Goal: Task Accomplishment & Management: Use online tool/utility

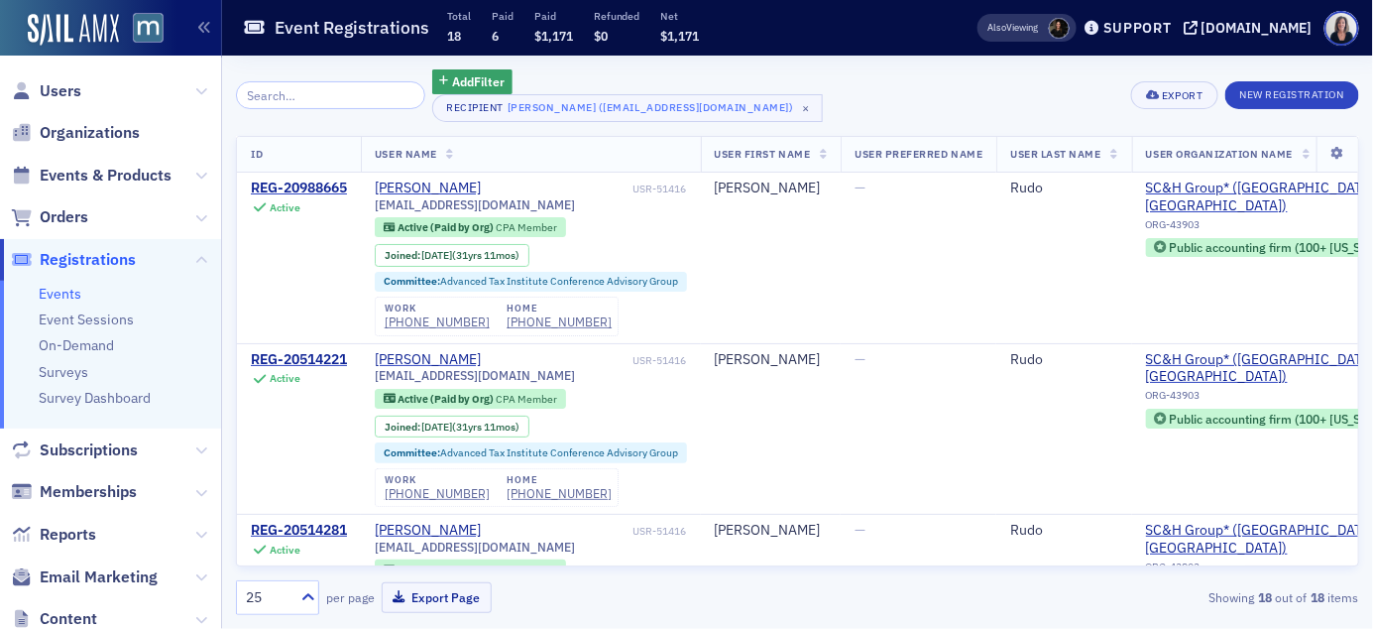
scroll to position [0, 7300]
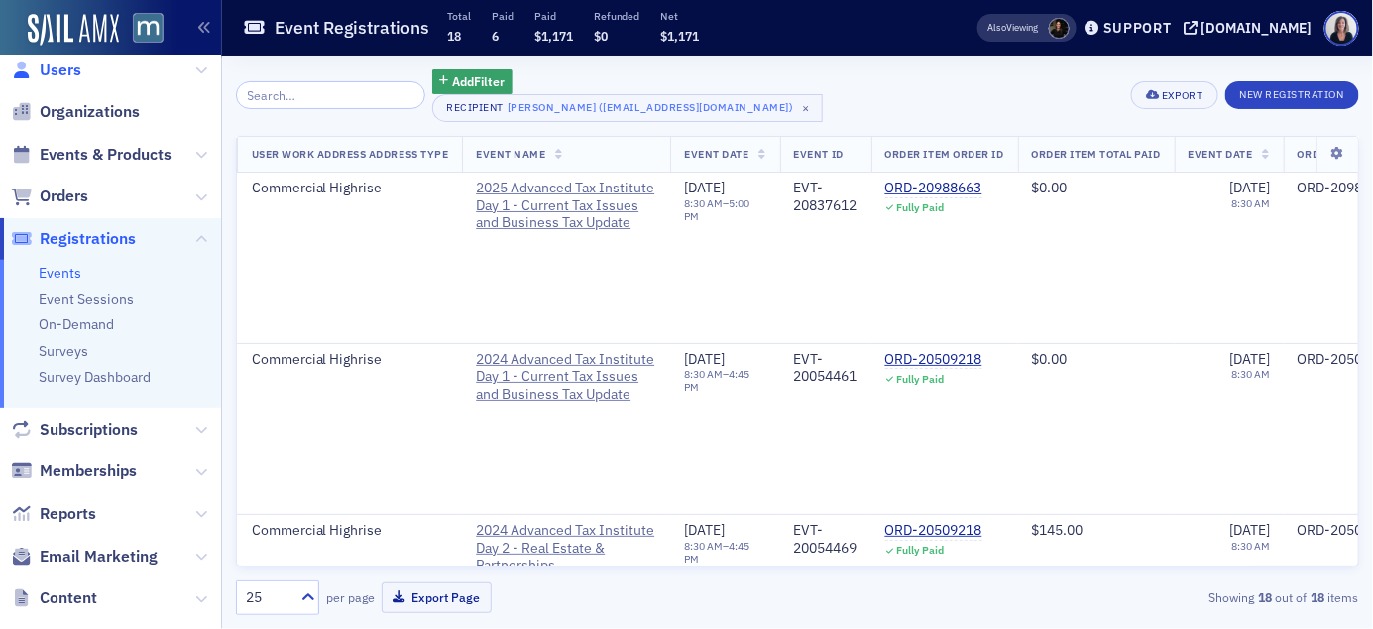
click at [59, 63] on span "Users" at bounding box center [61, 70] width 42 height 22
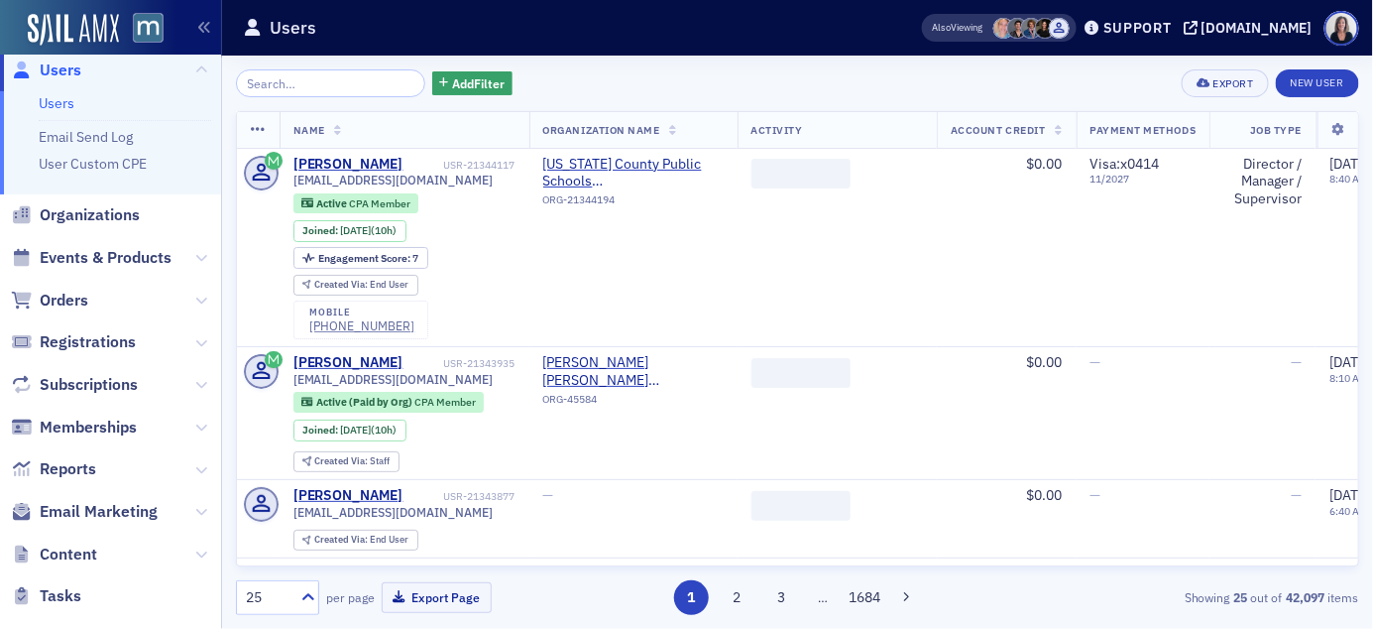
click at [276, 83] on input "search" at bounding box center [330, 83] width 189 height 28
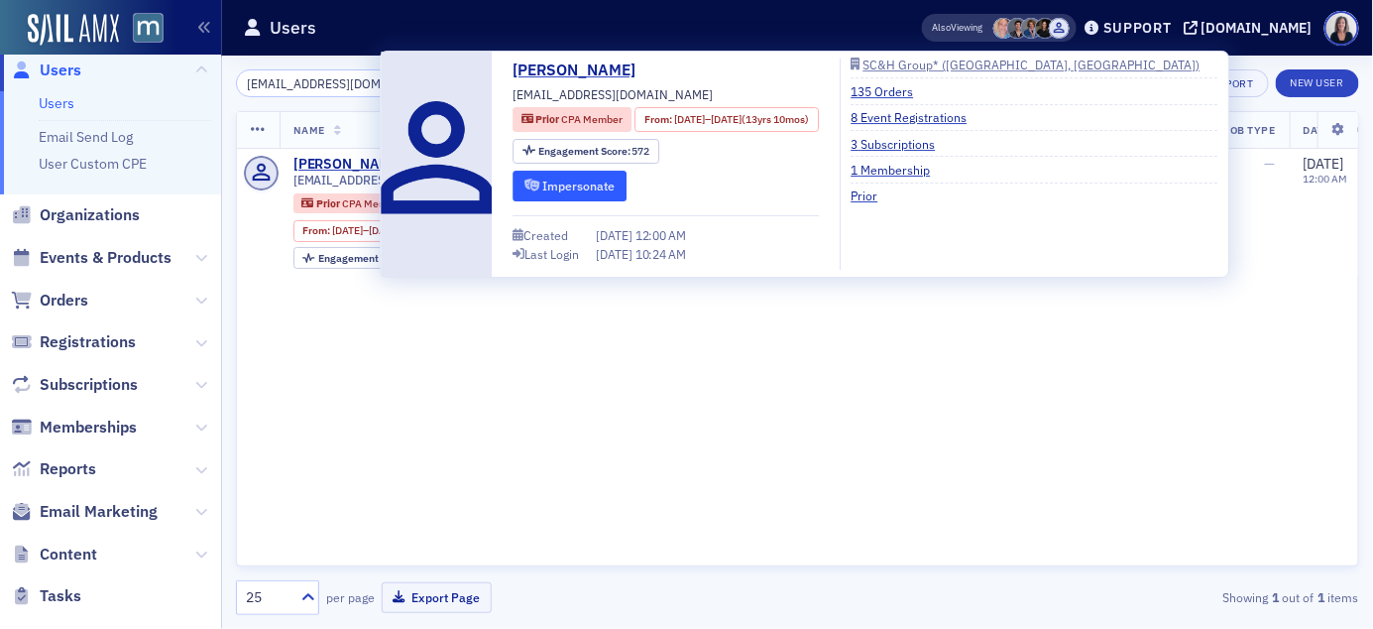
type input "tmorris@schgroup.com"
click at [597, 182] on button "Impersonate" at bounding box center [570, 186] width 114 height 31
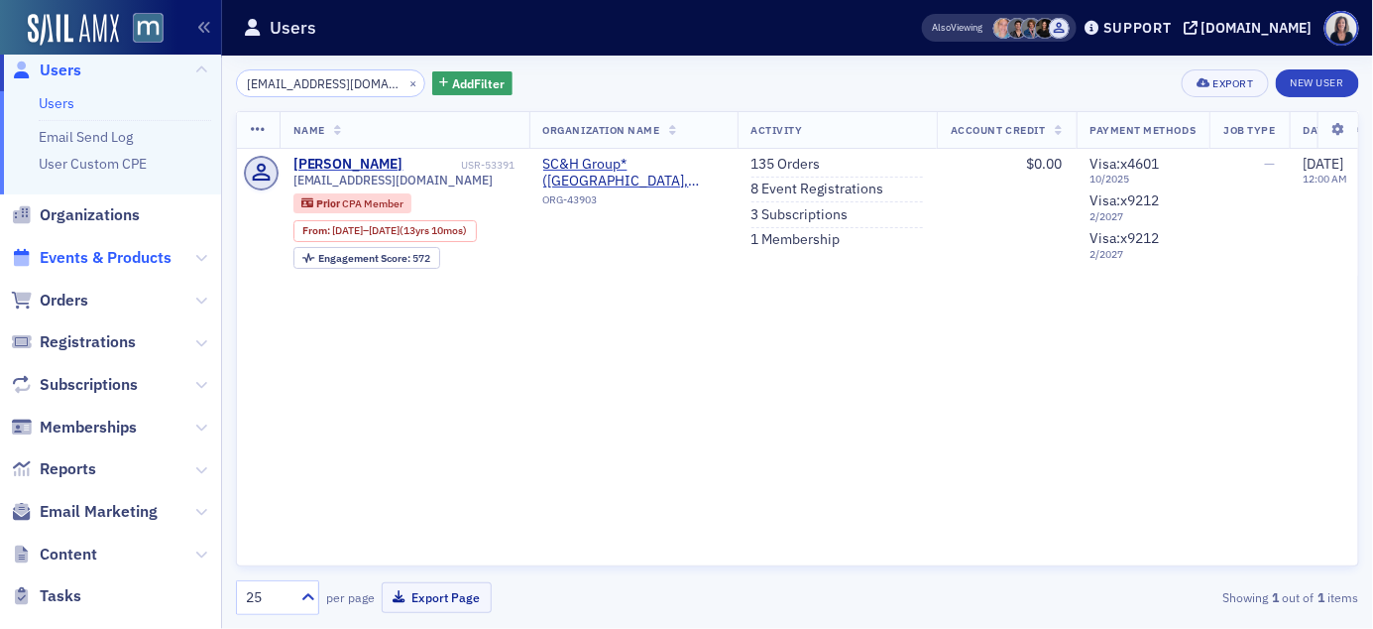
click at [119, 259] on span "Events & Products" at bounding box center [106, 258] width 132 height 22
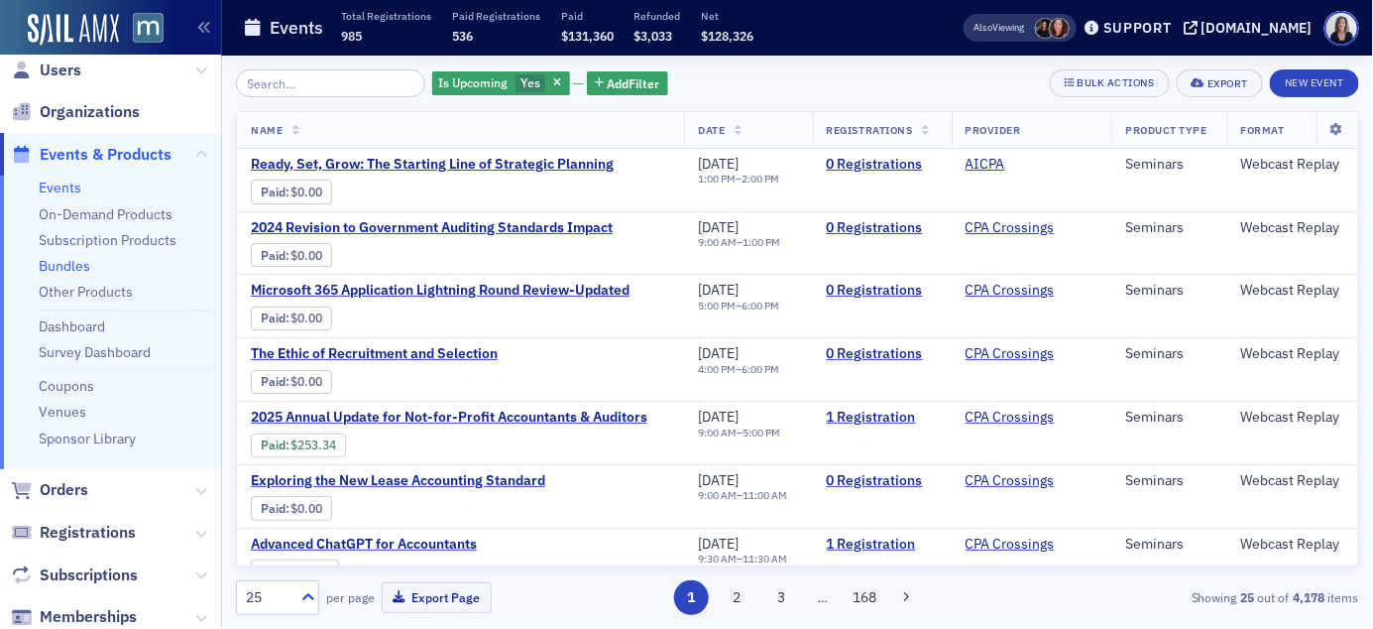
click at [67, 263] on link "Bundles" at bounding box center [65, 266] width 52 height 18
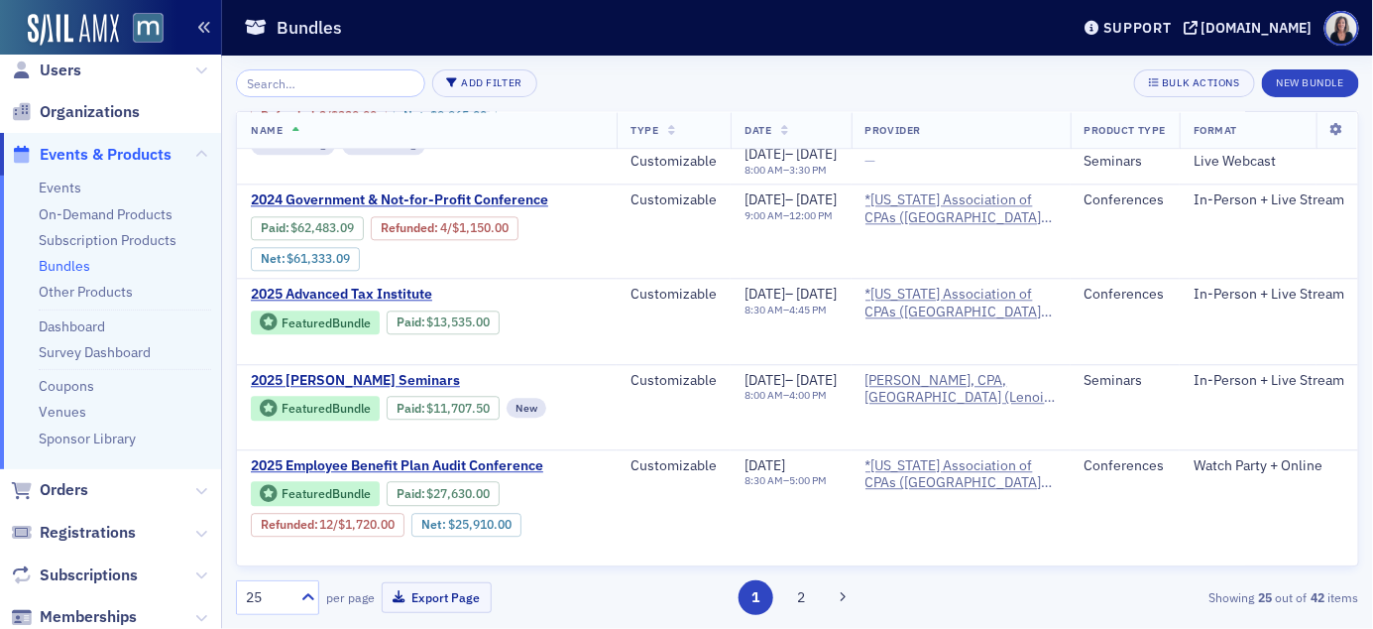
scroll to position [1567, 0]
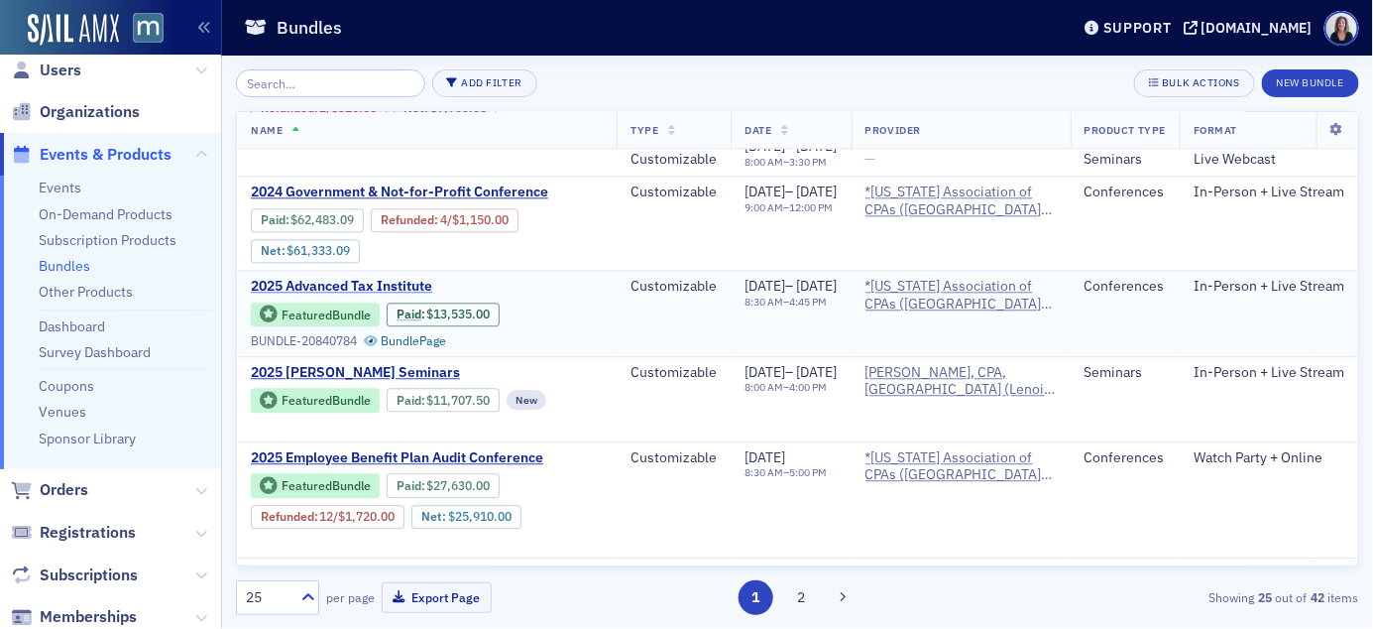
click at [342, 279] on span "2025 Advanced Tax Institute" at bounding box center [417, 287] width 333 height 18
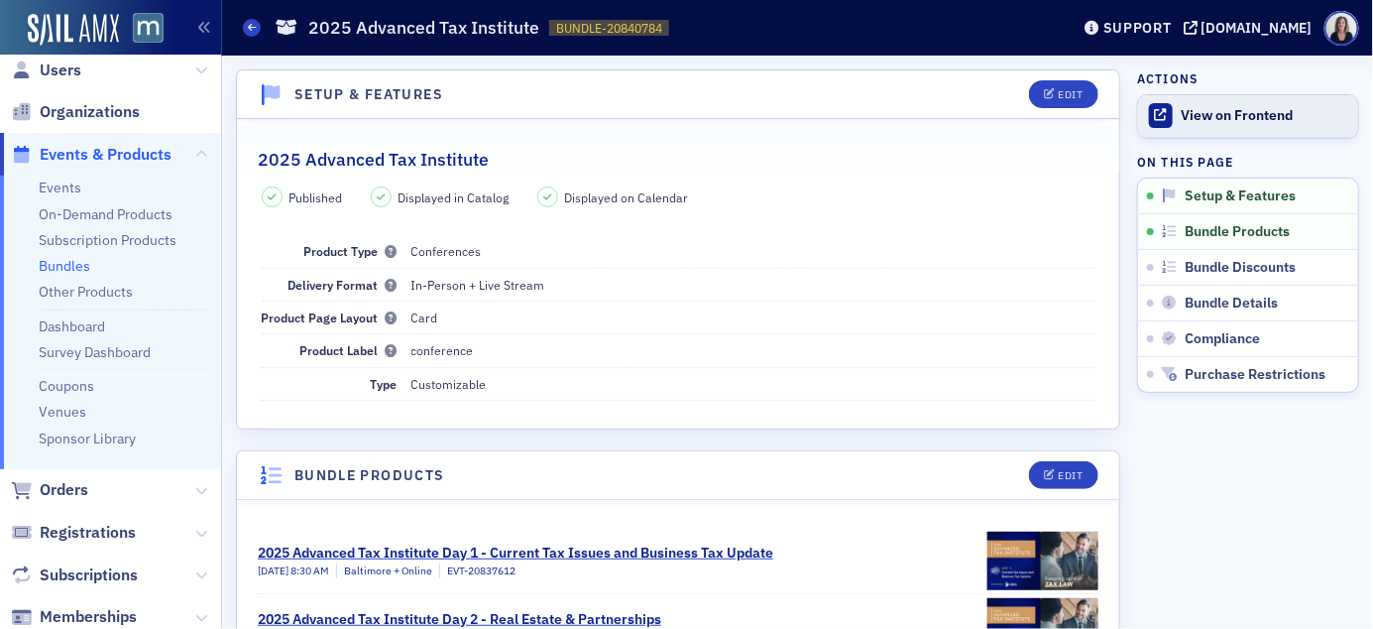
click at [1243, 110] on div "View on Frontend" at bounding box center [1265, 116] width 167 height 18
click at [71, 493] on span "Orders" at bounding box center [64, 490] width 49 height 22
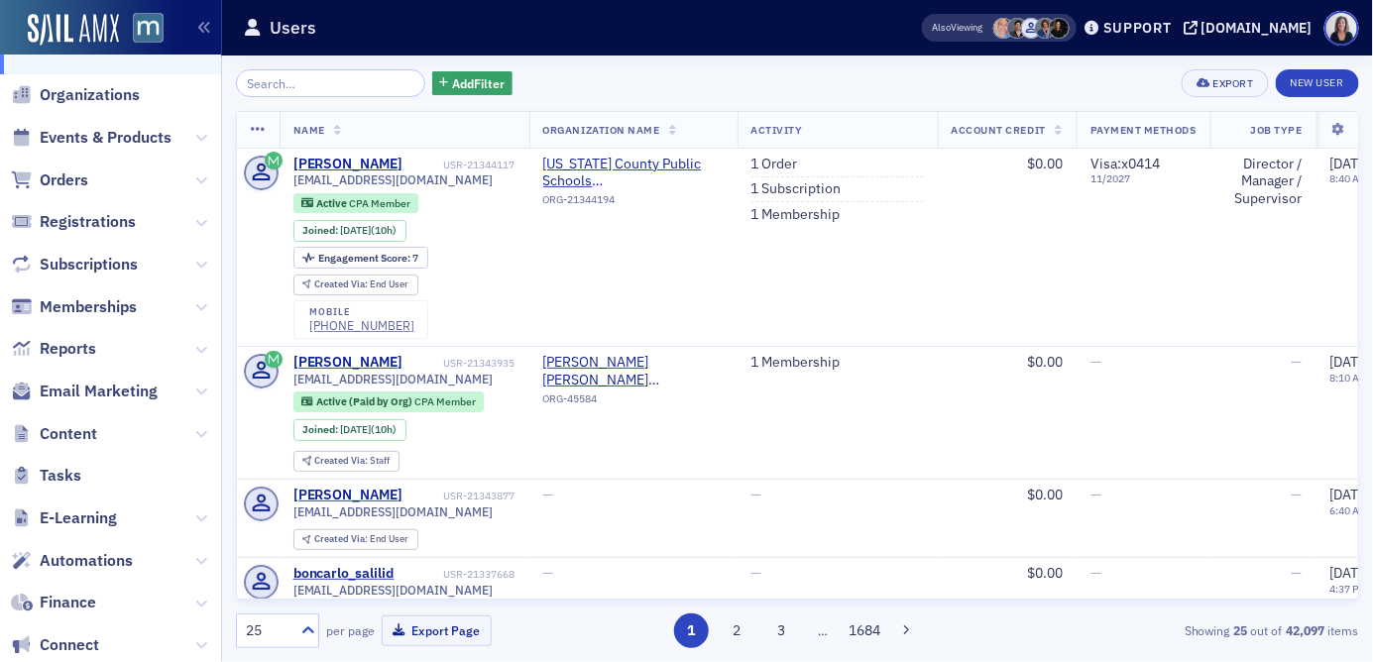
scroll to position [135, 0]
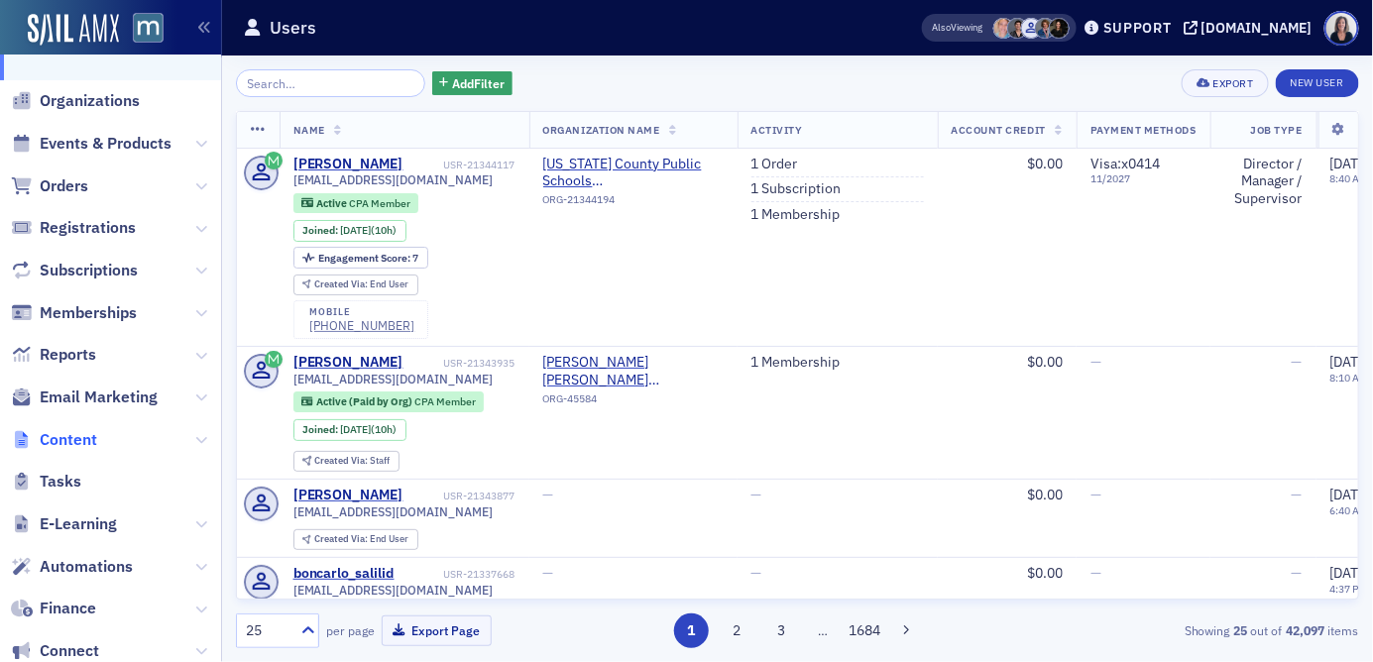
click at [75, 433] on span "Content" at bounding box center [69, 440] width 58 height 22
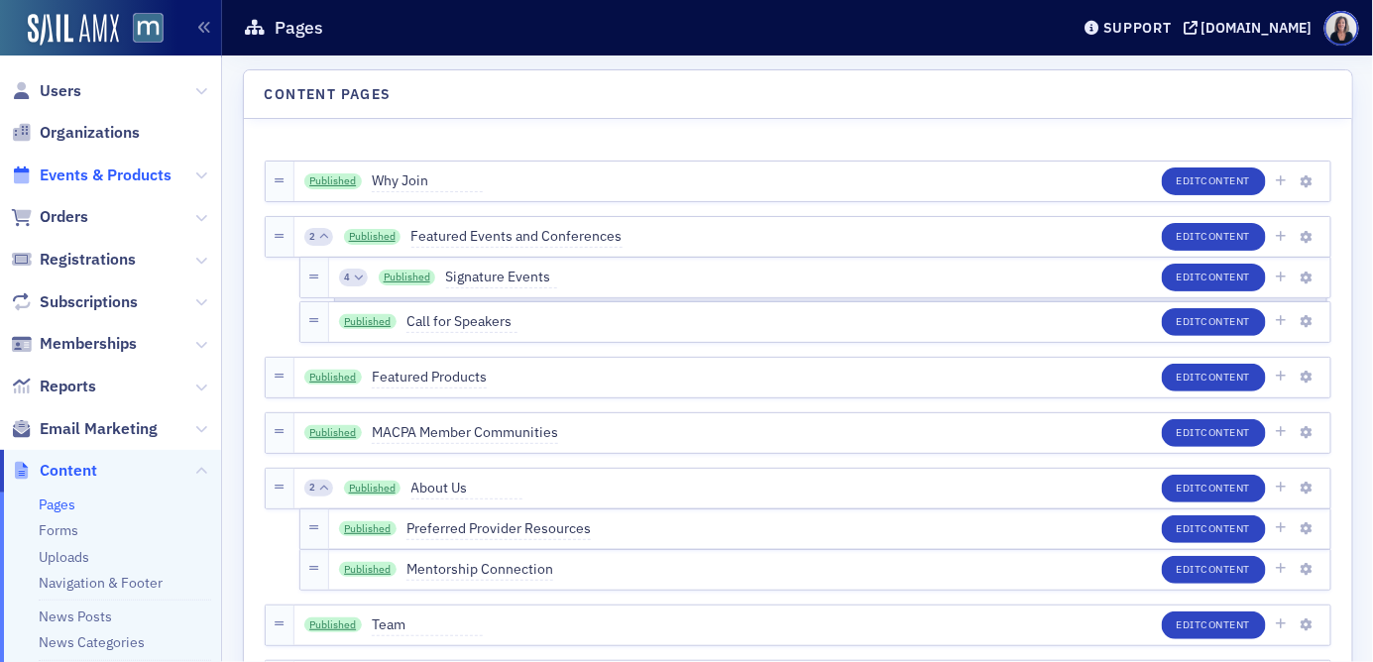
click at [140, 171] on span "Events & Products" at bounding box center [106, 176] width 132 height 22
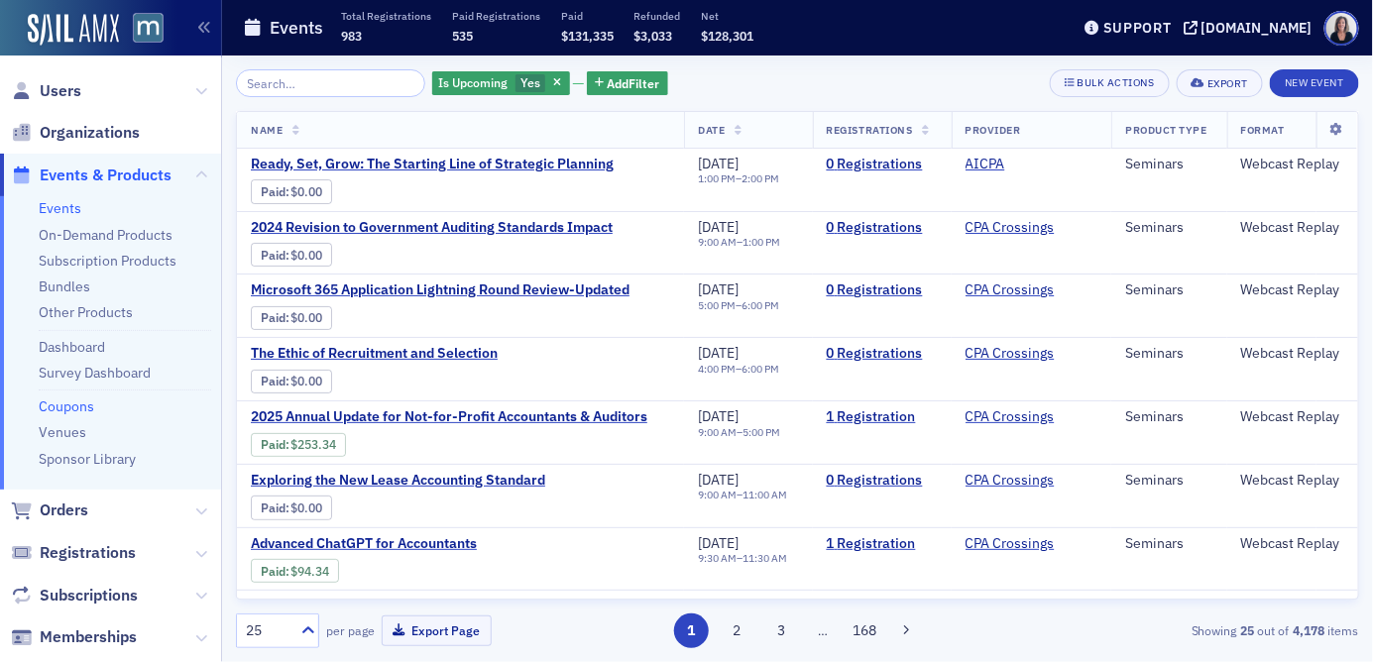
click at [71, 406] on link "Coupons" at bounding box center [67, 407] width 56 height 18
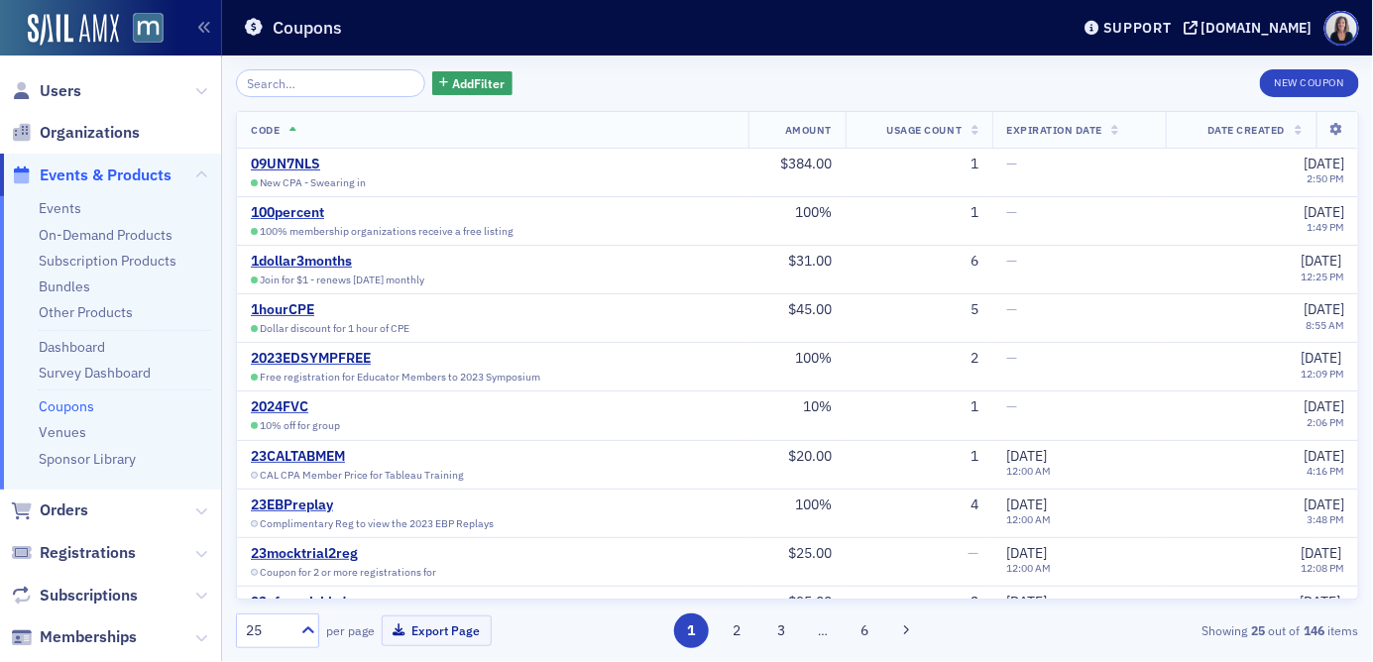
click at [374, 74] on input "search" at bounding box center [330, 83] width 189 height 28
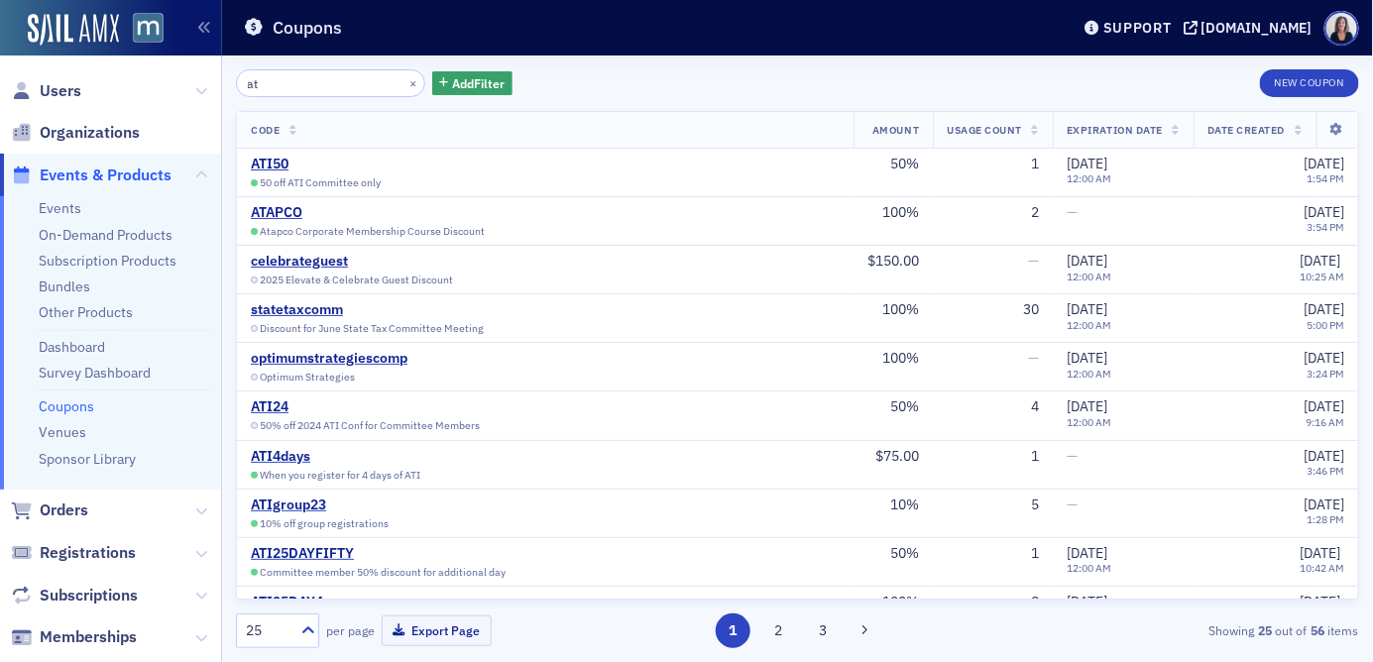
type input "at"
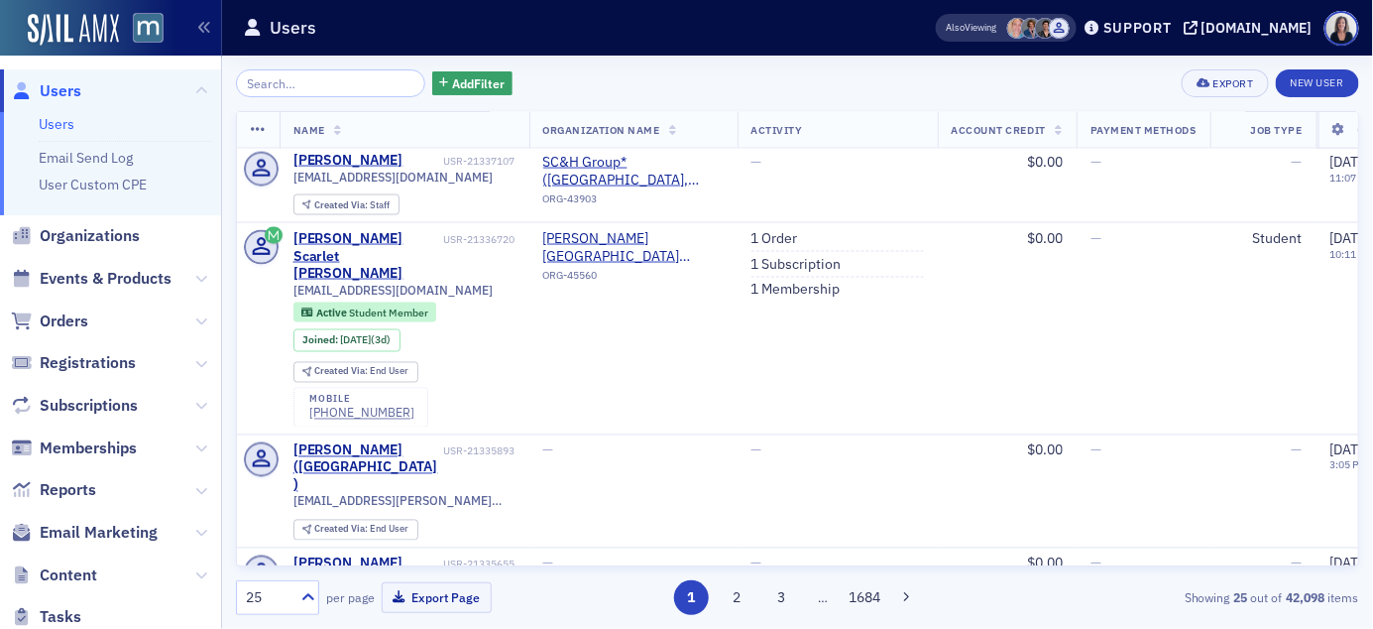
scroll to position [1035, 0]
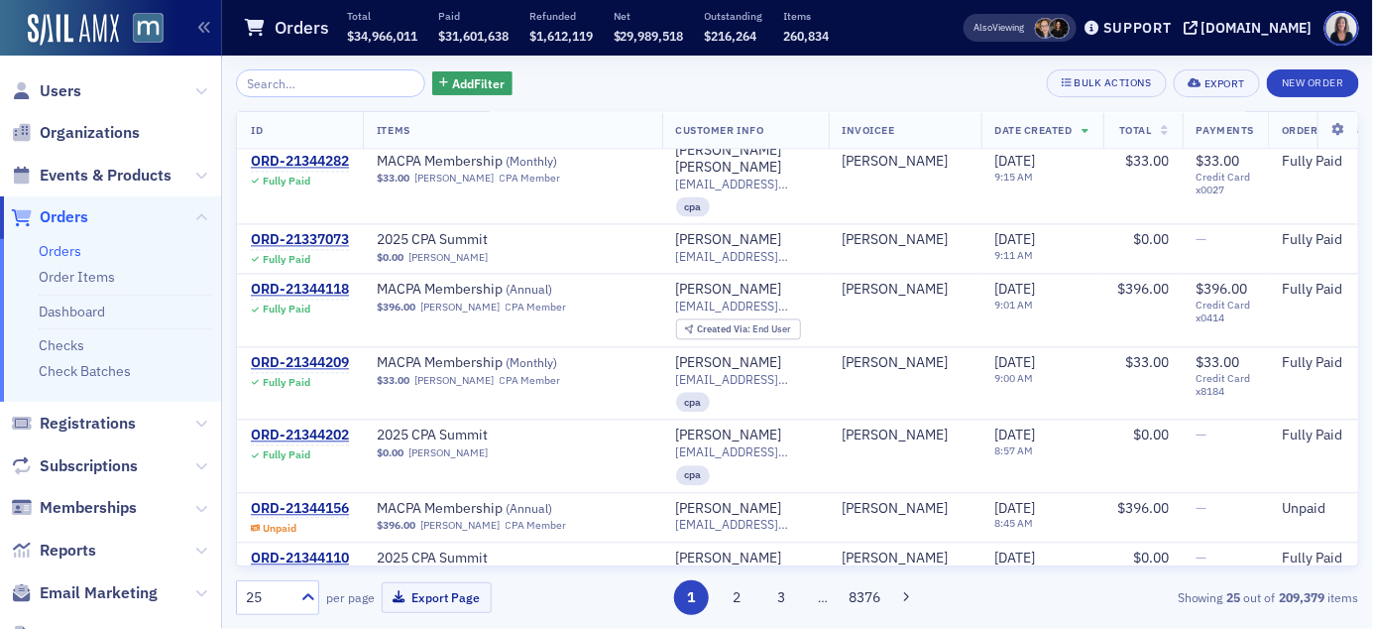
scroll to position [1404, 0]
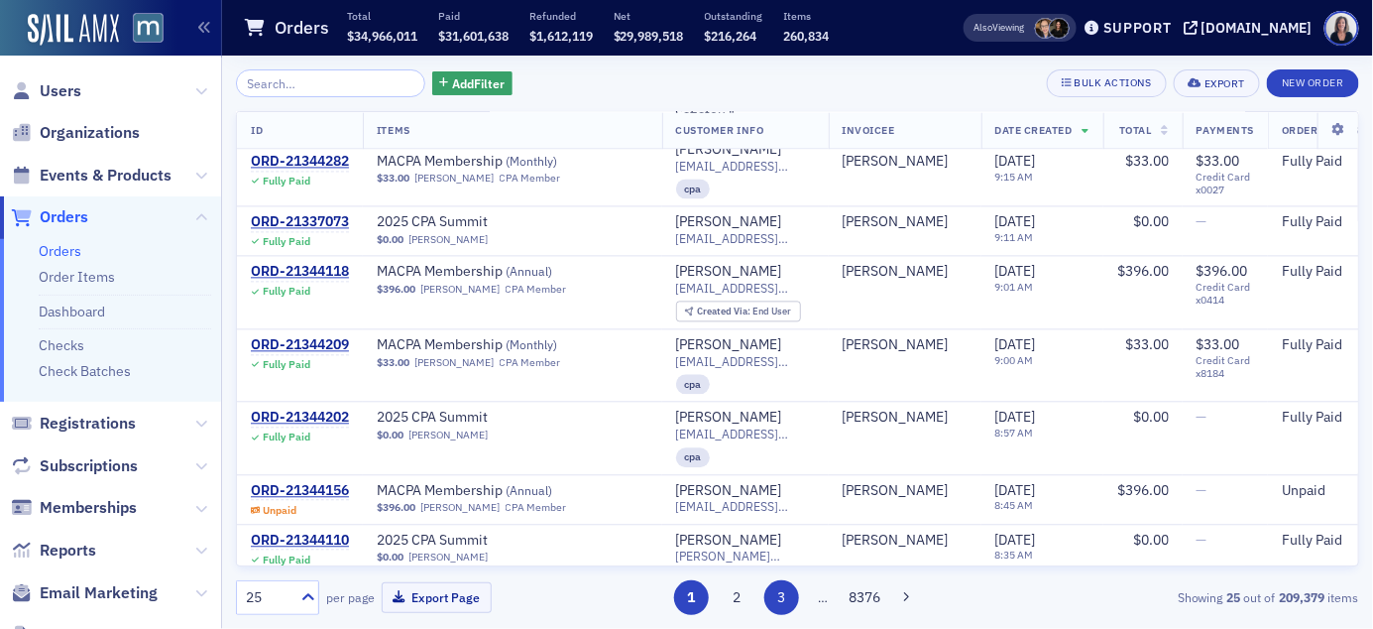
click at [790, 602] on button "3" at bounding box center [782, 597] width 35 height 35
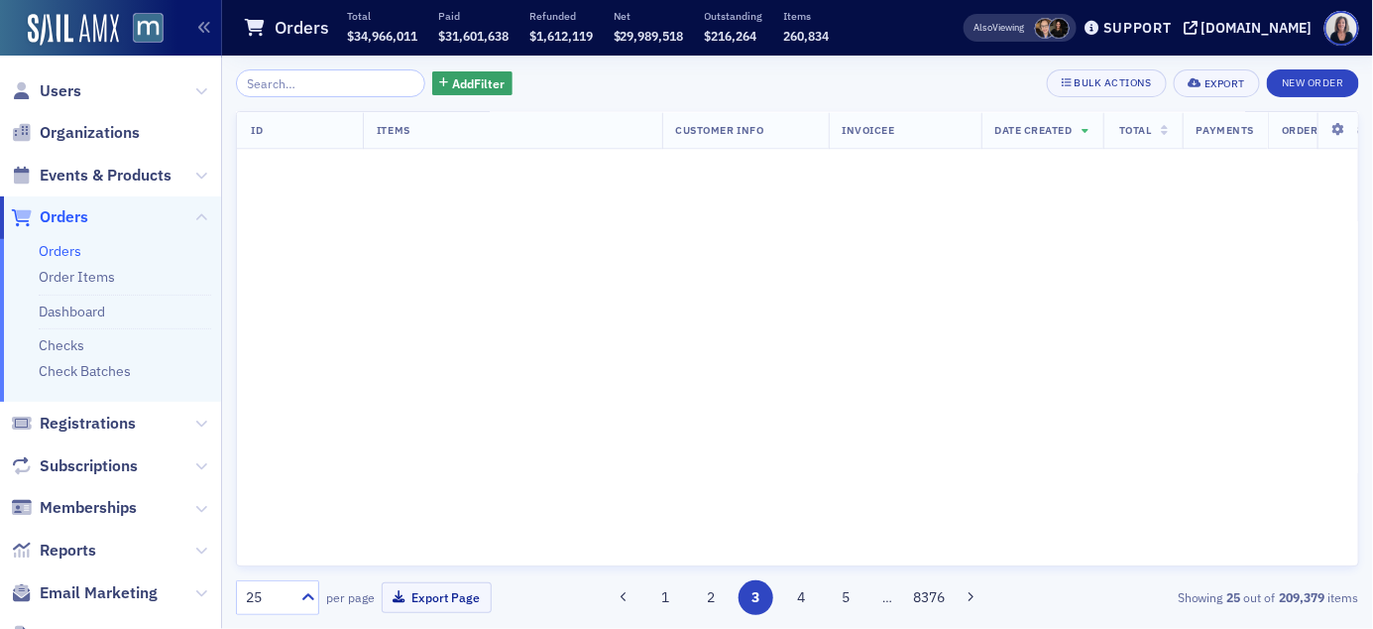
scroll to position [0, 0]
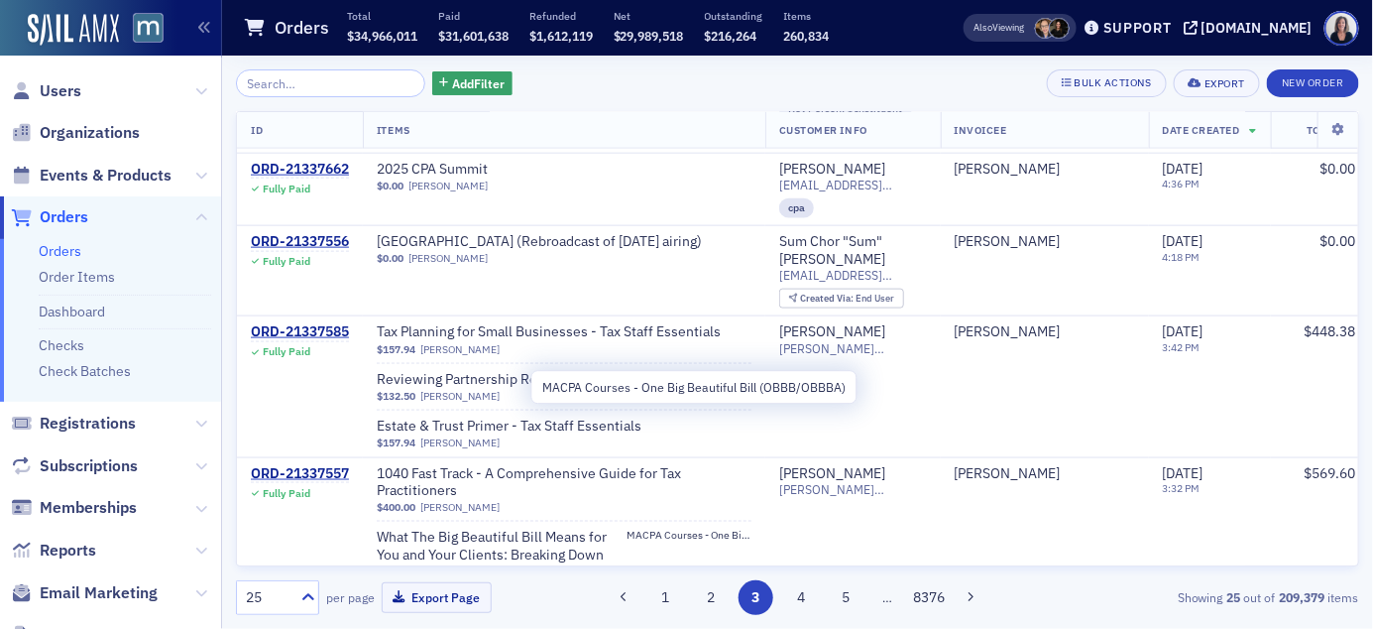
scroll to position [814, 0]
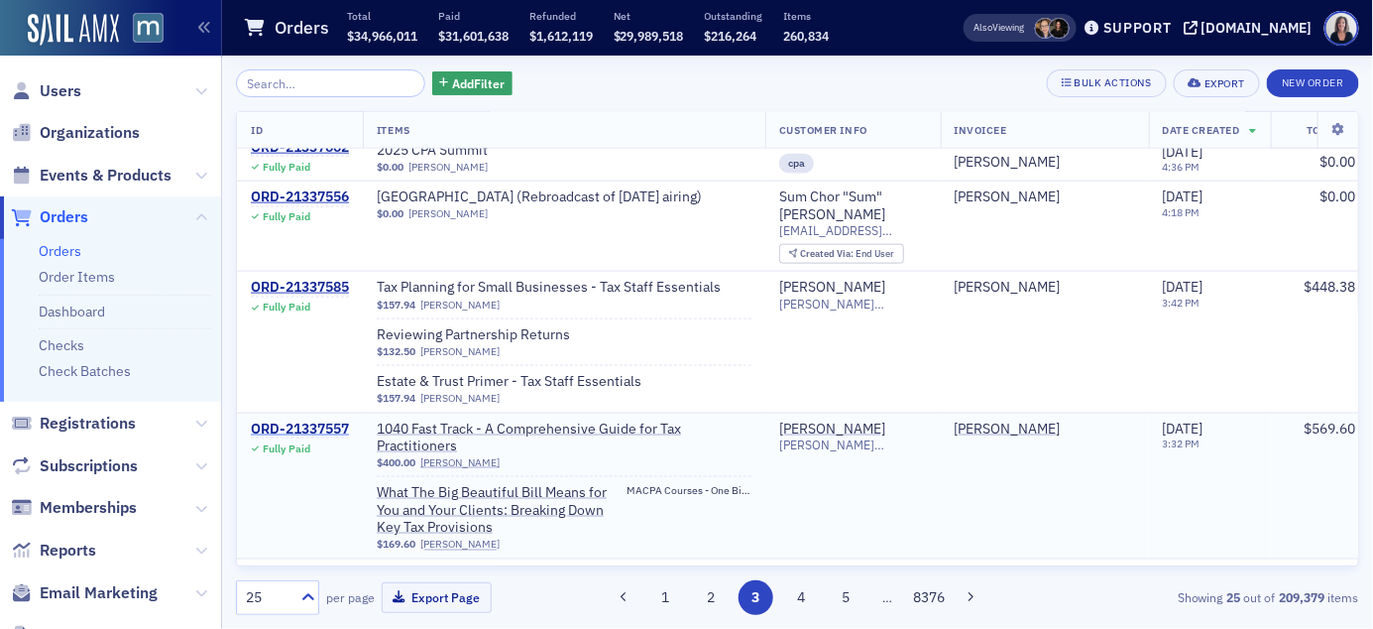
click at [340, 420] on div "ORD-21337557" at bounding box center [300, 429] width 98 height 18
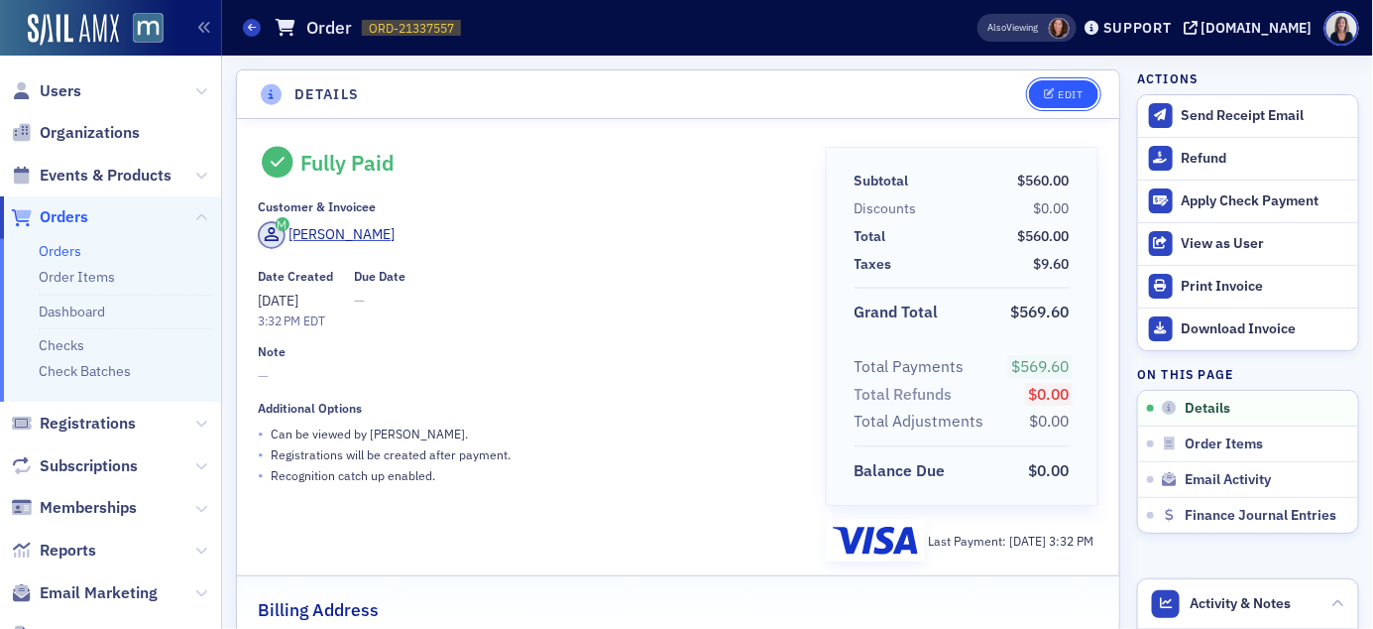
click at [1080, 101] on button "Edit" at bounding box center [1063, 94] width 68 height 28
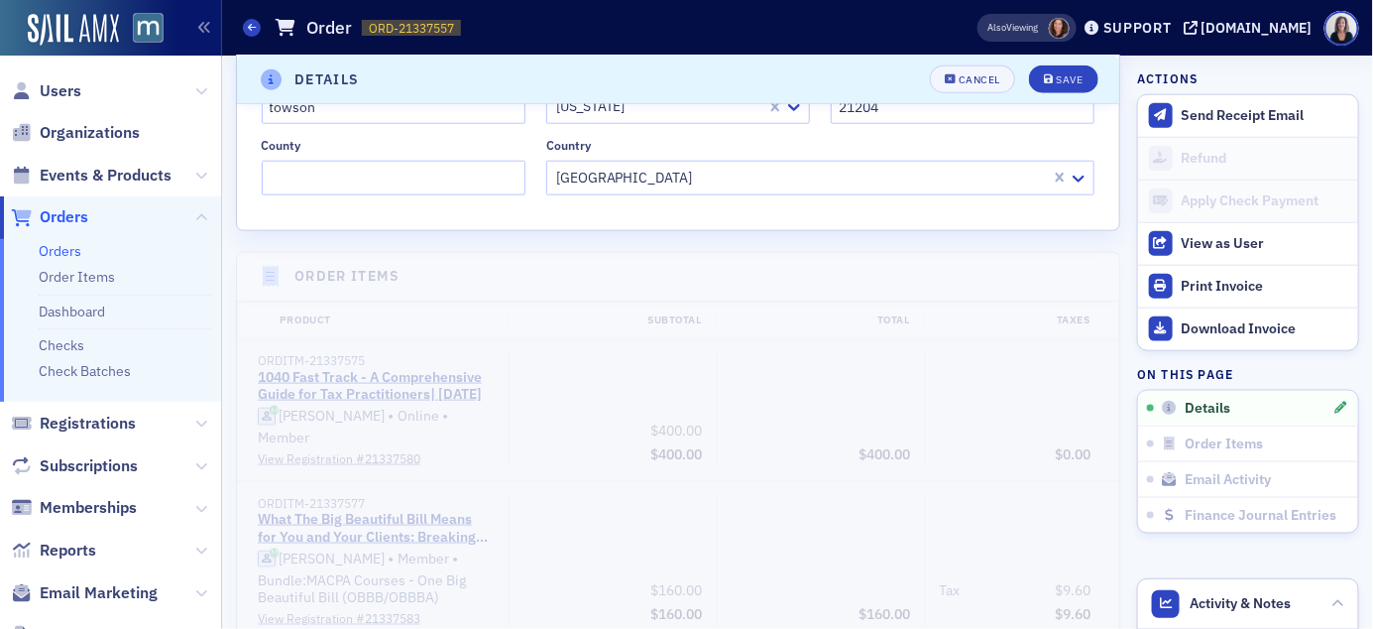
scroll to position [627, 0]
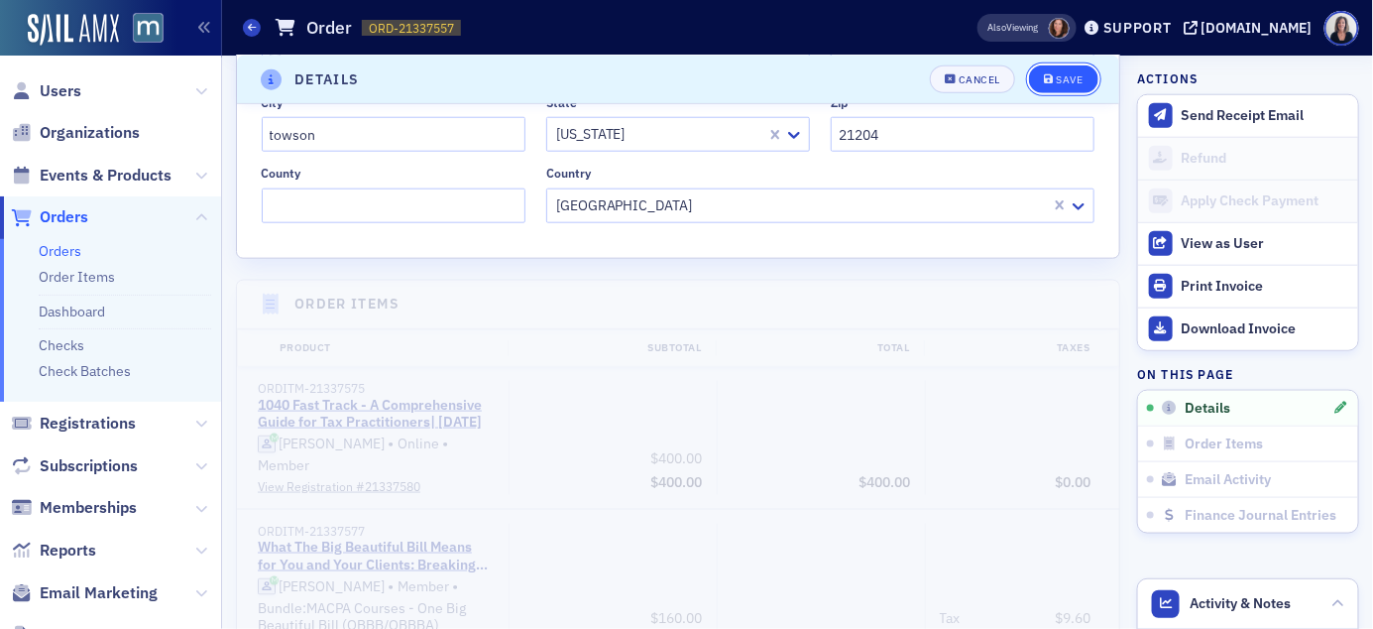
click at [1073, 84] on div "Save" at bounding box center [1069, 79] width 27 height 11
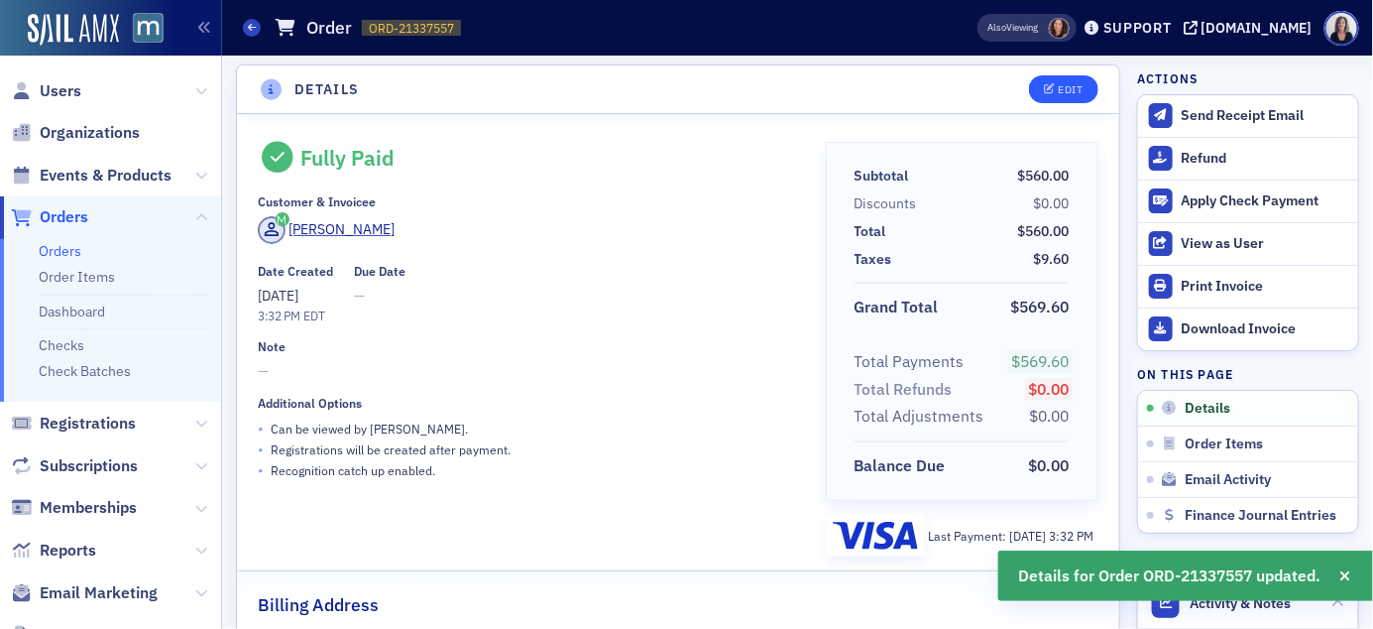
scroll to position [4, 0]
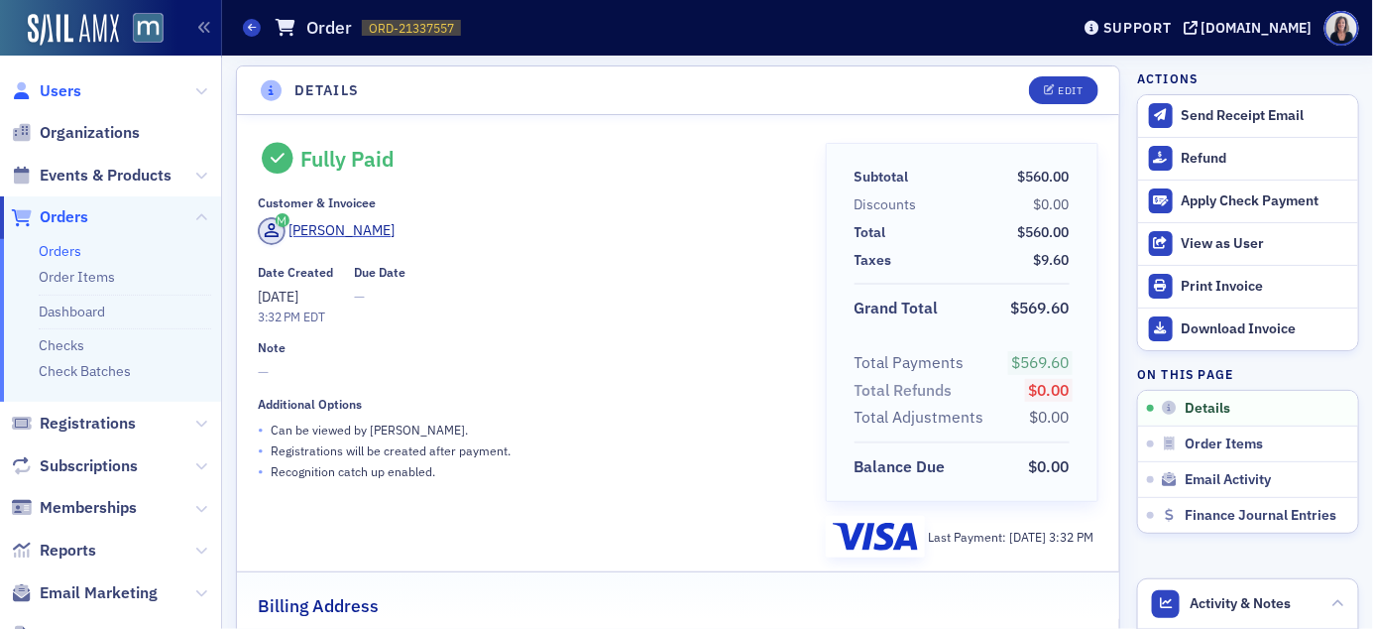
click at [60, 89] on span "Users" at bounding box center [61, 91] width 42 height 22
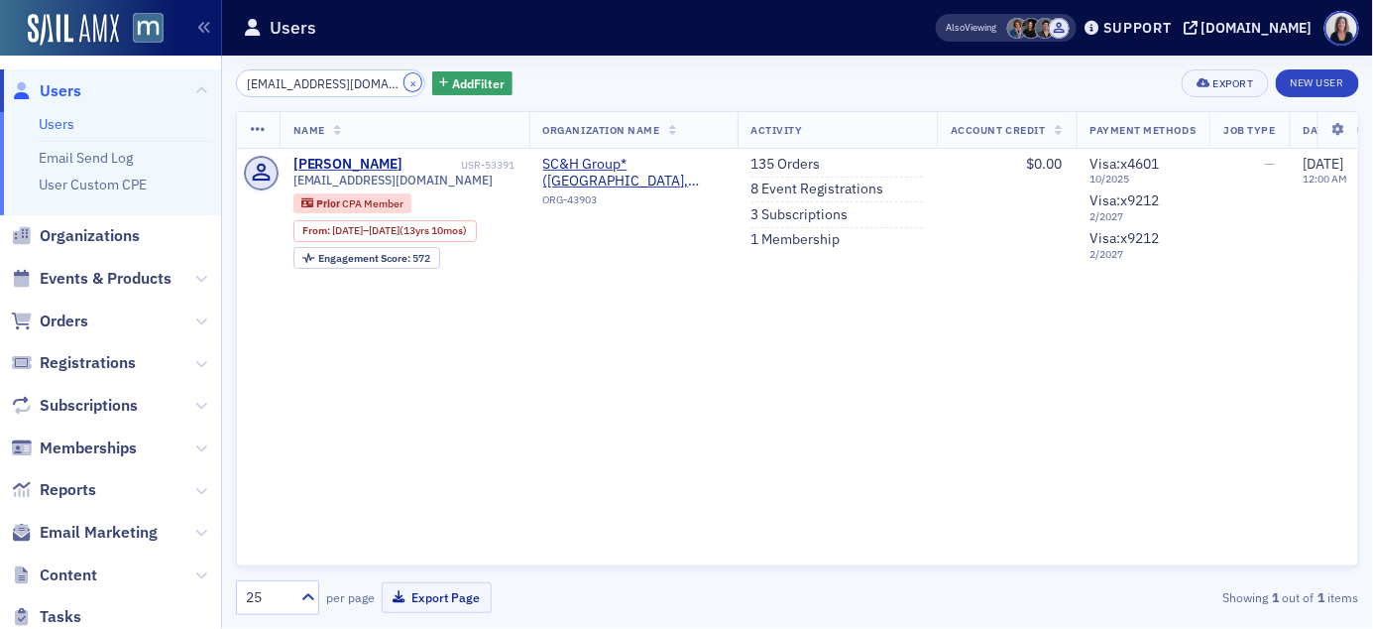
click at [405, 81] on button "×" at bounding box center [414, 82] width 18 height 18
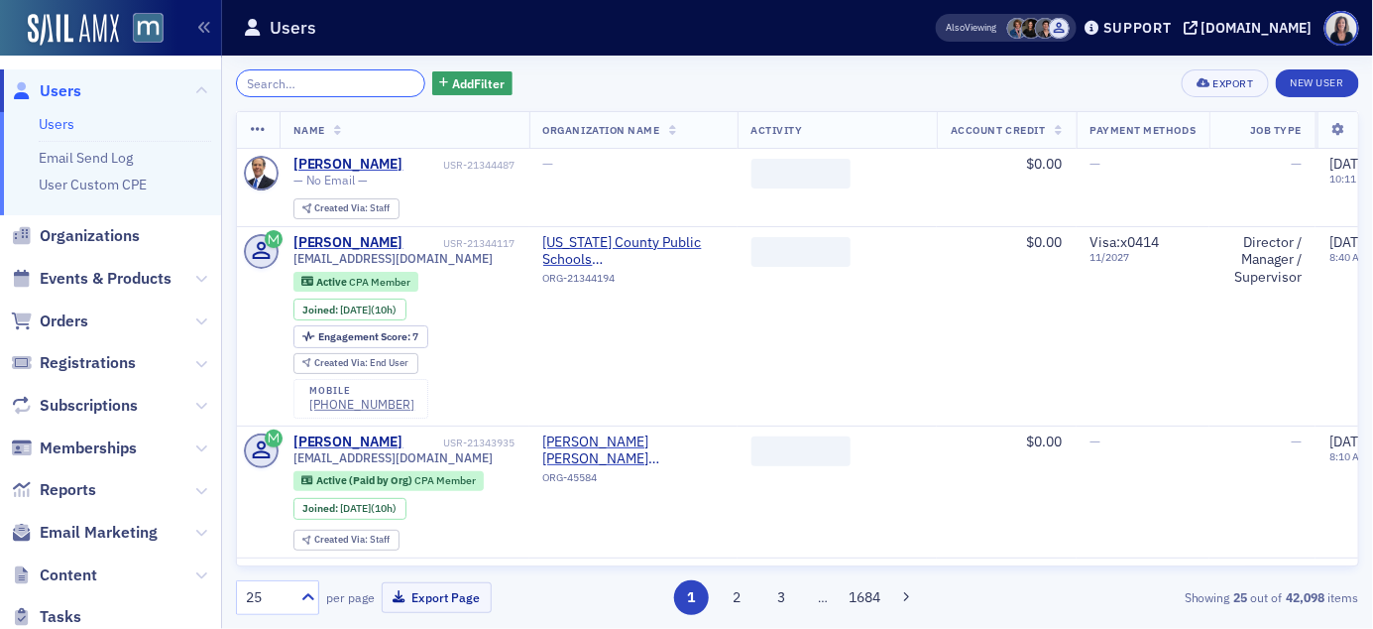
click at [368, 88] on input "search" at bounding box center [330, 83] width 189 height 28
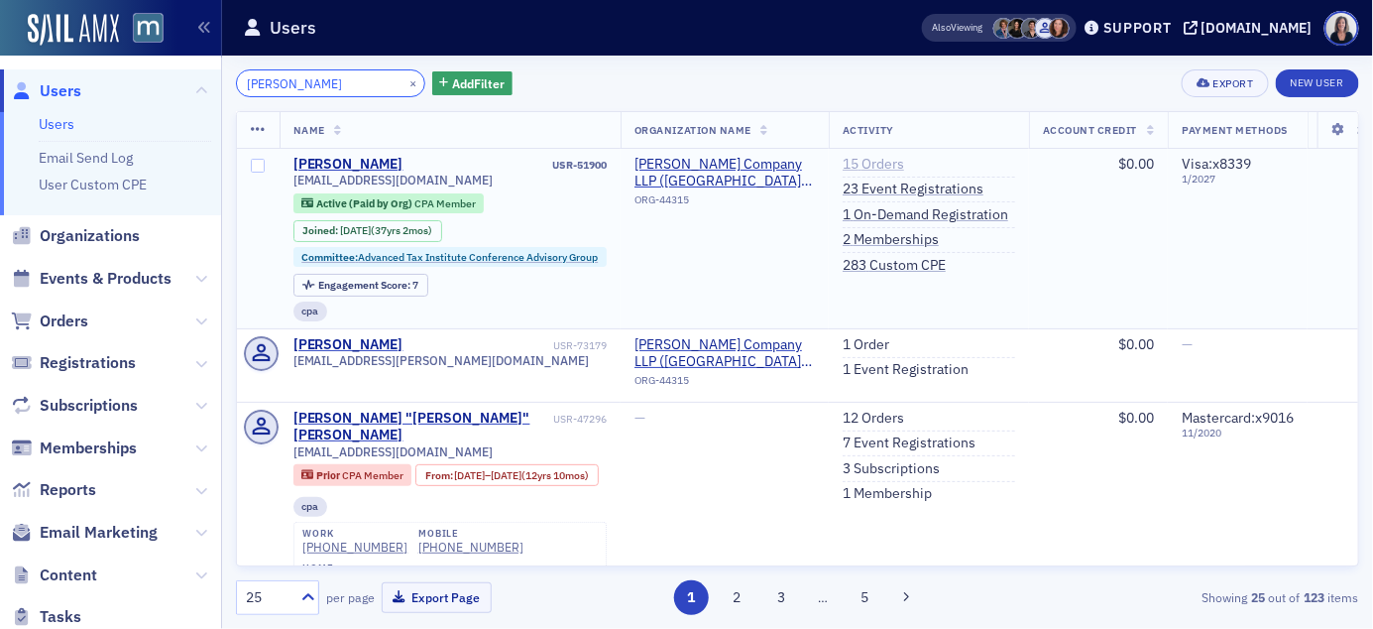
type input "Donna buck"
click at [885, 165] on link "15 Orders" at bounding box center [873, 165] width 61 height 18
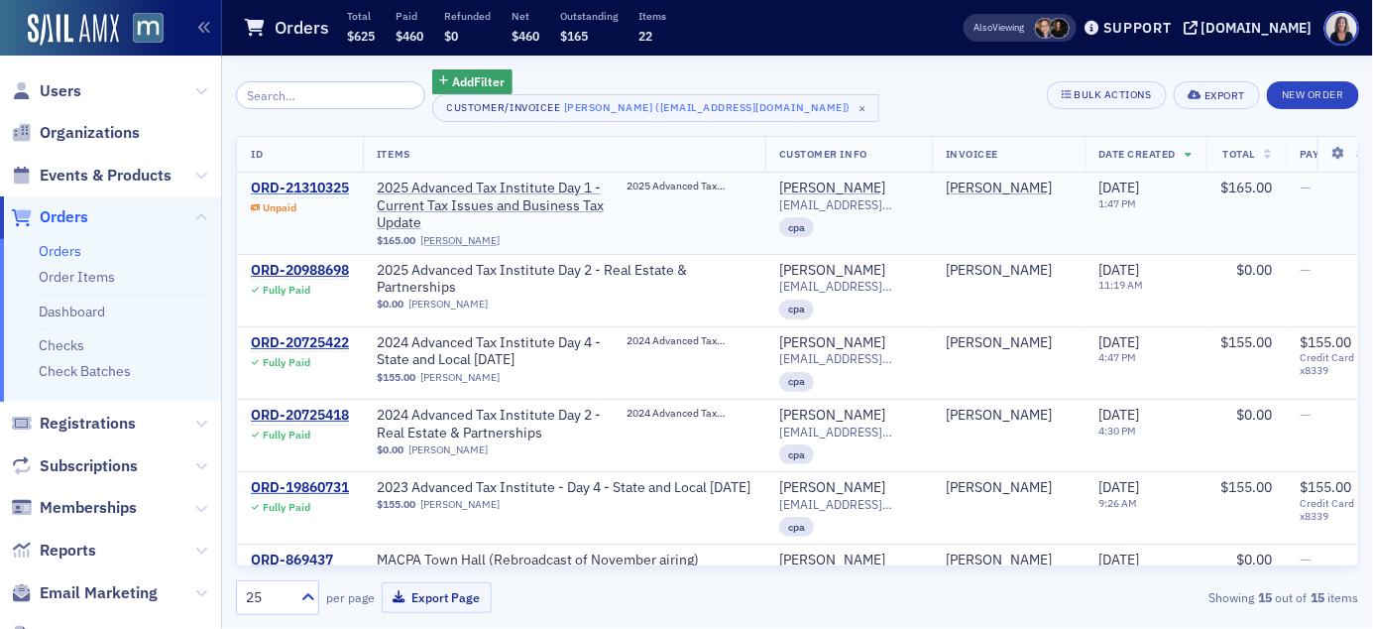
click at [329, 189] on div "ORD-21310325" at bounding box center [300, 188] width 98 height 18
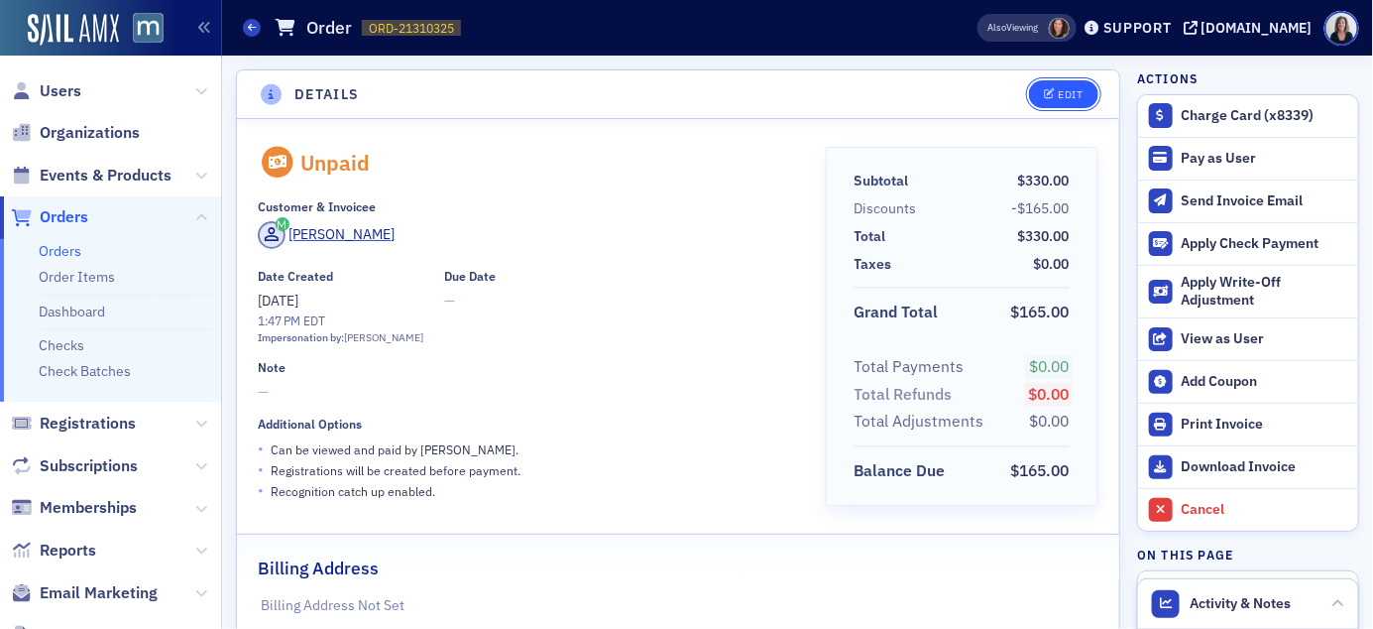
click at [1069, 89] on div "Edit" at bounding box center [1070, 94] width 25 height 11
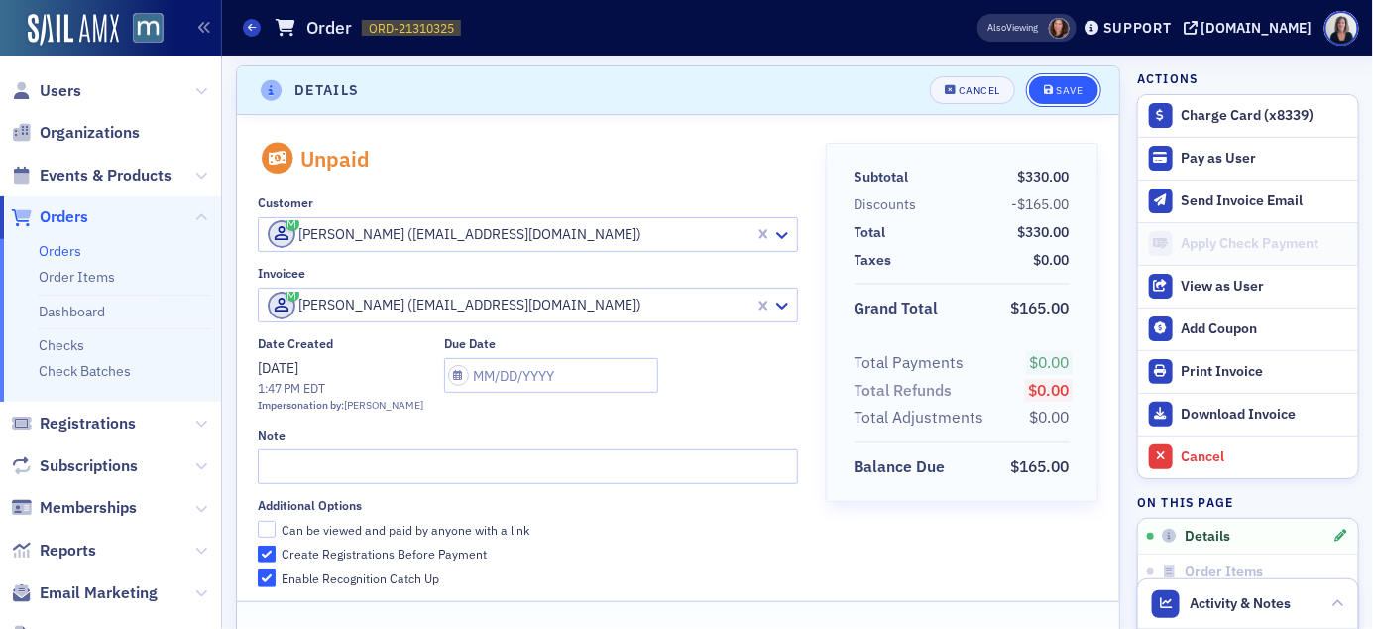
click at [1076, 87] on div "Save" at bounding box center [1069, 90] width 27 height 11
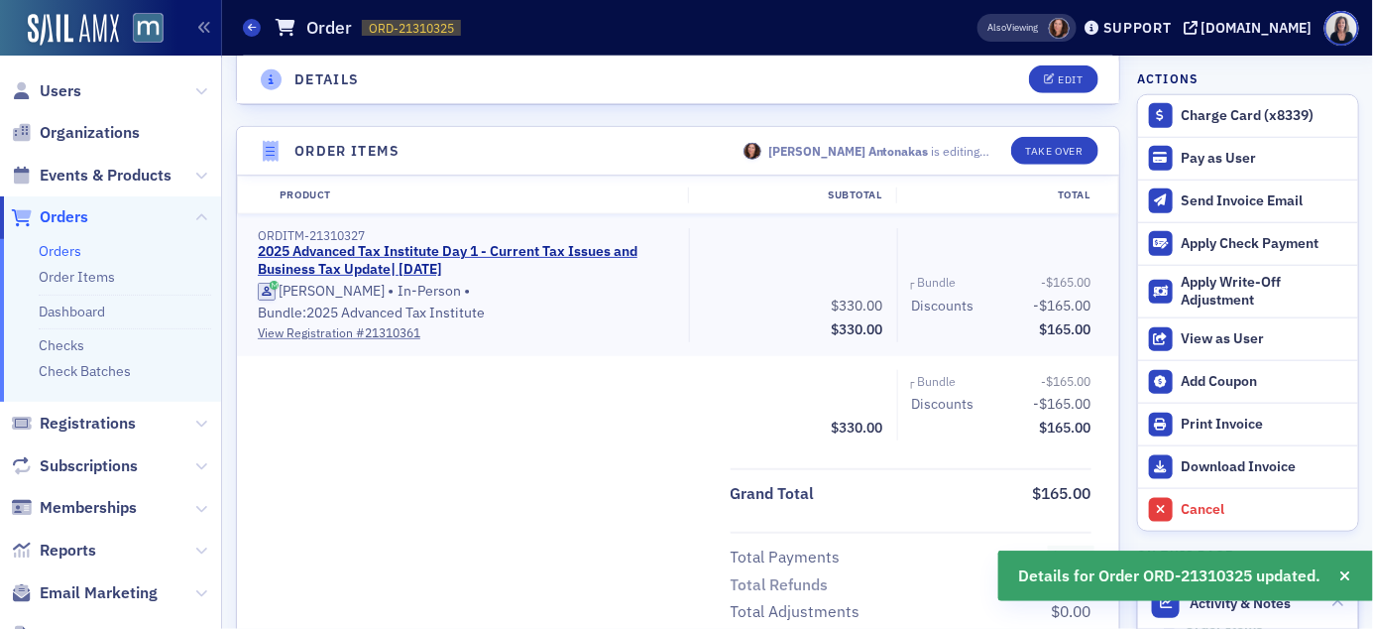
scroll to position [550, 0]
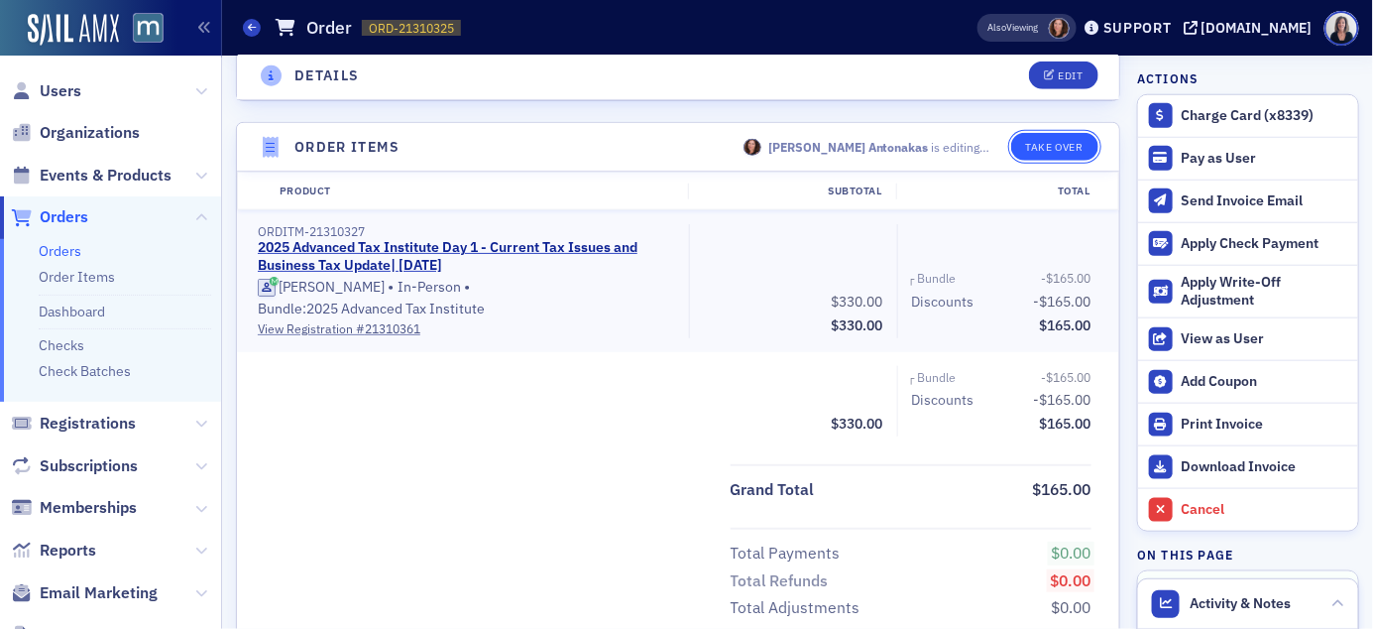
click at [1053, 143] on button "Take Over" at bounding box center [1054, 147] width 87 height 28
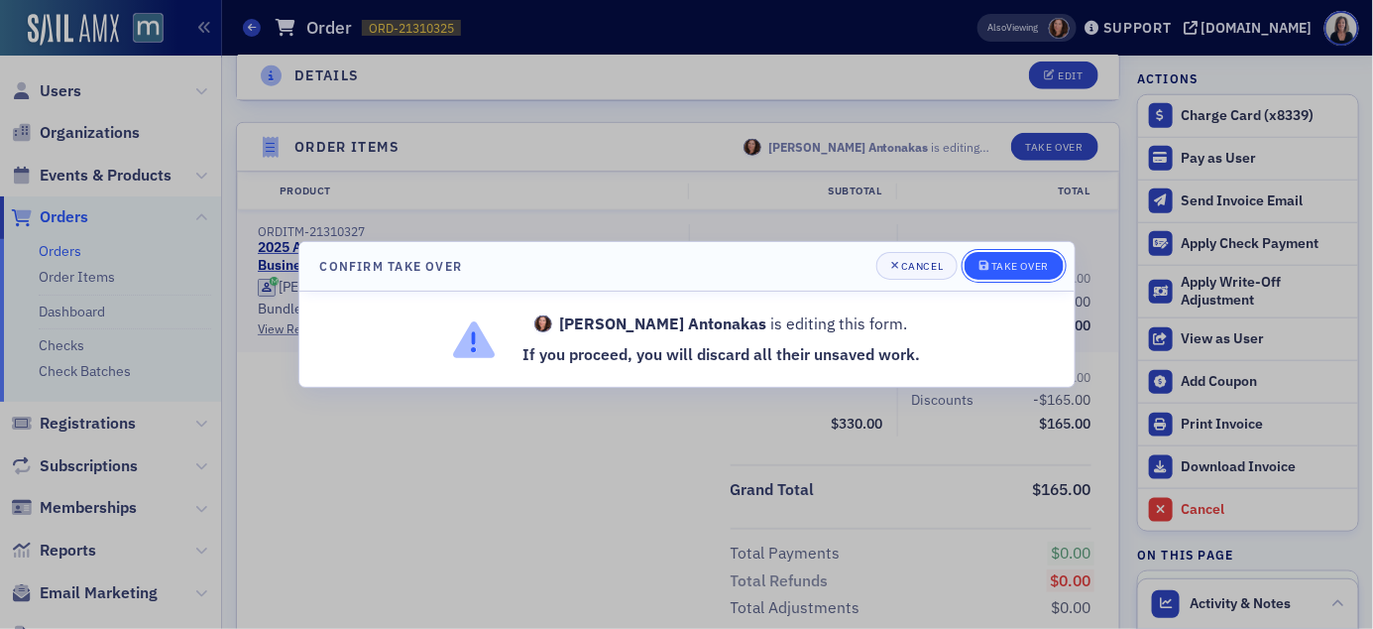
click at [1030, 267] on div "Take Over" at bounding box center [1021, 266] width 58 height 11
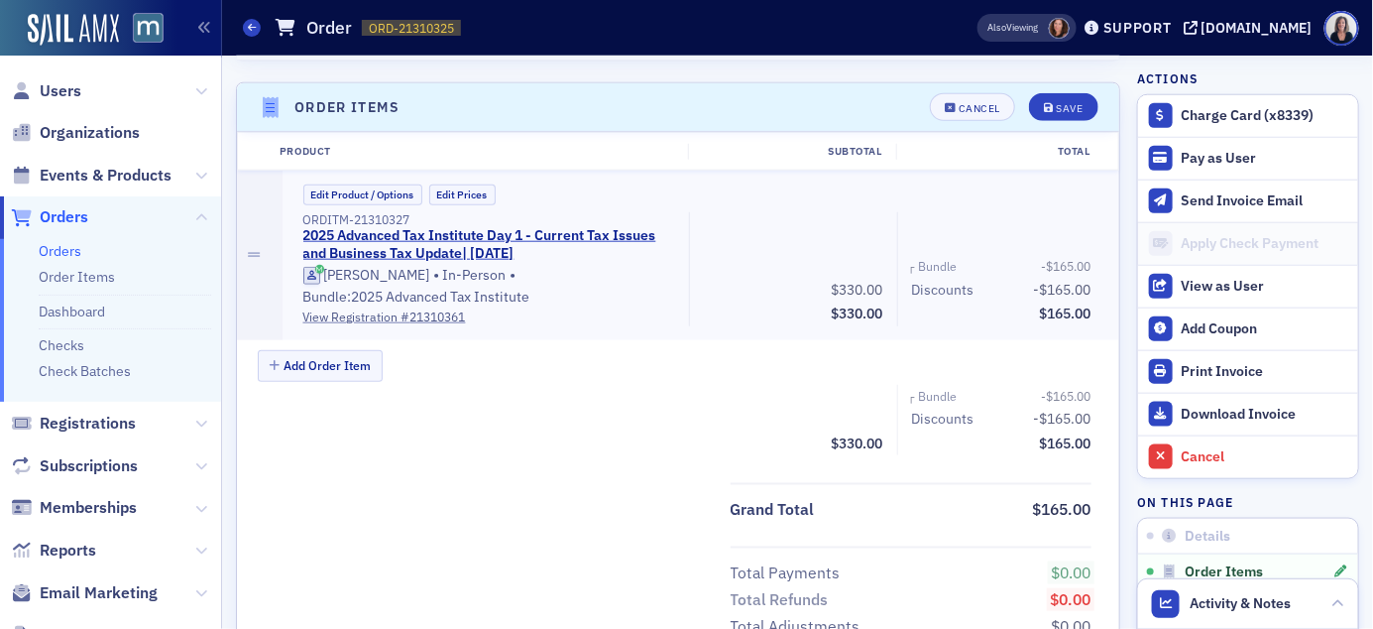
scroll to position [589, 0]
click at [407, 190] on button "Edit Product / Options" at bounding box center [362, 195] width 119 height 21
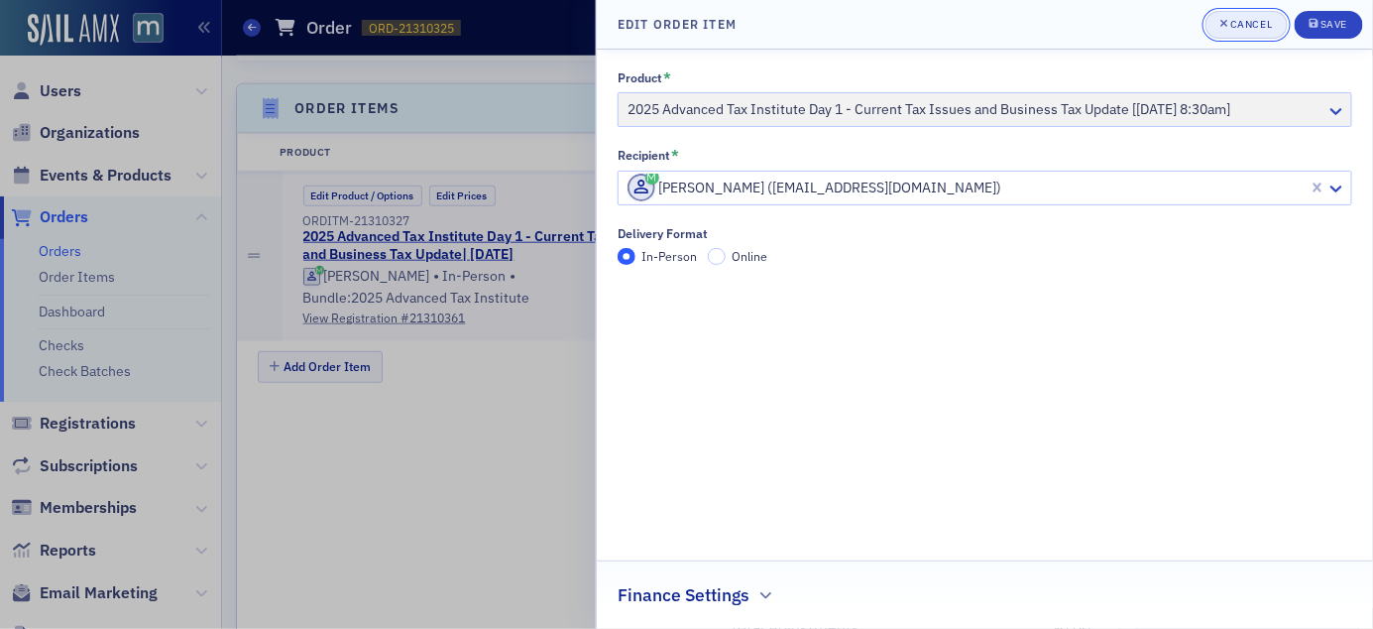
click at [1245, 30] on div "Cancel" at bounding box center [1252, 24] width 42 height 11
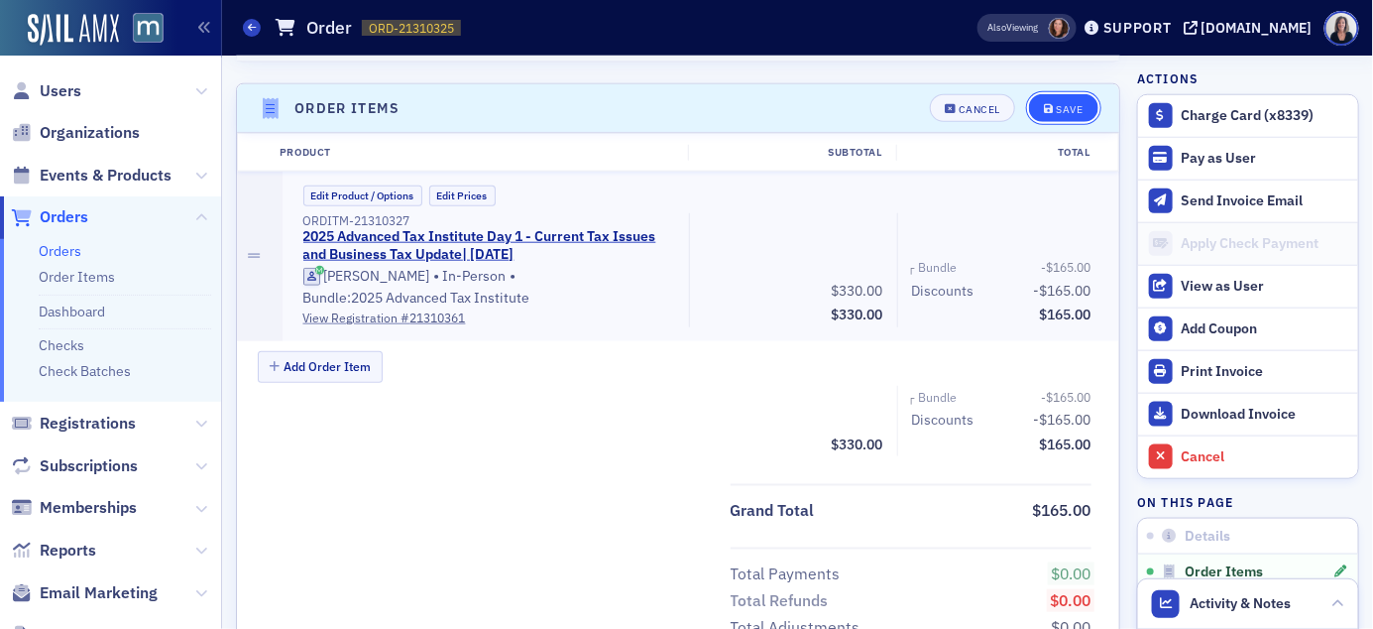
click at [1077, 110] on div "Save" at bounding box center [1069, 109] width 27 height 11
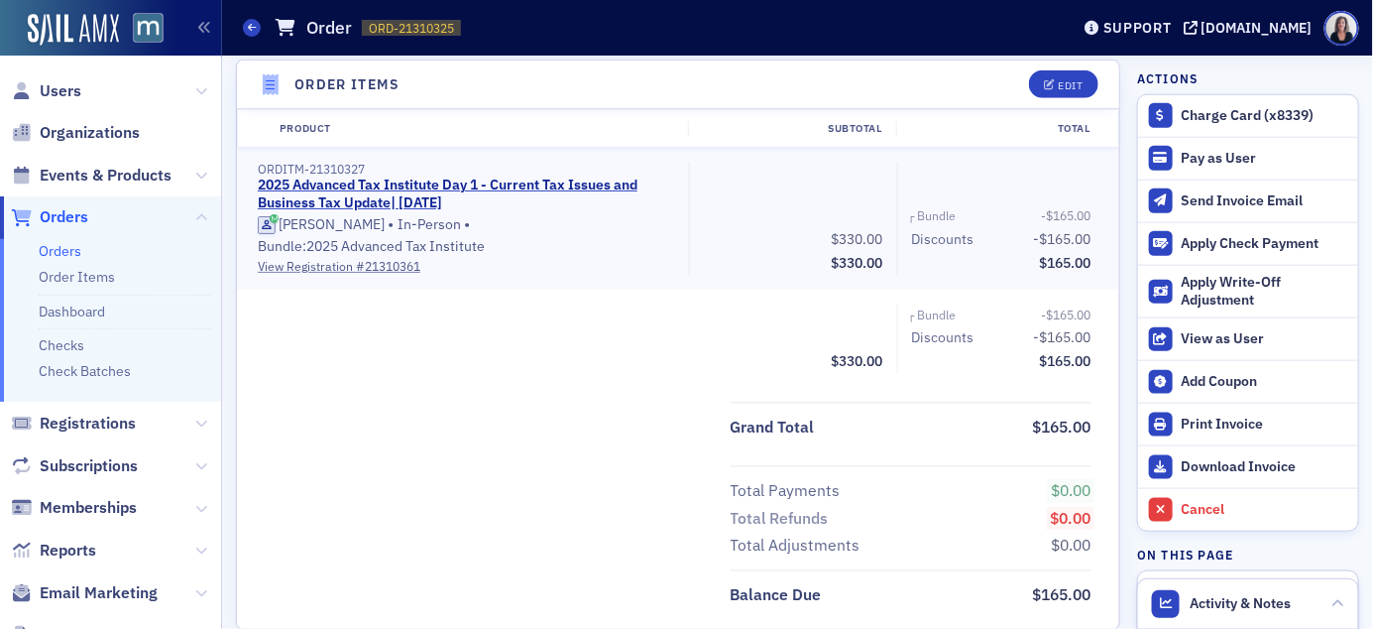
scroll to position [612, 0]
click at [257, 32] on span at bounding box center [252, 28] width 18 height 18
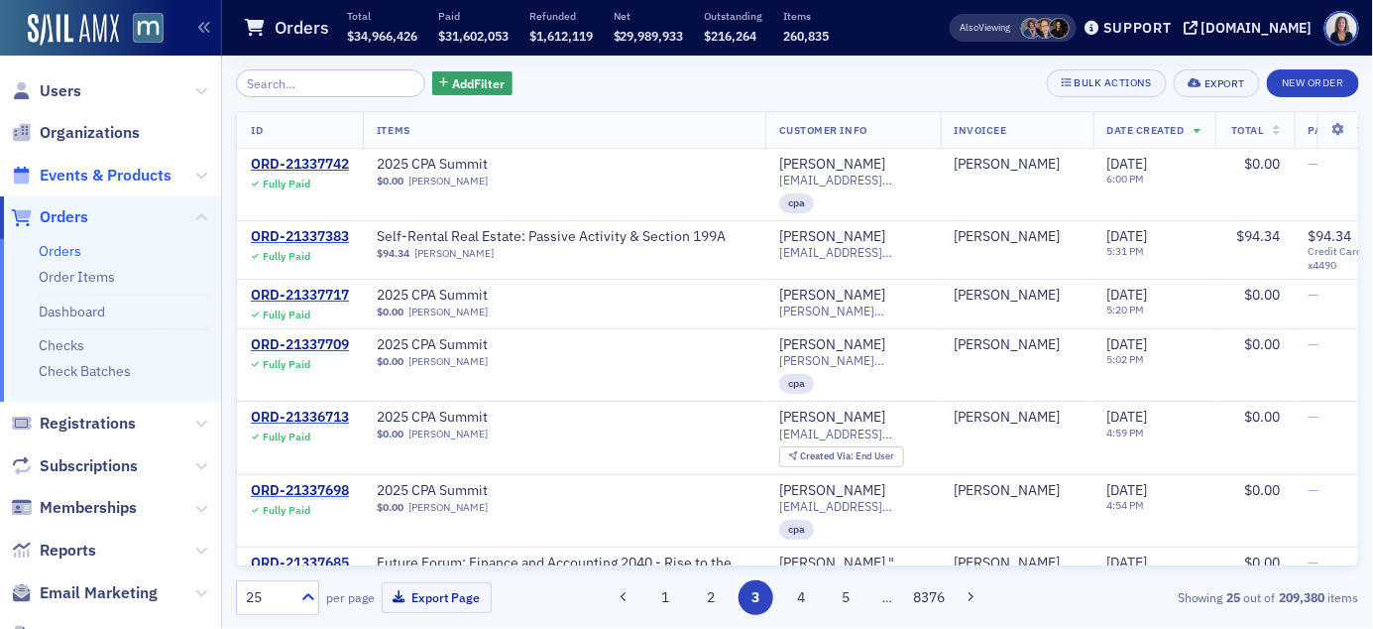
click at [125, 174] on span "Events & Products" at bounding box center [106, 176] width 132 height 22
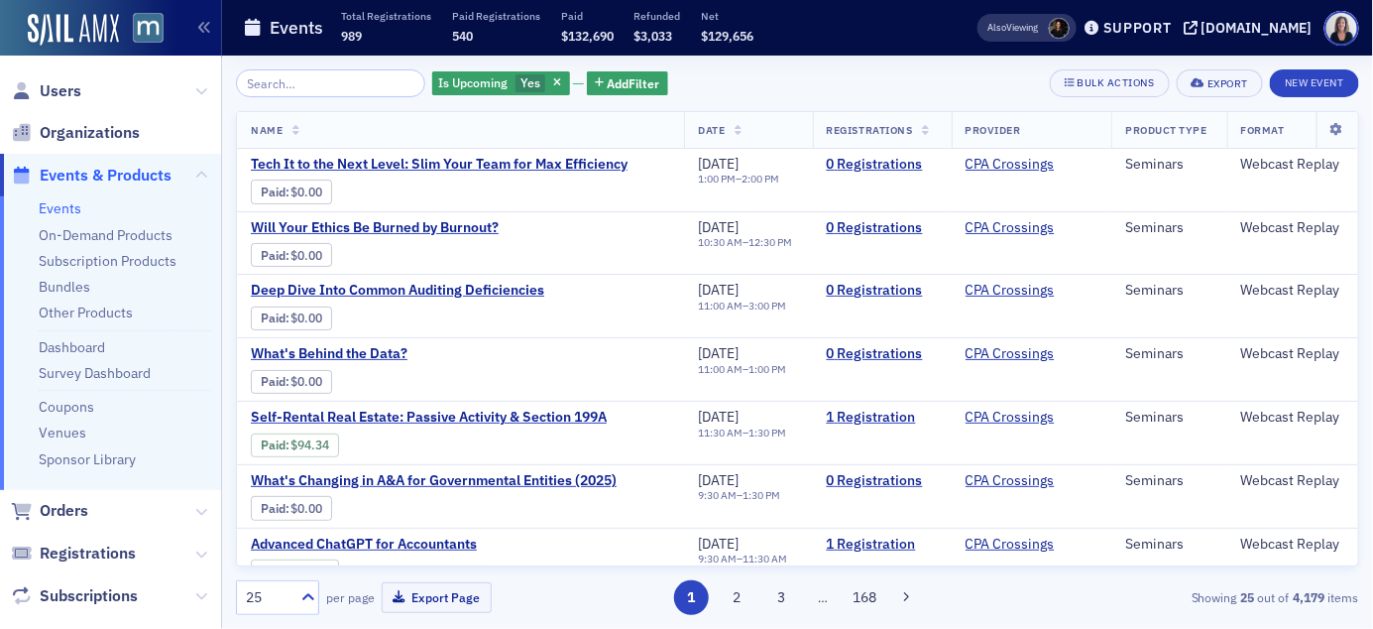
click at [262, 90] on input "search" at bounding box center [330, 83] width 189 height 28
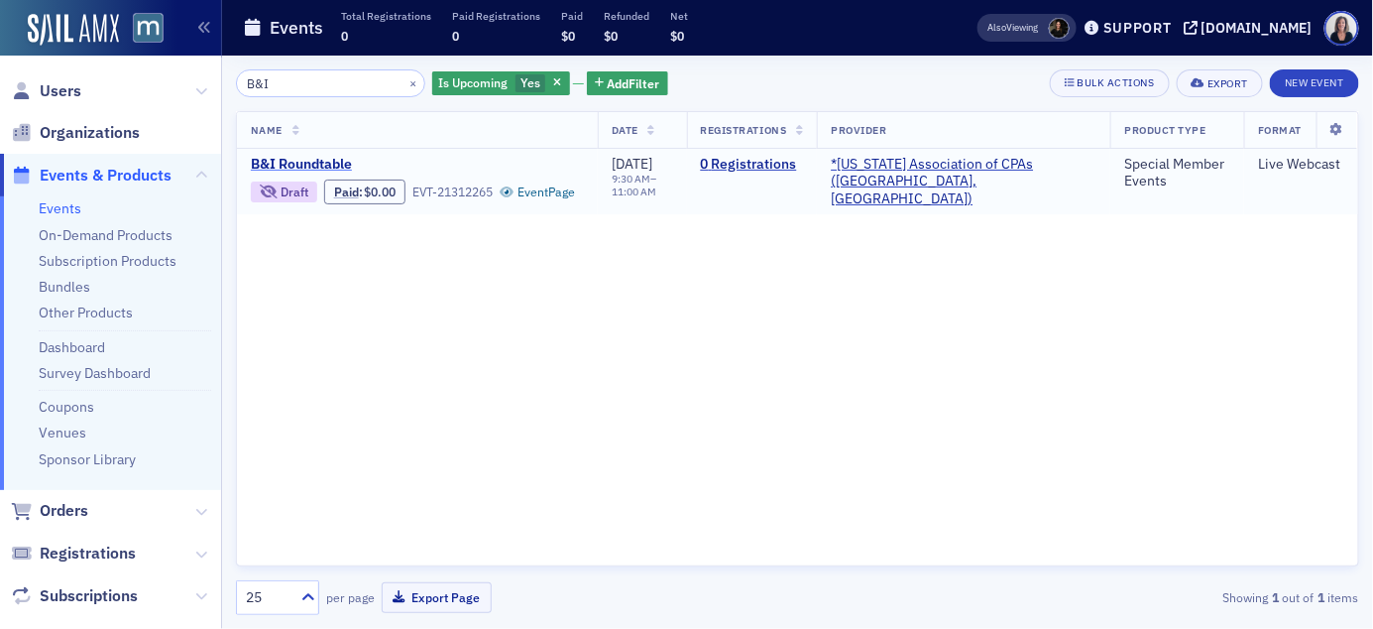
type input "B&I"
click at [308, 162] on span "B&I Roundtable" at bounding box center [417, 165] width 333 height 18
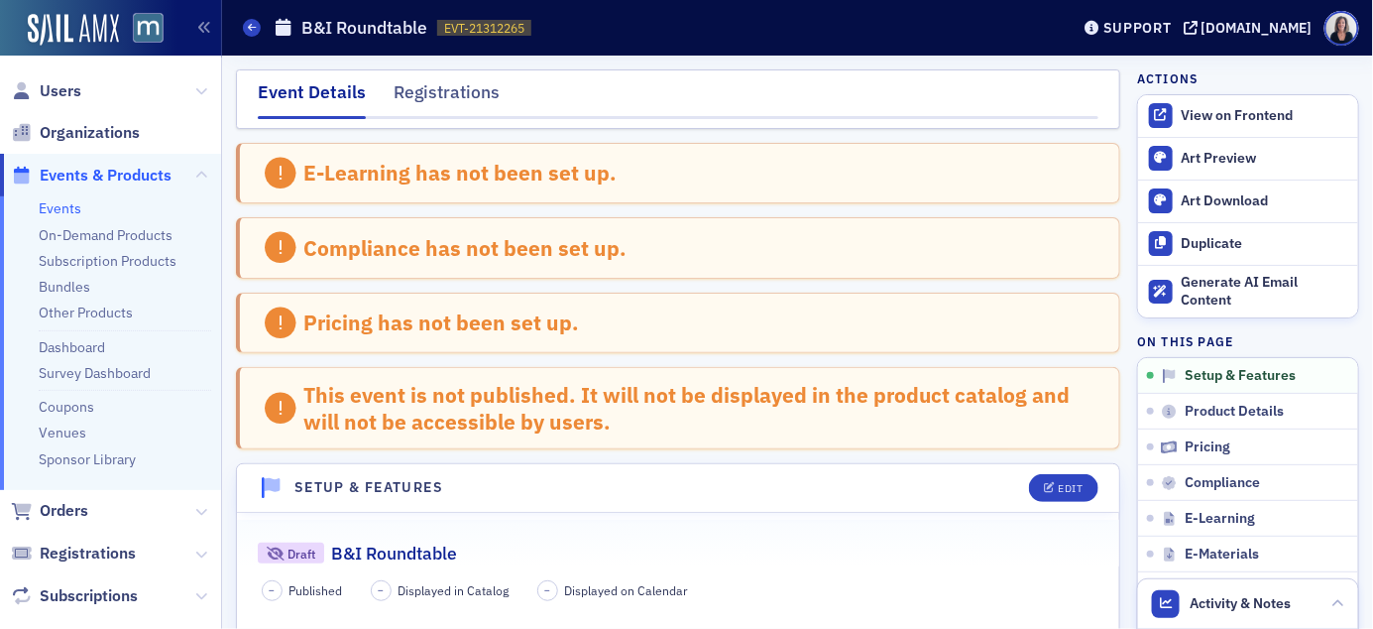
scroll to position [13, 0]
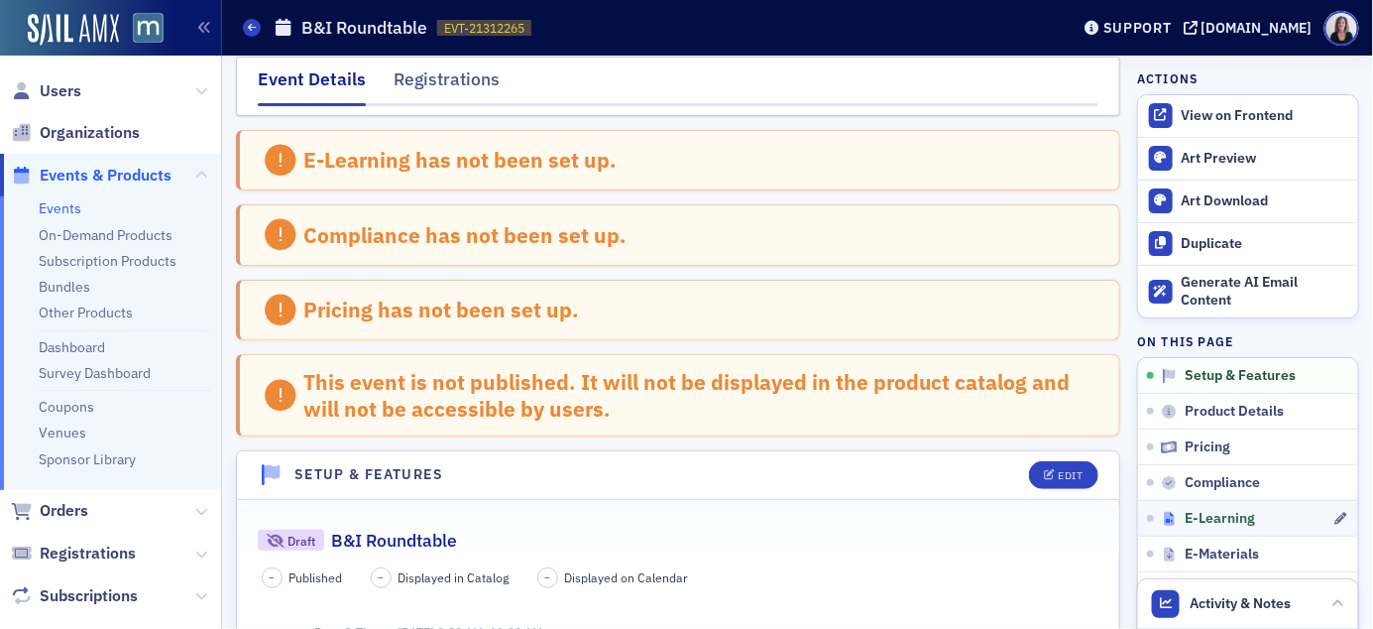
click at [1236, 517] on span "E-Learning" at bounding box center [1220, 519] width 70 height 18
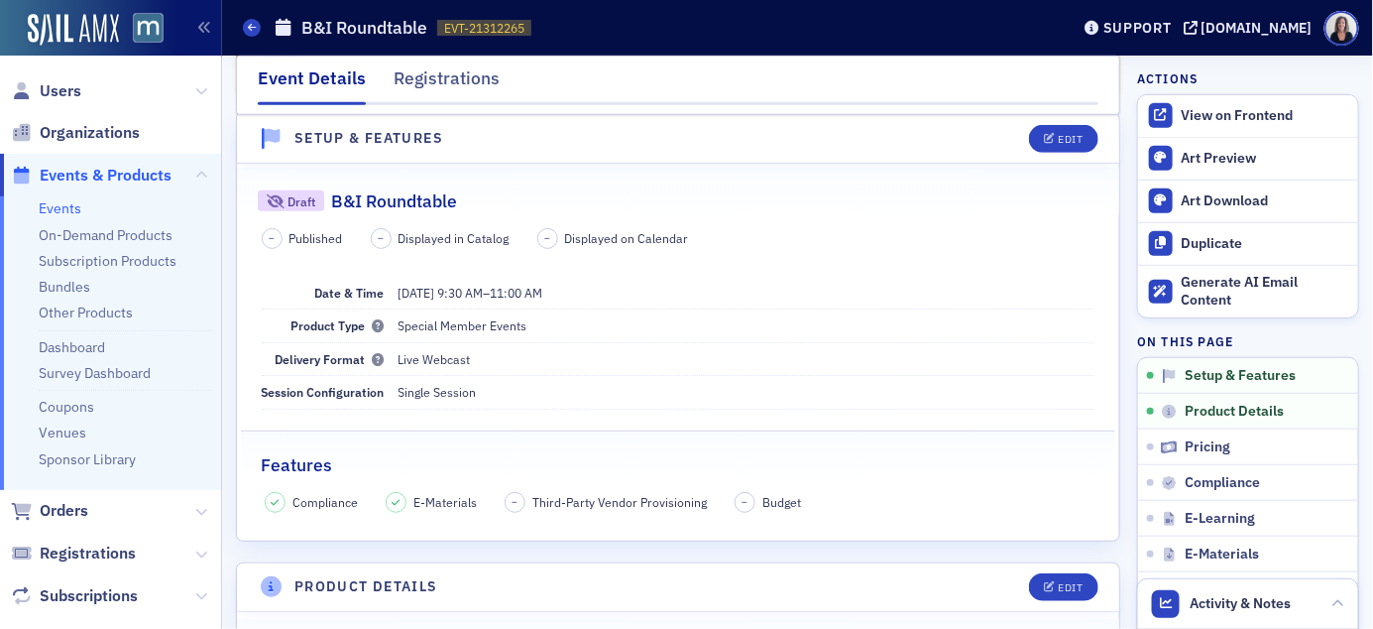
scroll to position [349, 0]
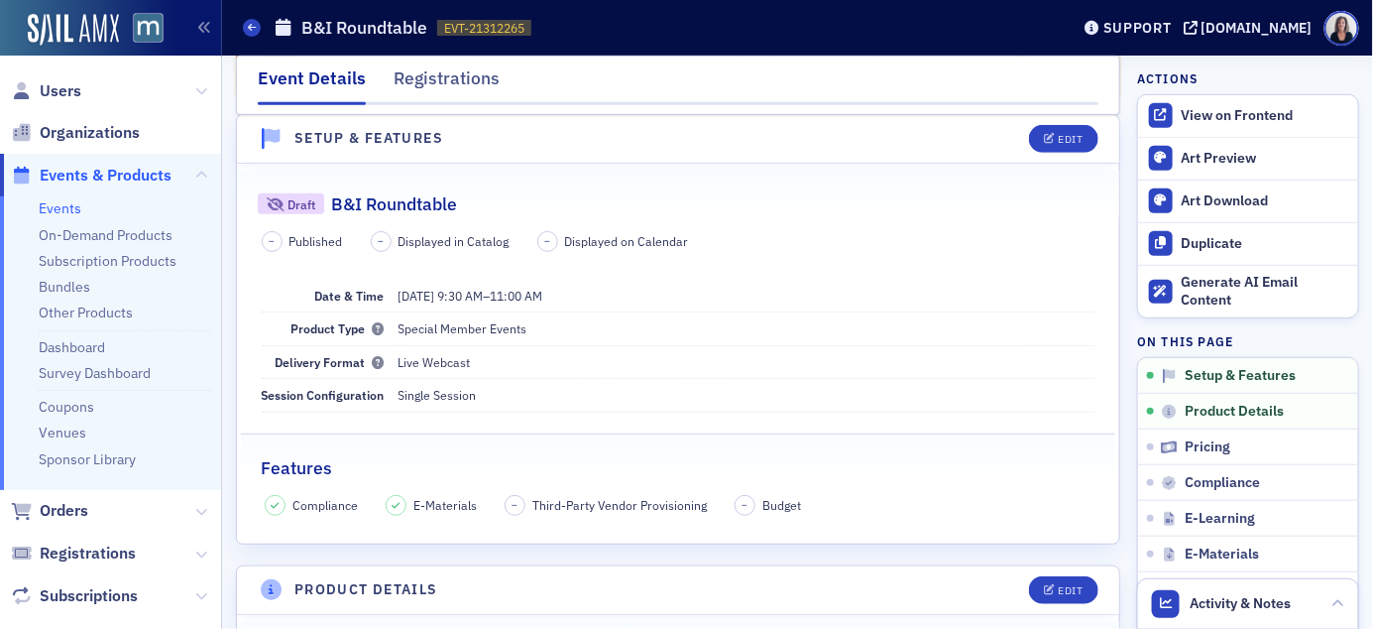
click at [125, 171] on span "Events & Products" at bounding box center [106, 176] width 132 height 22
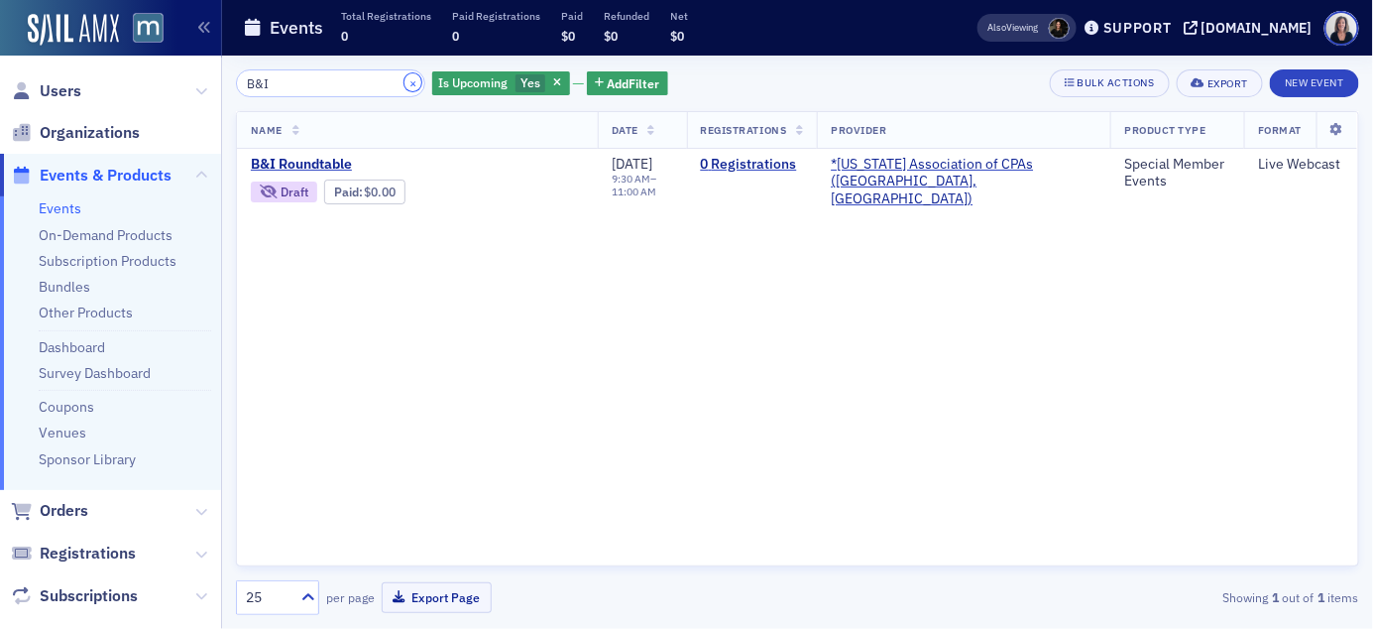
click at [405, 84] on button "×" at bounding box center [414, 82] width 18 height 18
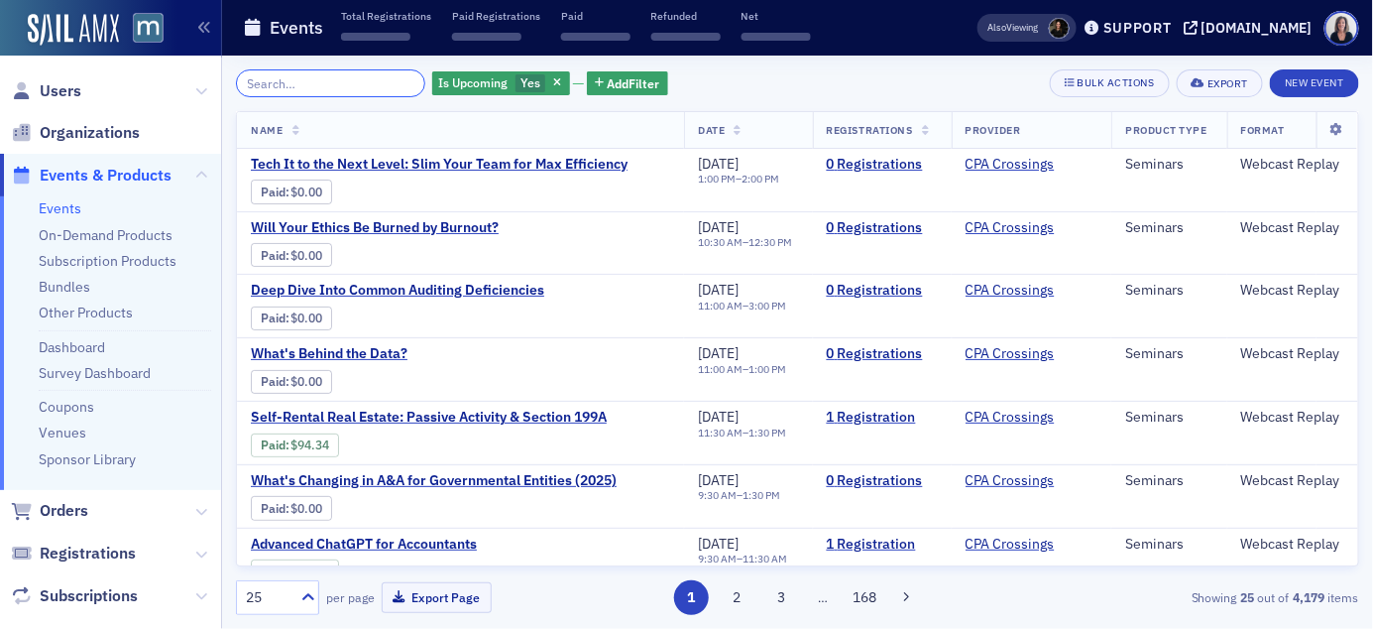
click at [374, 81] on input "search" at bounding box center [330, 83] width 189 height 28
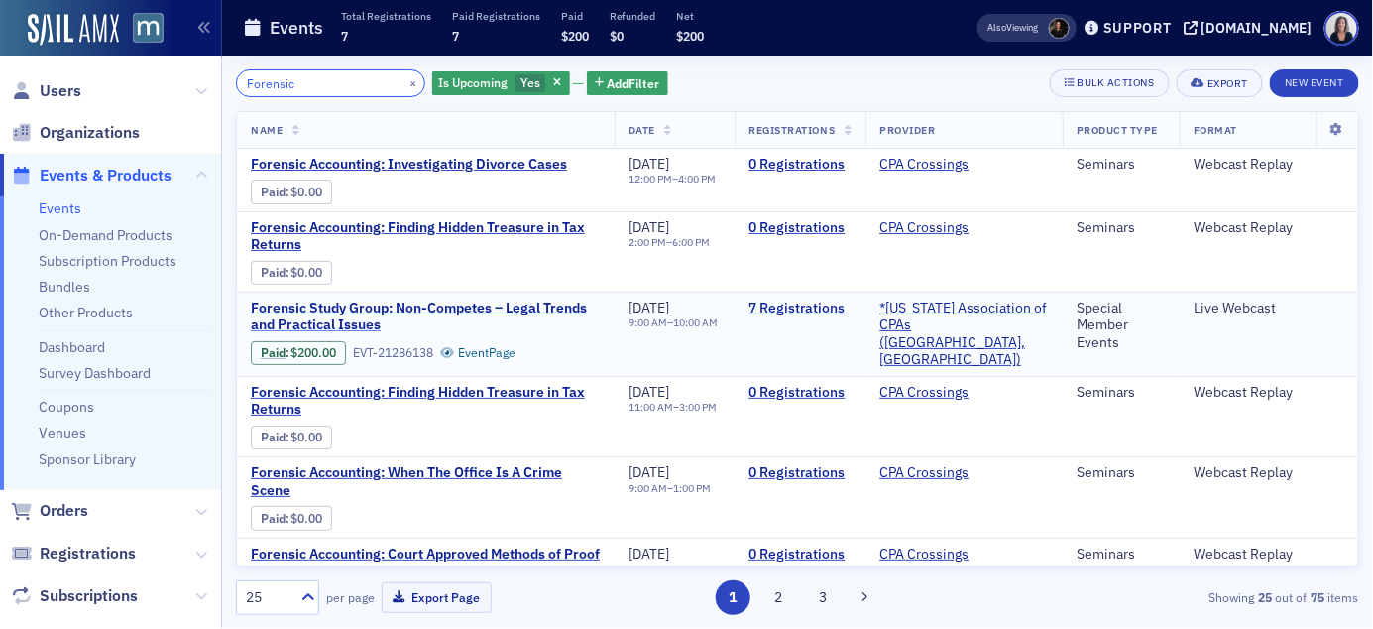
type input "Forensic"
click at [379, 310] on span "Forensic Study Group: Non-Competes – Legal Trends and Practical Issues" at bounding box center [426, 316] width 350 height 35
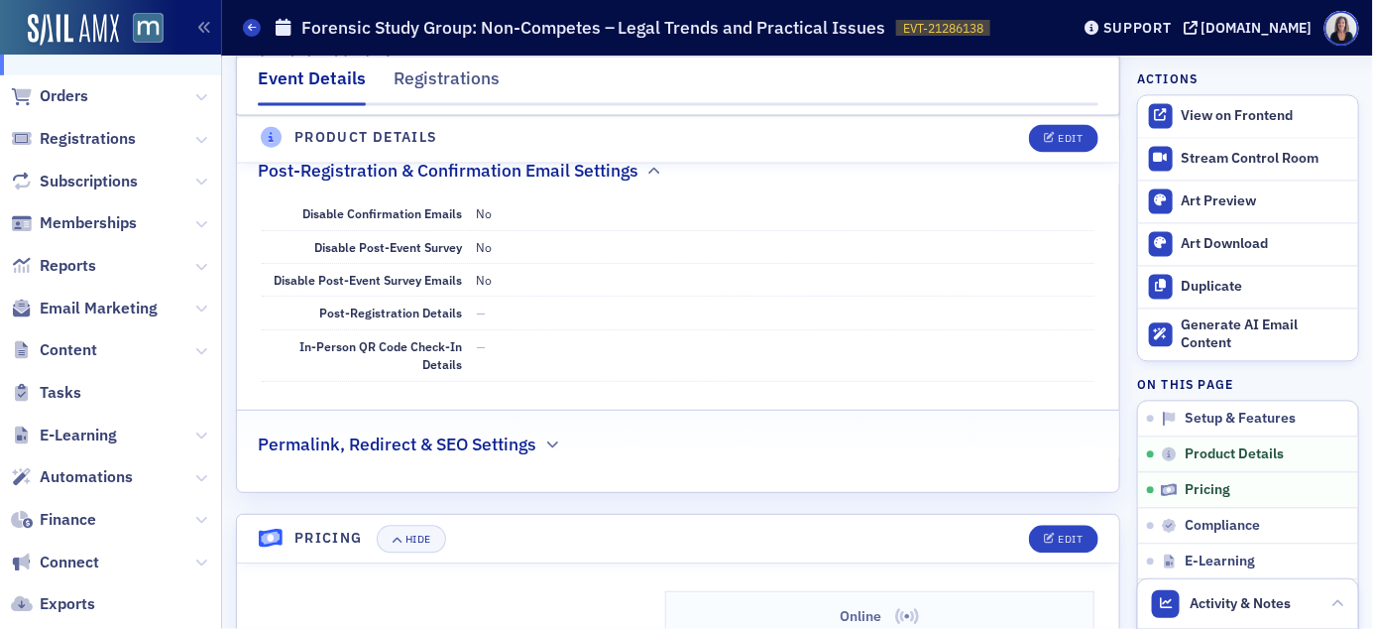
scroll to position [427, 0]
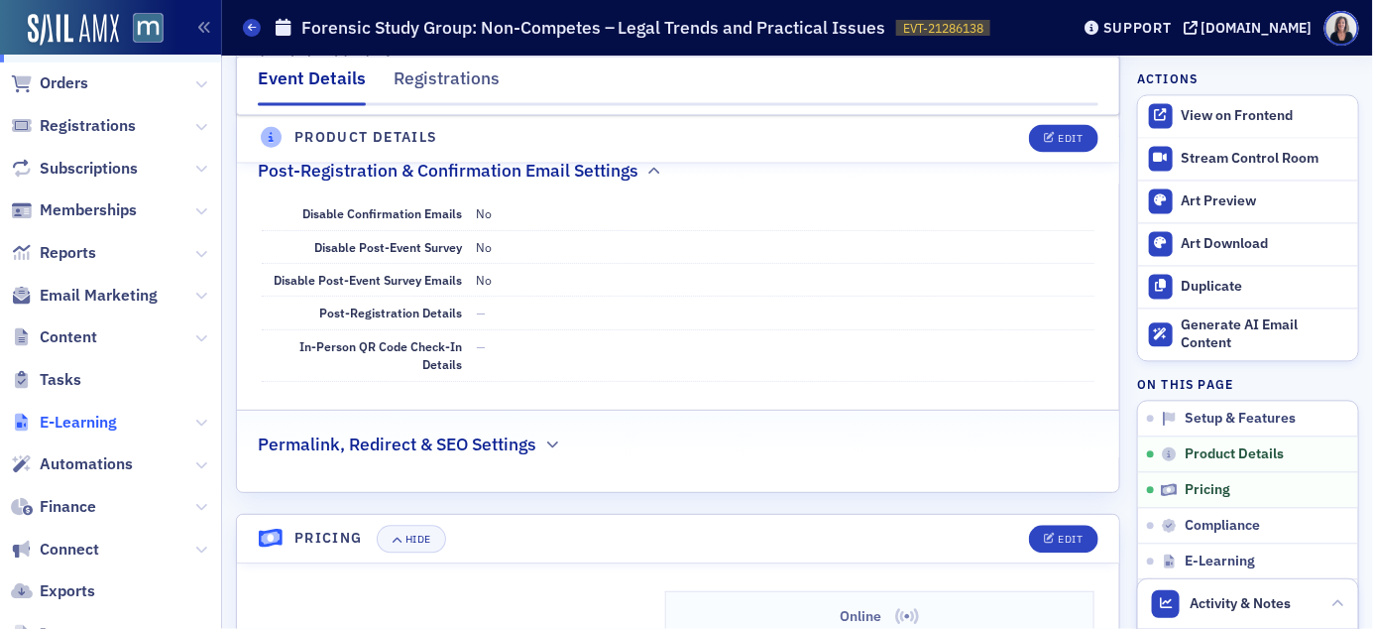
click at [87, 421] on span "E-Learning" at bounding box center [78, 423] width 77 height 22
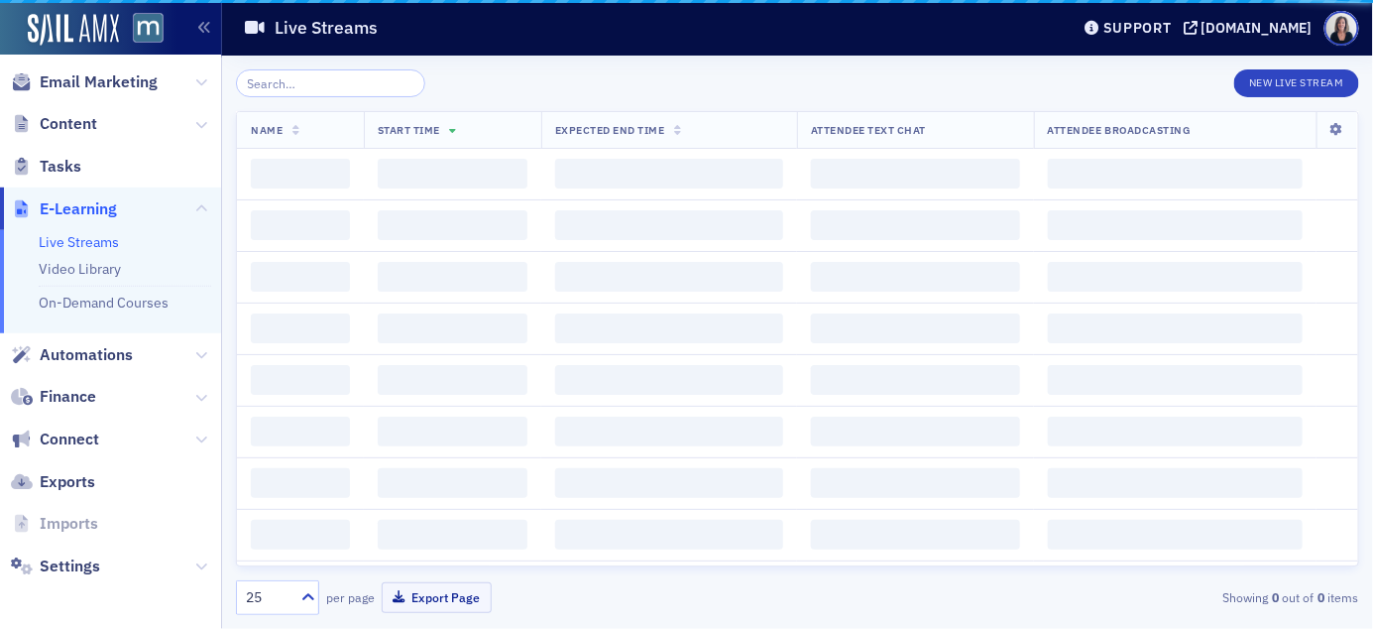
scroll to position [345, 0]
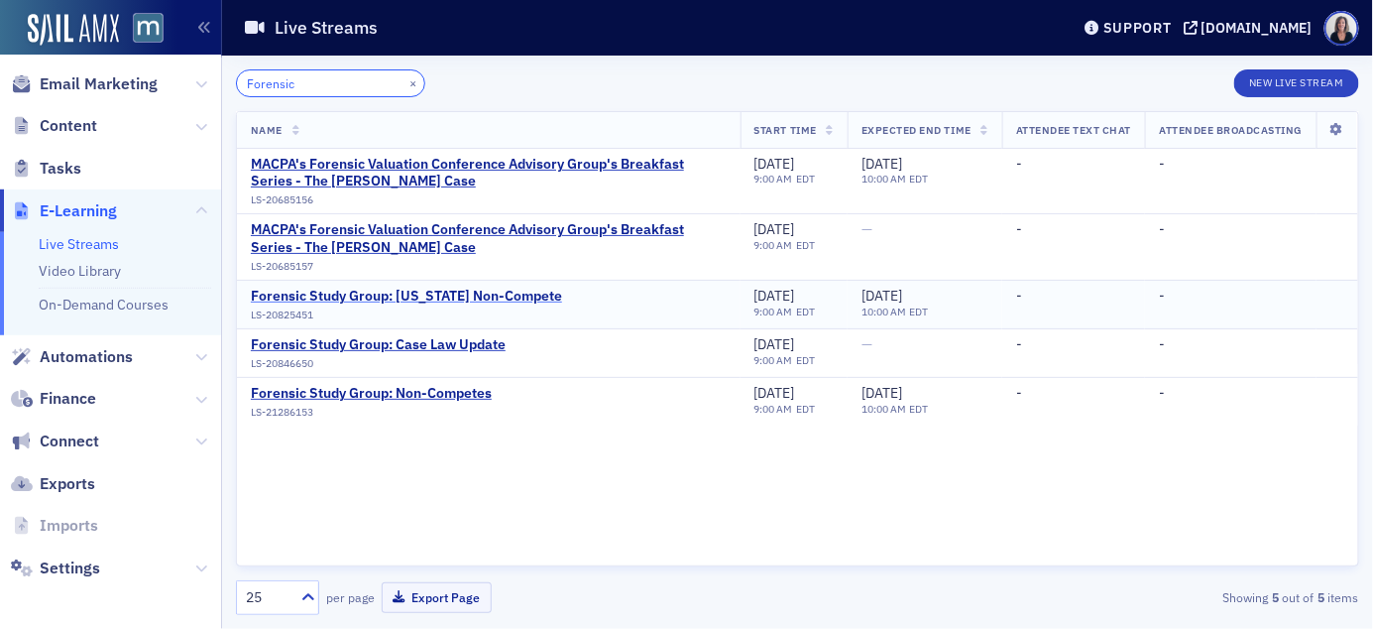
type input "Forensic"
click at [505, 292] on div "Forensic Study Group: Maryland Non-Compete" at bounding box center [406, 297] width 311 height 18
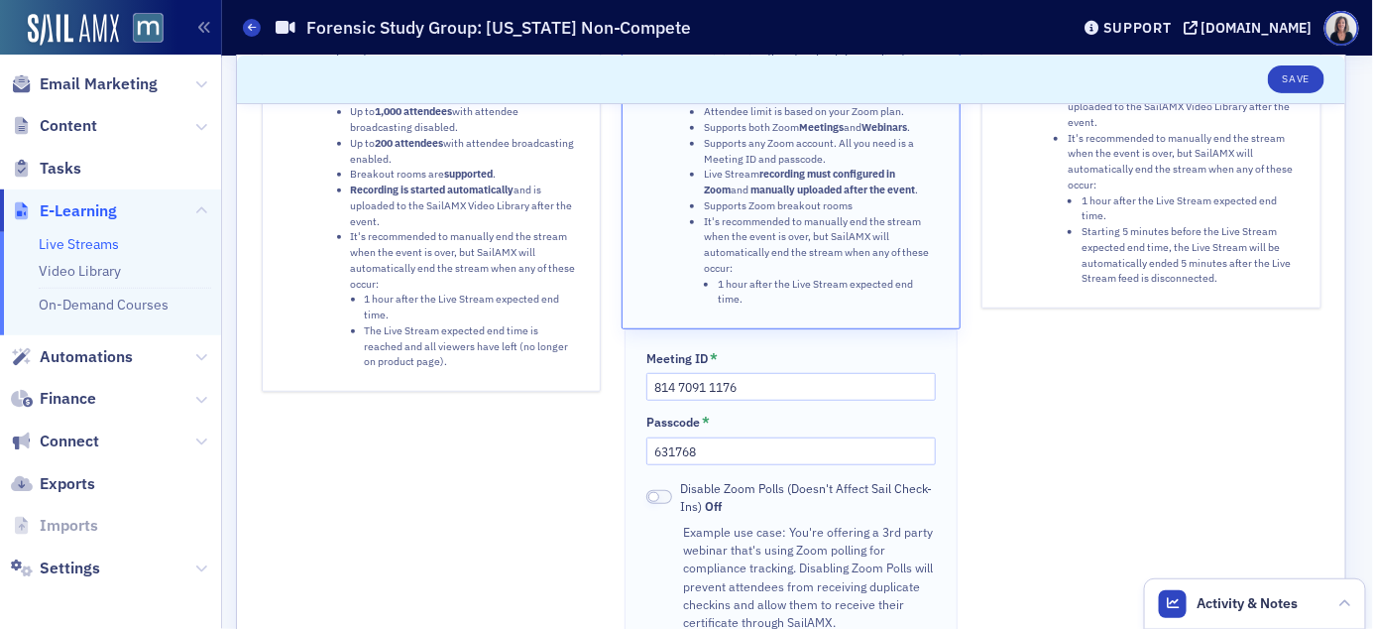
scroll to position [241, 0]
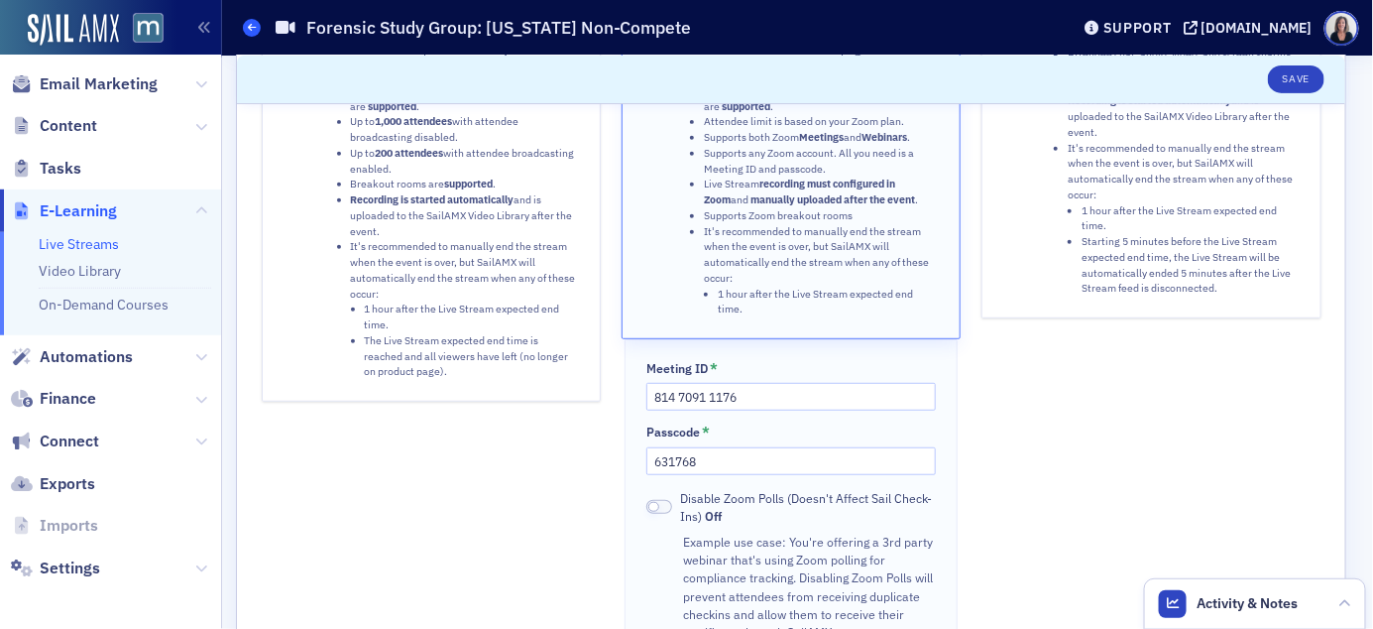
click at [256, 30] on span at bounding box center [252, 28] width 18 height 18
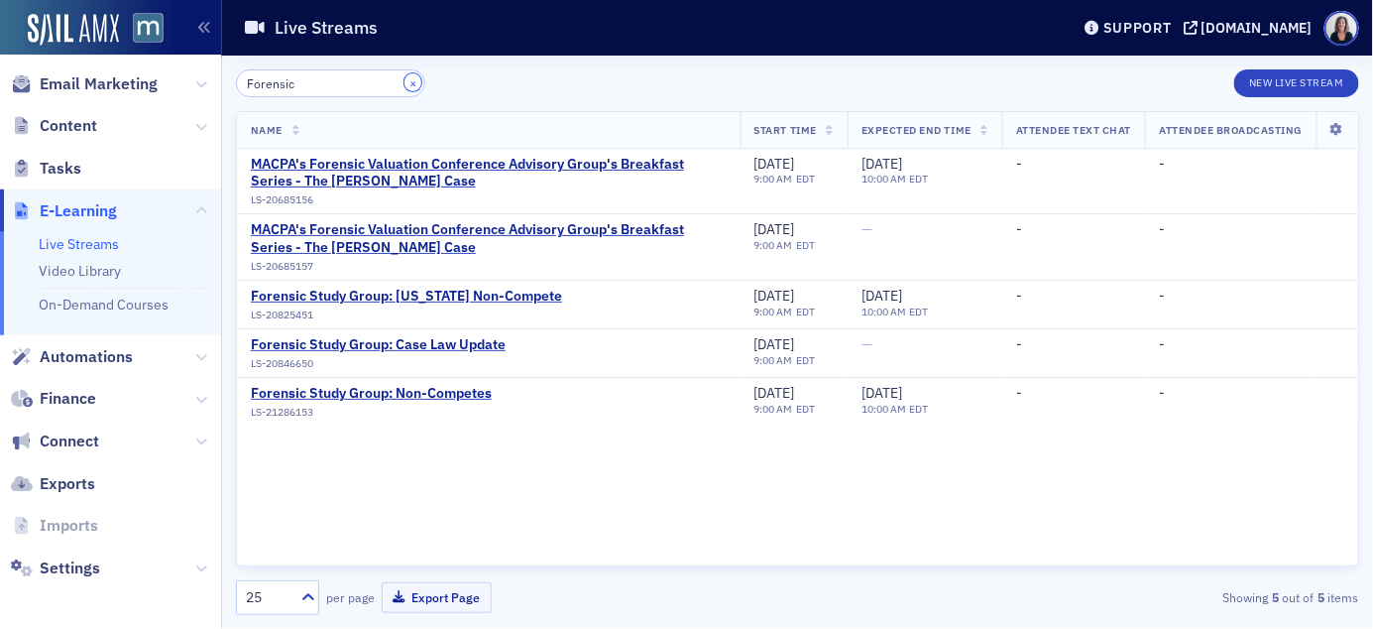
click at [405, 82] on button "×" at bounding box center [414, 82] width 18 height 18
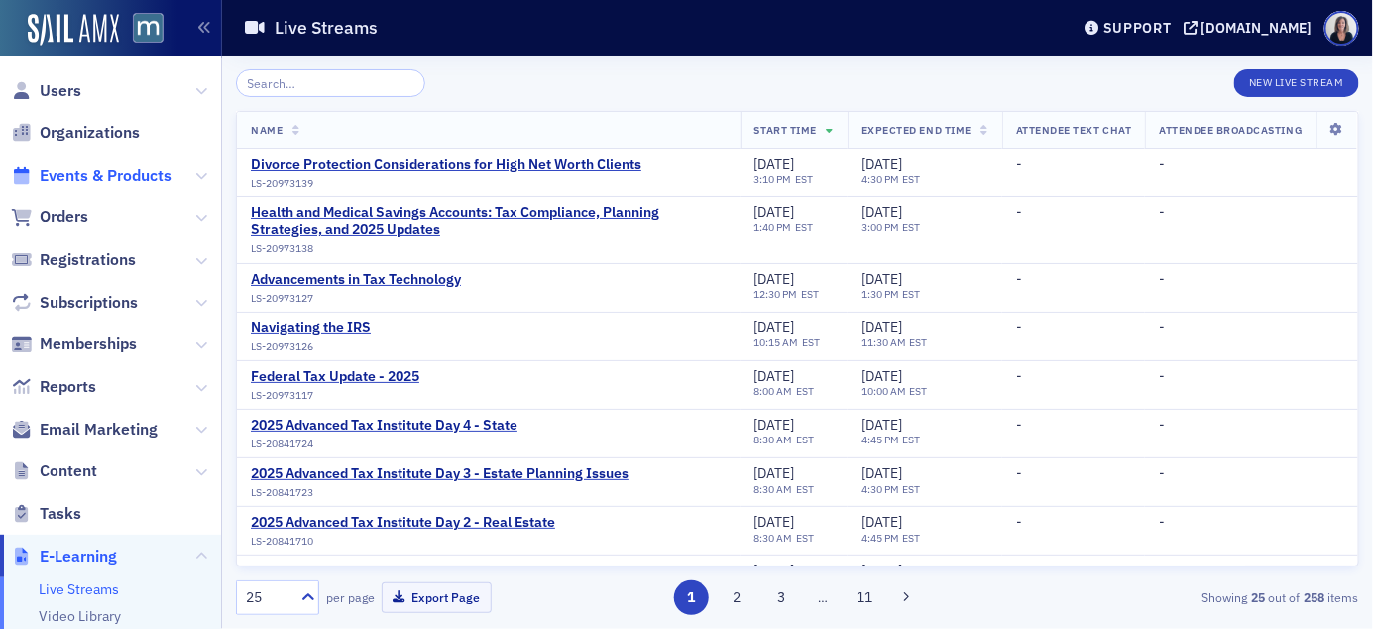
click at [125, 176] on span "Events & Products" at bounding box center [106, 176] width 132 height 22
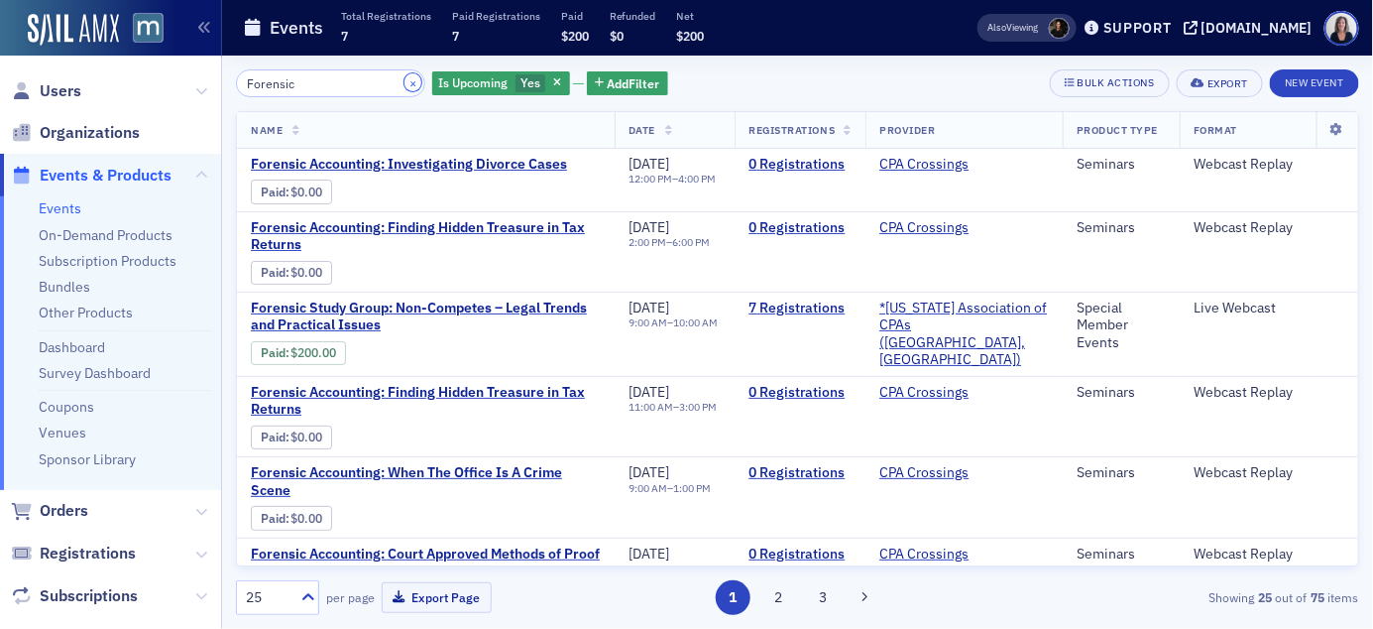
click at [405, 79] on button "×" at bounding box center [414, 82] width 18 height 18
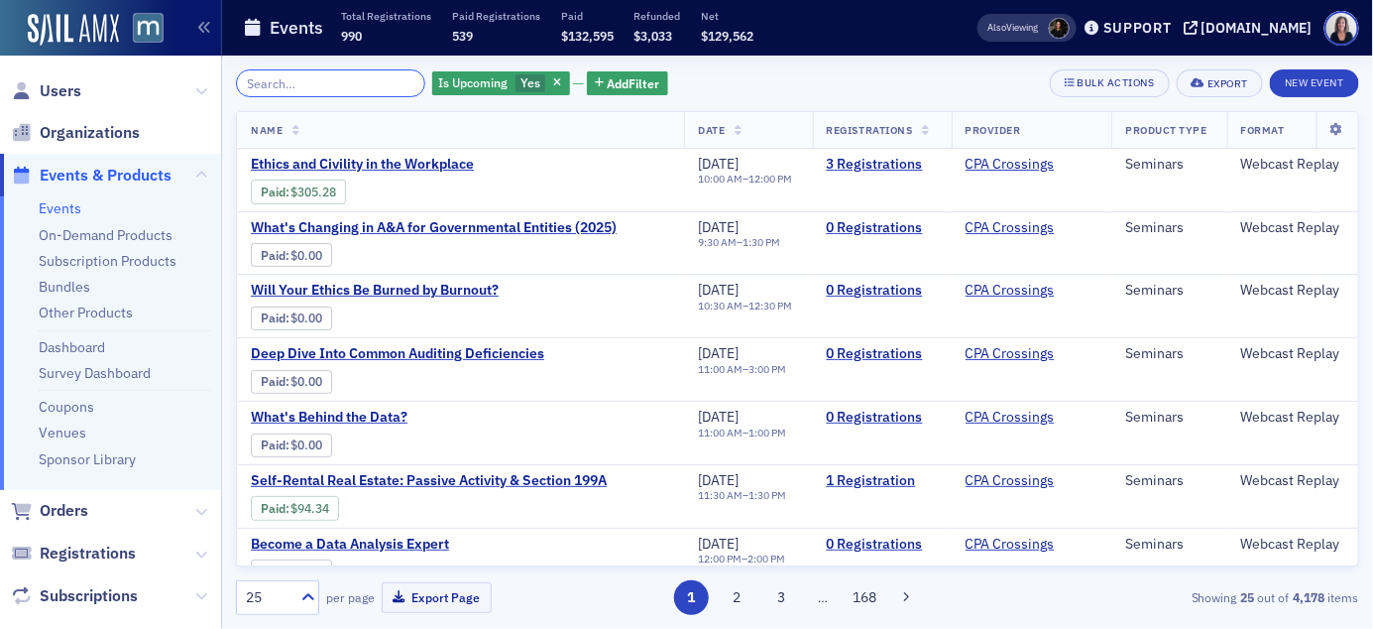
click at [357, 74] on input "search" at bounding box center [330, 83] width 189 height 28
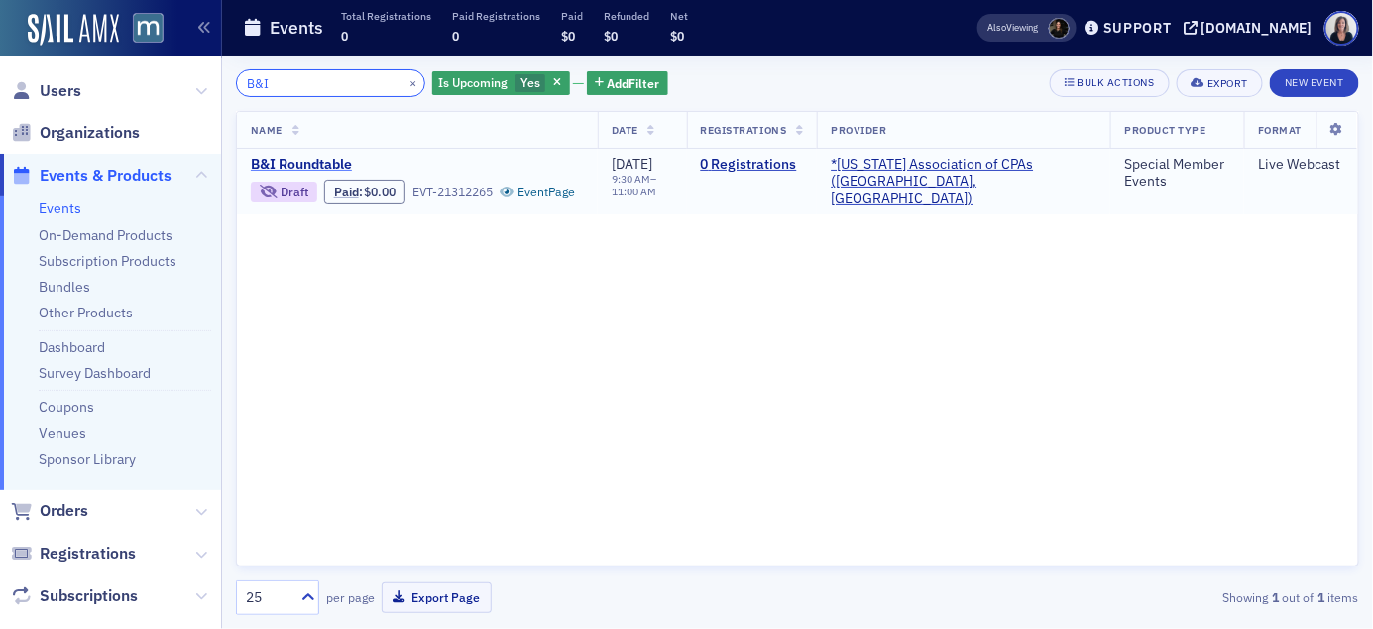
type input "B&I"
click at [331, 160] on span "B&I Roundtable" at bounding box center [417, 165] width 333 height 18
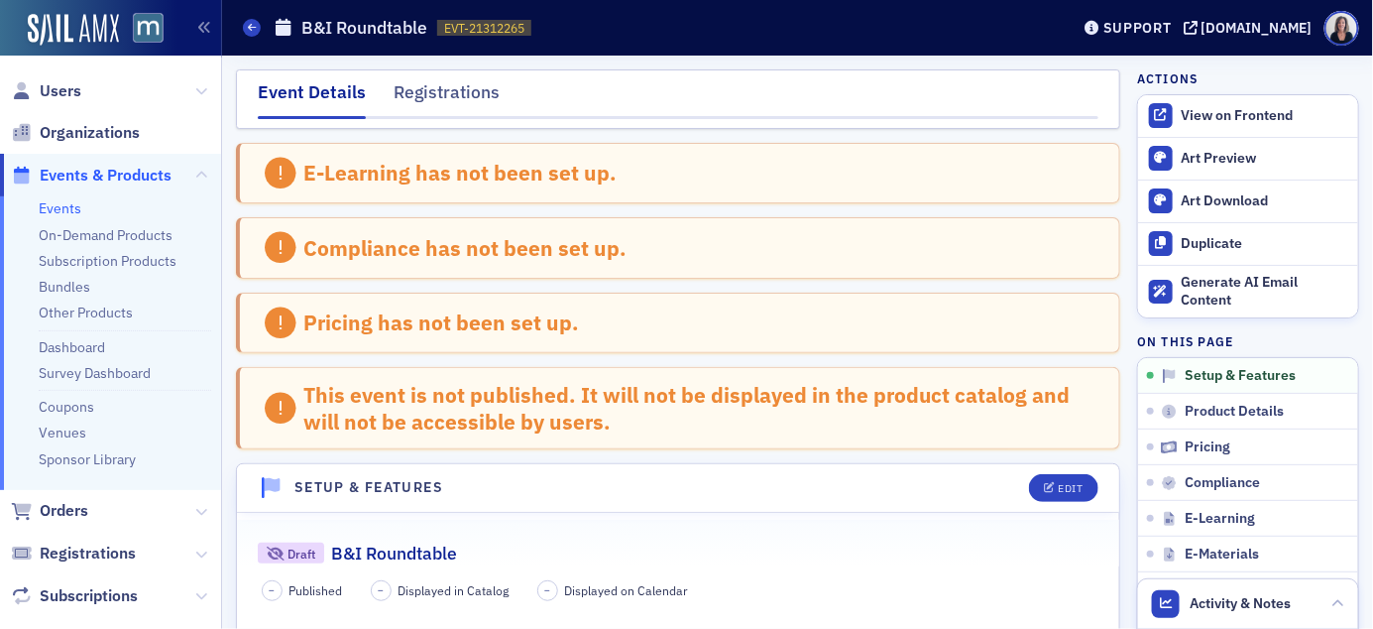
scroll to position [6, 0]
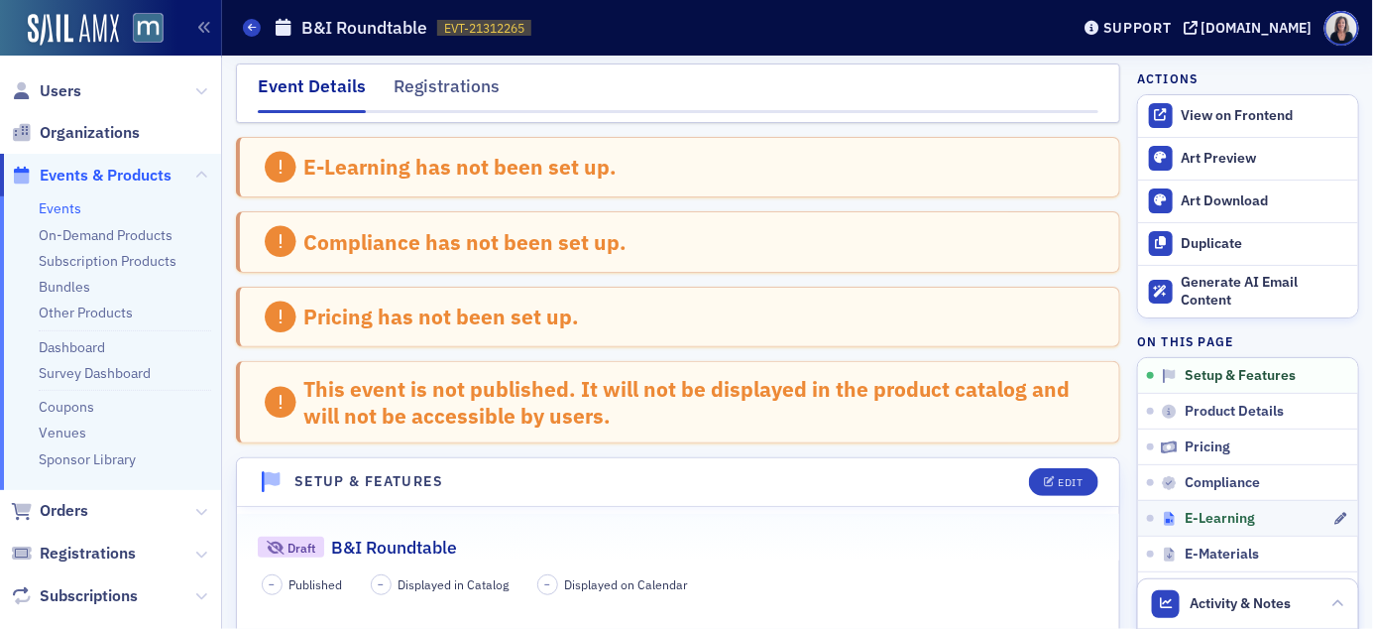
click at [1225, 522] on span "E-Learning" at bounding box center [1220, 519] width 70 height 18
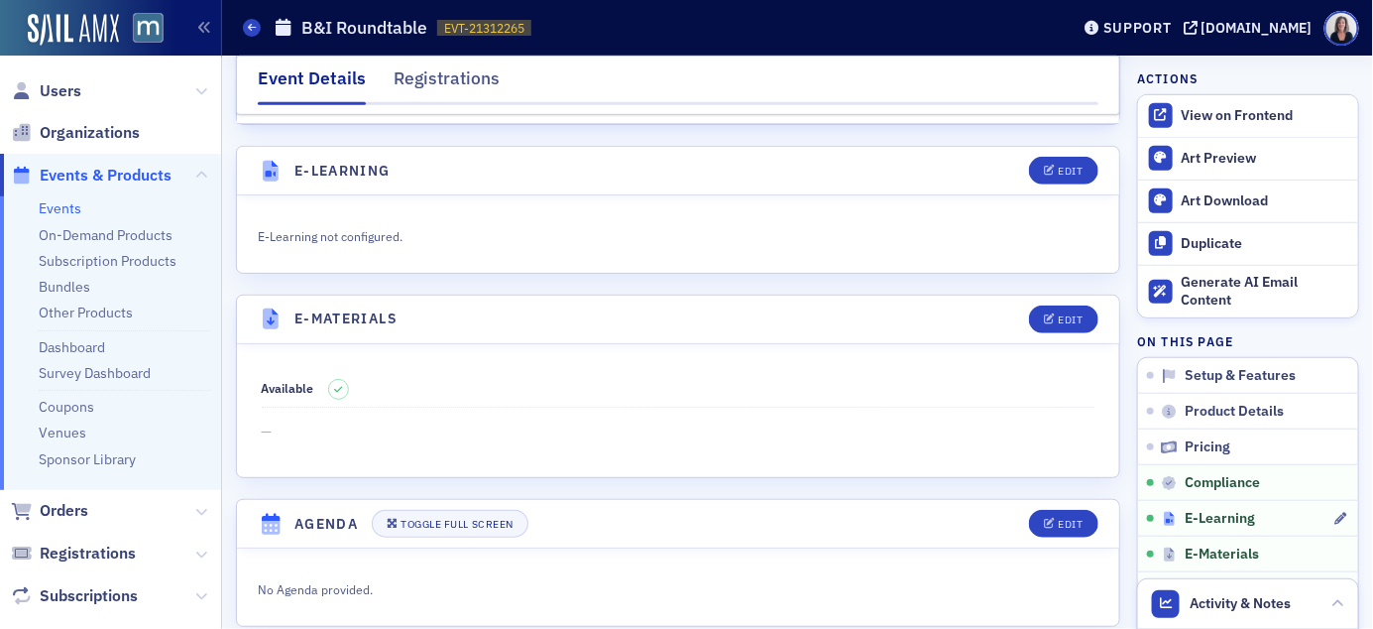
scroll to position [2888, 0]
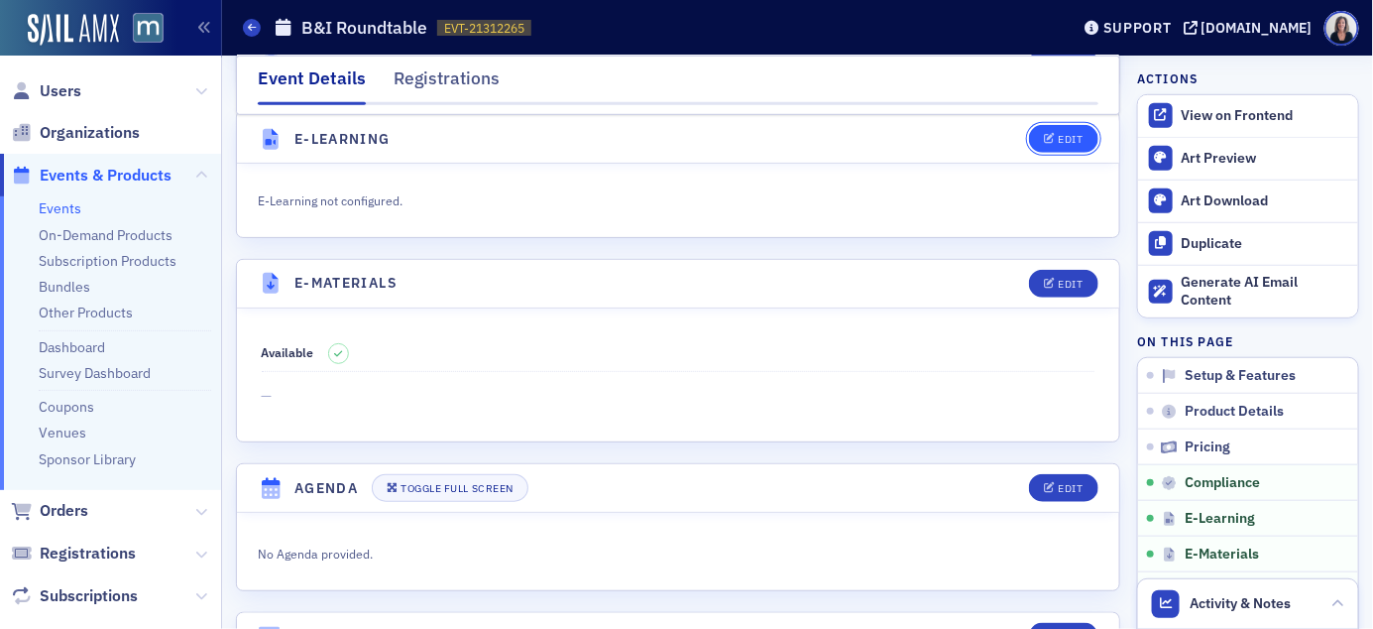
click at [1073, 141] on div "Edit" at bounding box center [1070, 139] width 25 height 11
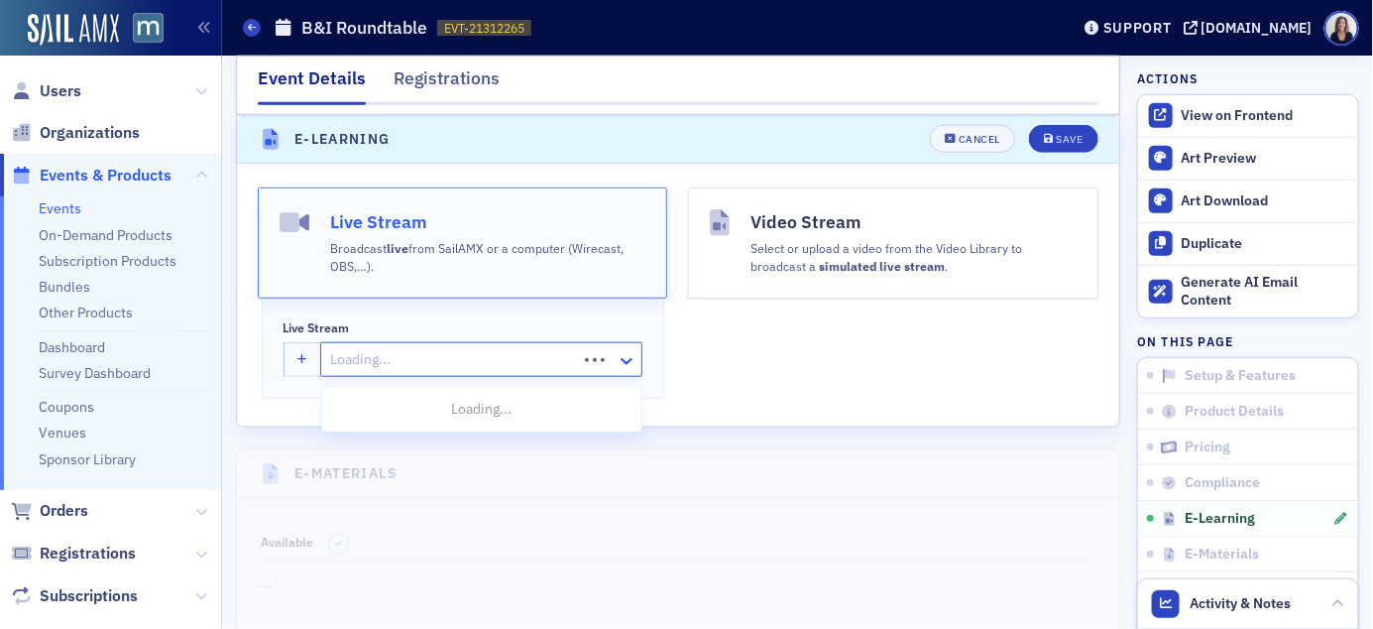
click at [634, 364] on icon at bounding box center [627, 361] width 20 height 20
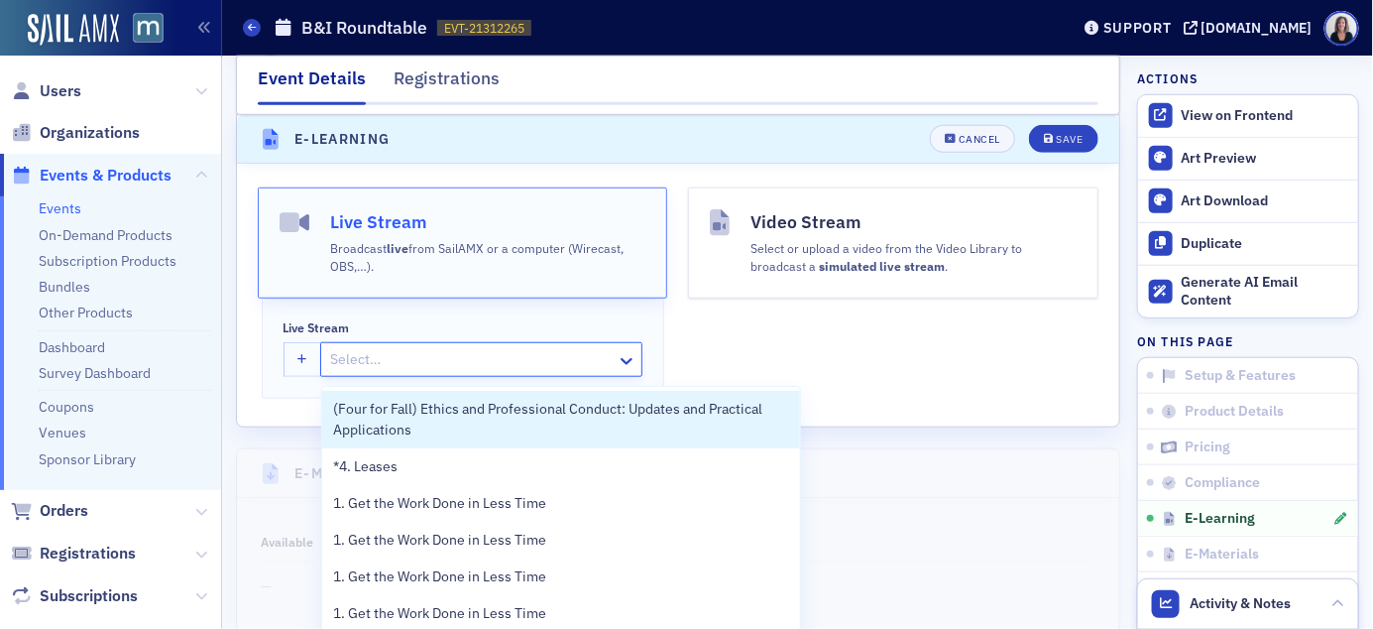
click at [774, 306] on div "Video Stream Select or upload a video from the Video Library to broadcast a sim…" at bounding box center [893, 292] width 410 height 211
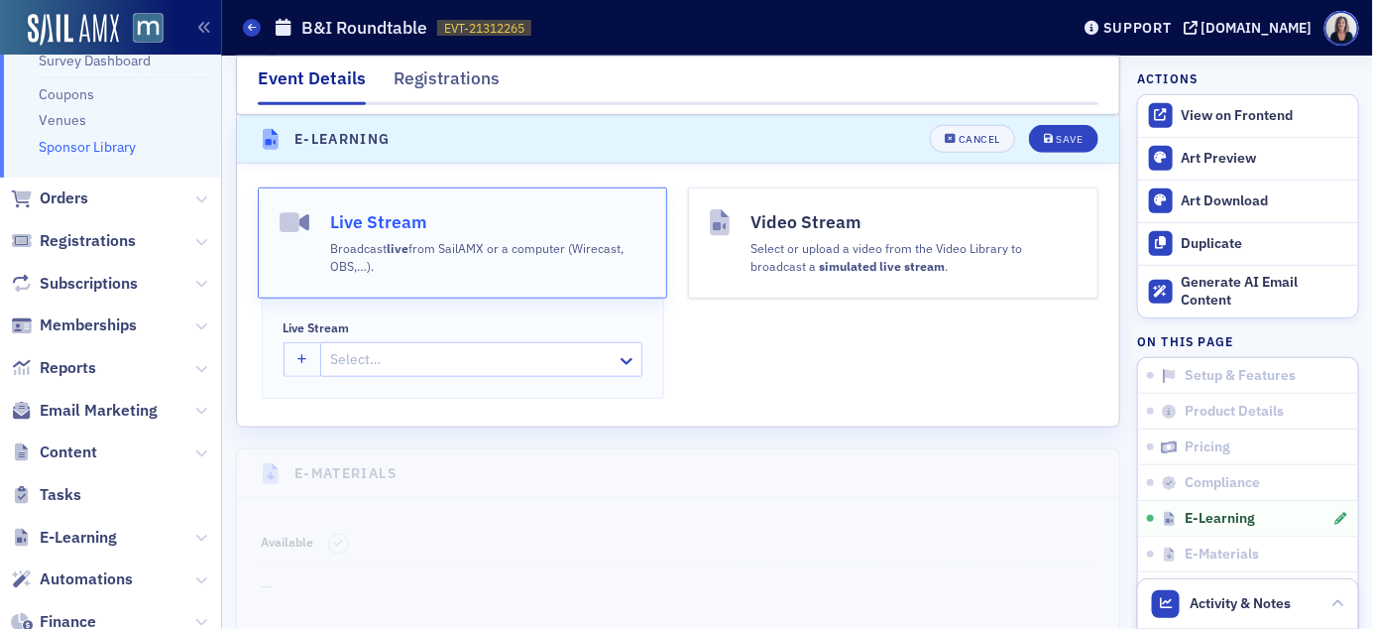
scroll to position [318, 0]
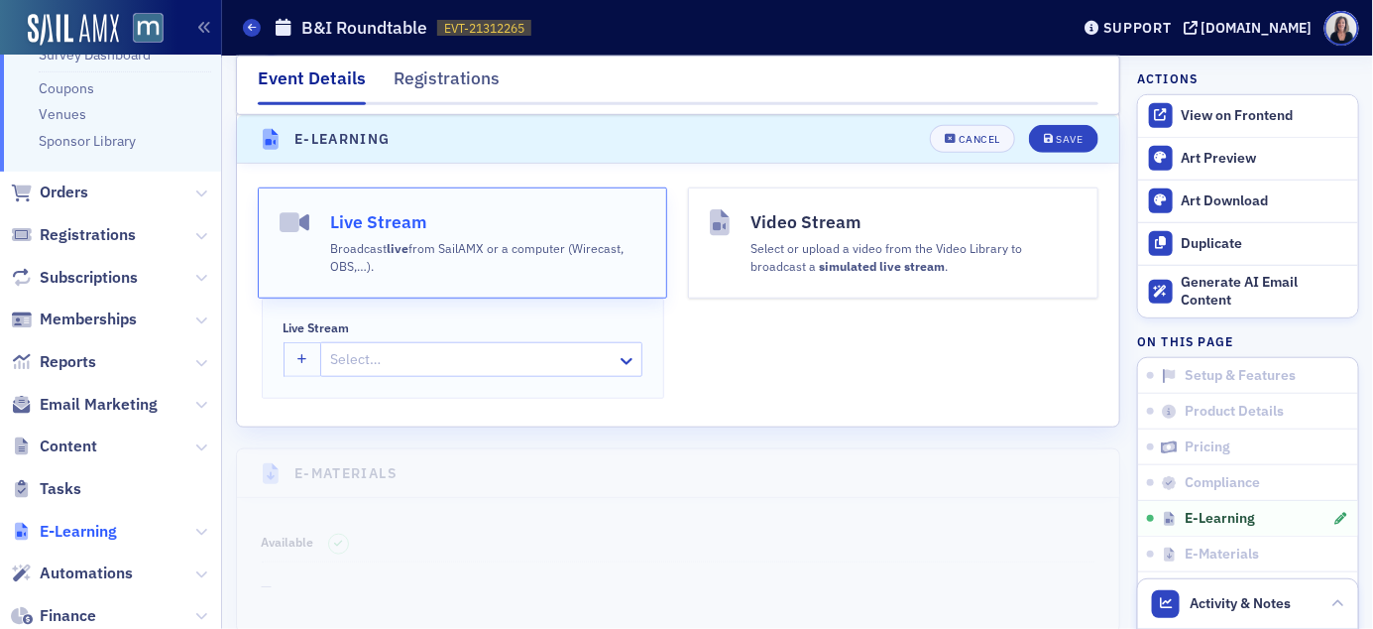
click at [78, 524] on span "E-Learning" at bounding box center [78, 532] width 77 height 22
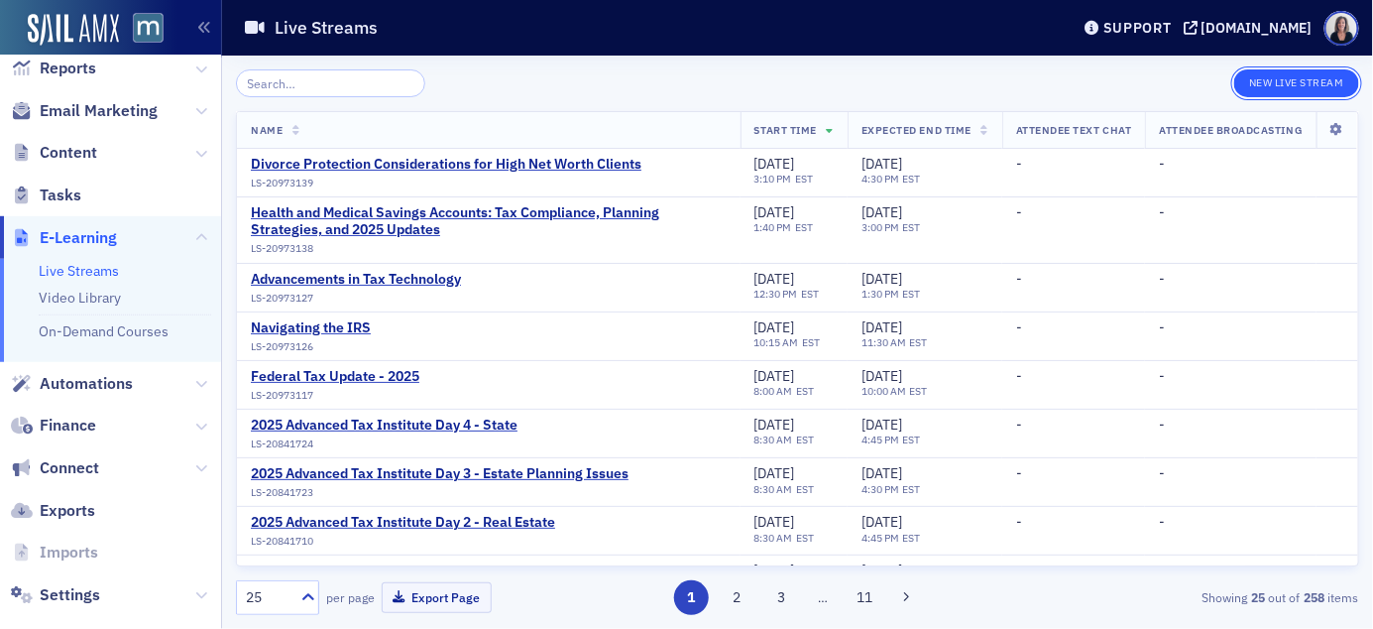
click at [1288, 82] on button "New Live Stream" at bounding box center [1297, 83] width 125 height 28
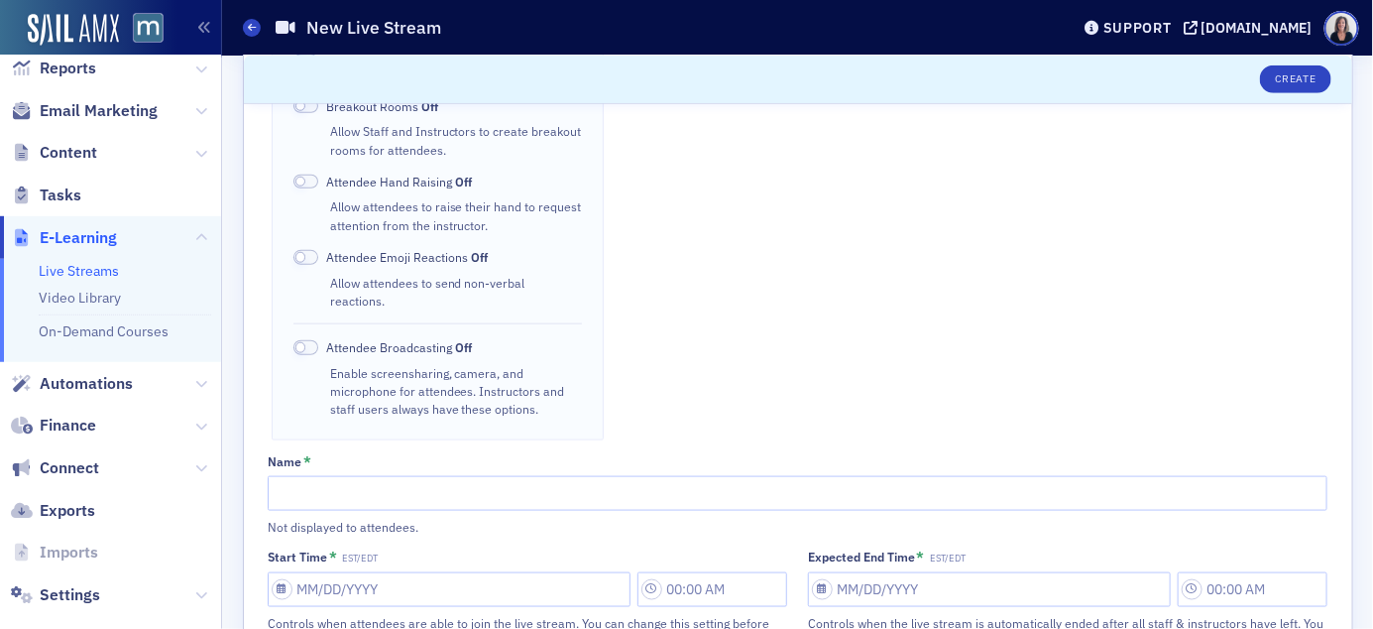
scroll to position [579, 0]
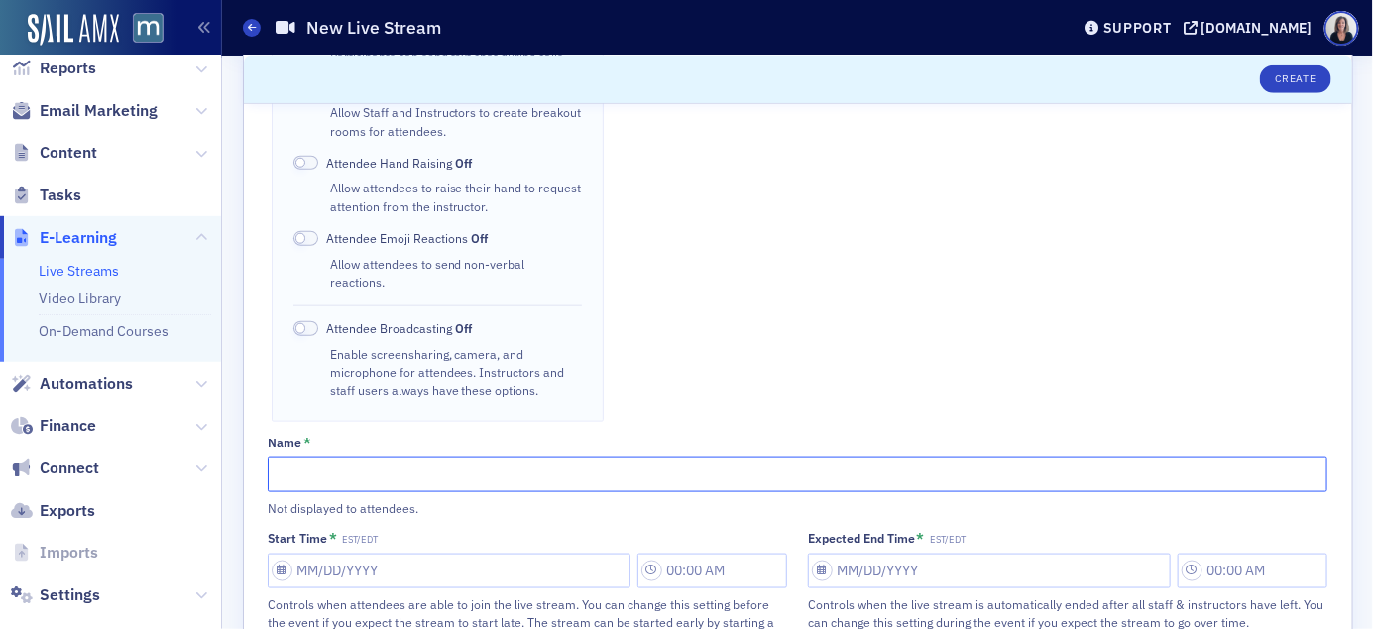
click at [754, 457] on input "Name *" at bounding box center [798, 474] width 1060 height 35
type input "B&I Round Table"
click at [580, 553] on input "Start Time * EST/EDT" at bounding box center [449, 570] width 363 height 35
select select "8"
select select "2025"
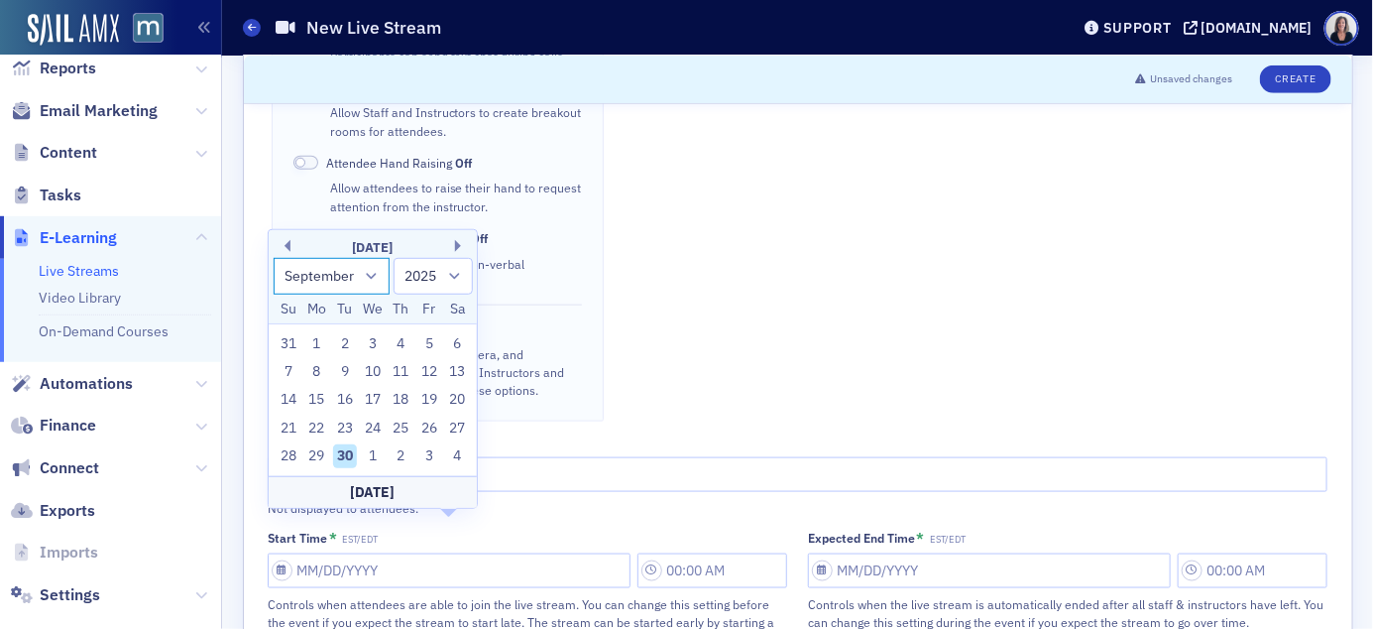
click at [375, 274] on select "January February March April May June July August September October November De…" at bounding box center [332, 276] width 117 height 37
select select "11"
click at [274, 258] on select "January February March April May June July August September October November De…" at bounding box center [332, 276] width 117 height 37
click at [434, 343] on div "5" at bounding box center [429, 343] width 24 height 24
type input "12/05/2025"
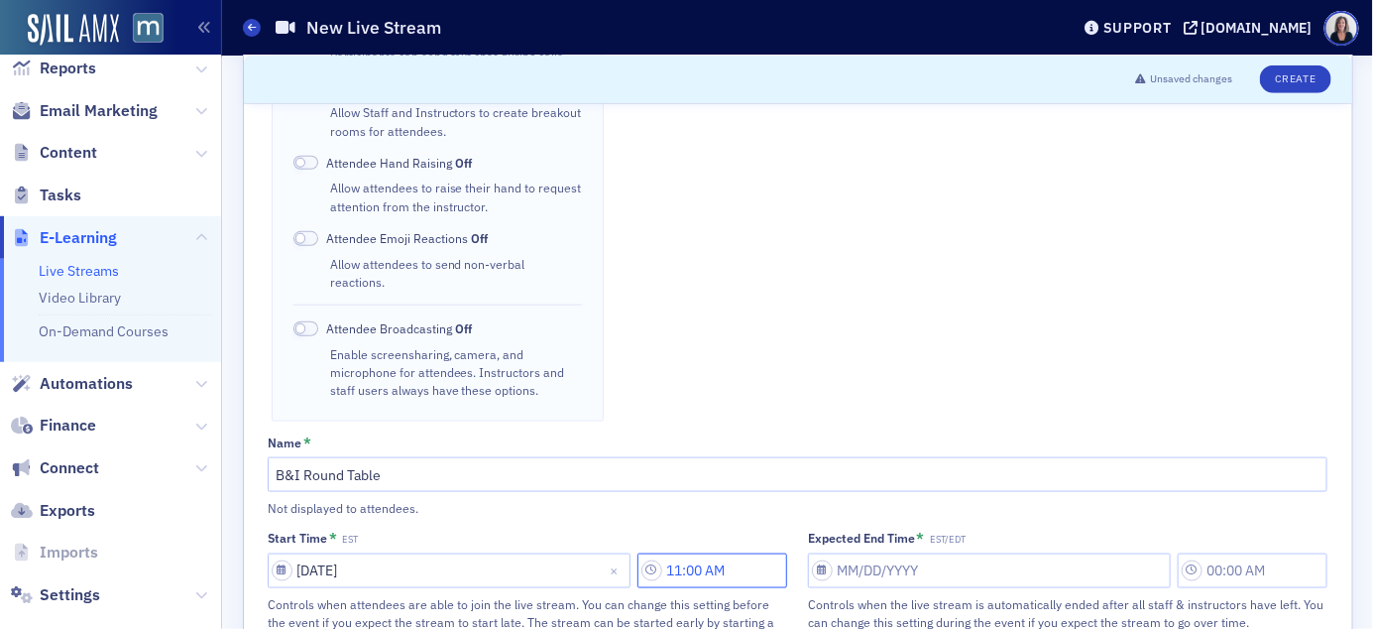
click at [730, 553] on input "11:00 AM" at bounding box center [713, 570] width 150 height 35
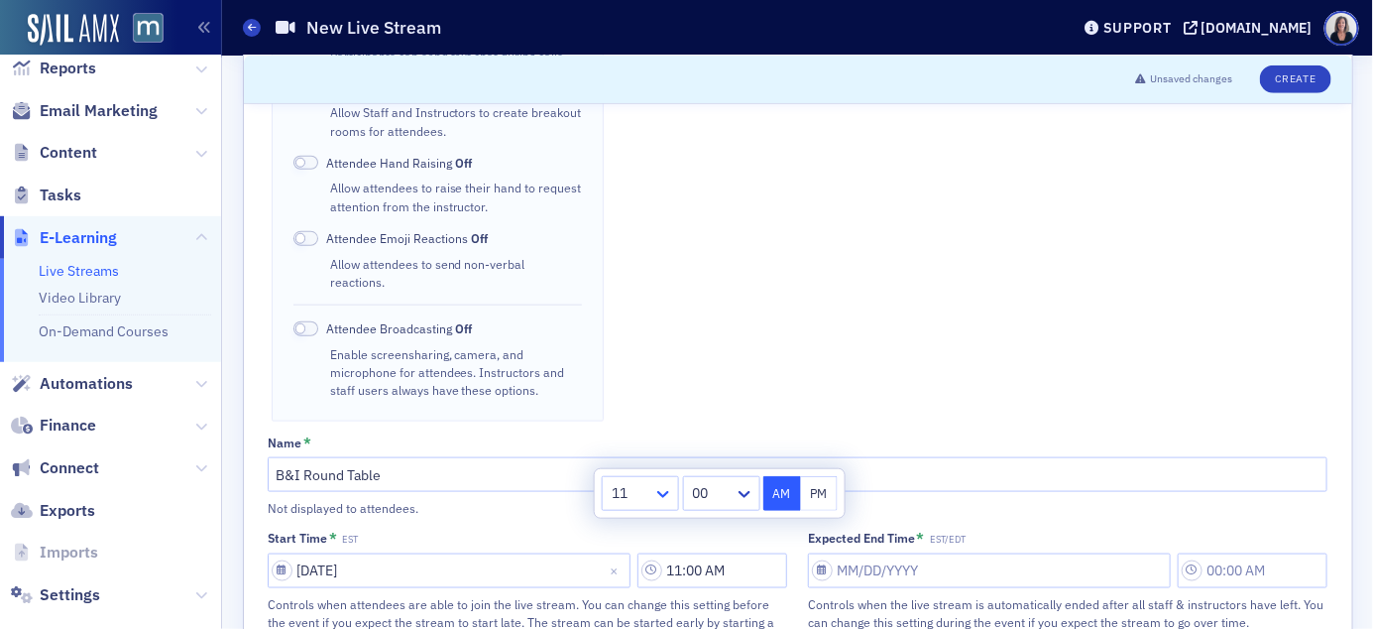
click at [666, 496] on icon at bounding box center [663, 494] width 20 height 20
click at [634, 413] on div "9" at bounding box center [641, 419] width 52 height 21
click at [748, 492] on icon at bounding box center [745, 494] width 12 height 7
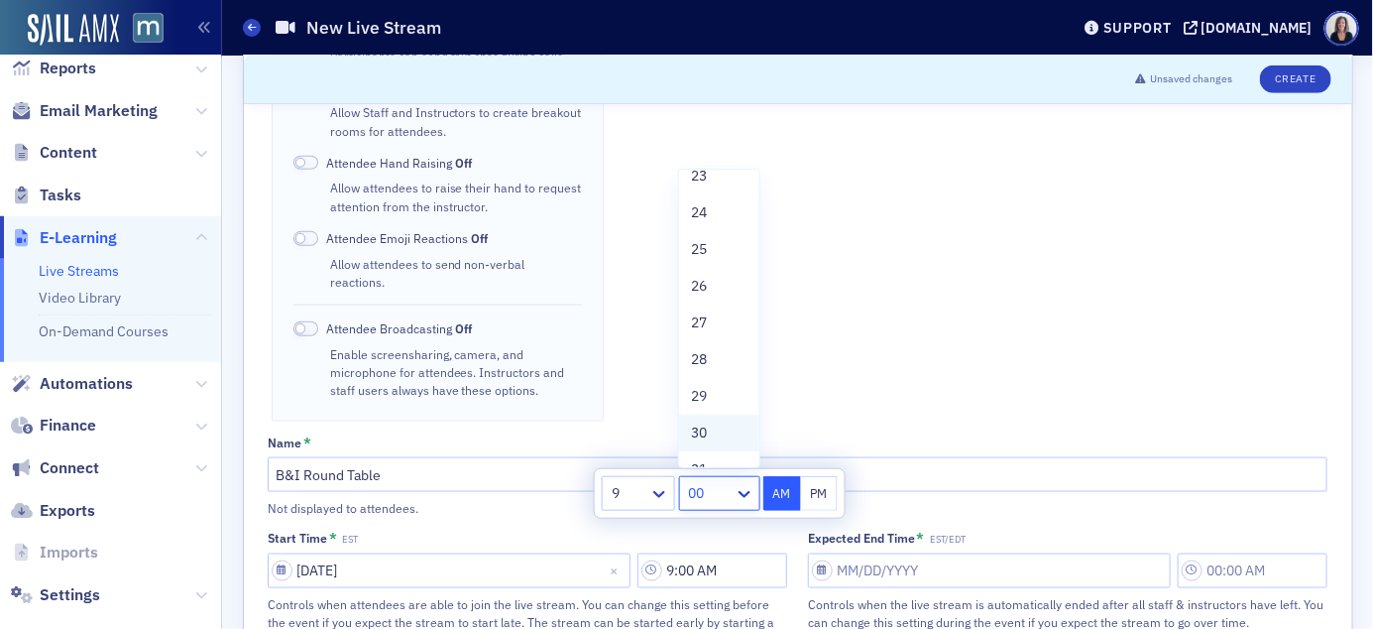
click at [699, 427] on span "30" at bounding box center [699, 432] width 16 height 21
type input "9:30 AM"
click at [796, 435] on div "Name *" at bounding box center [798, 442] width 1060 height 15
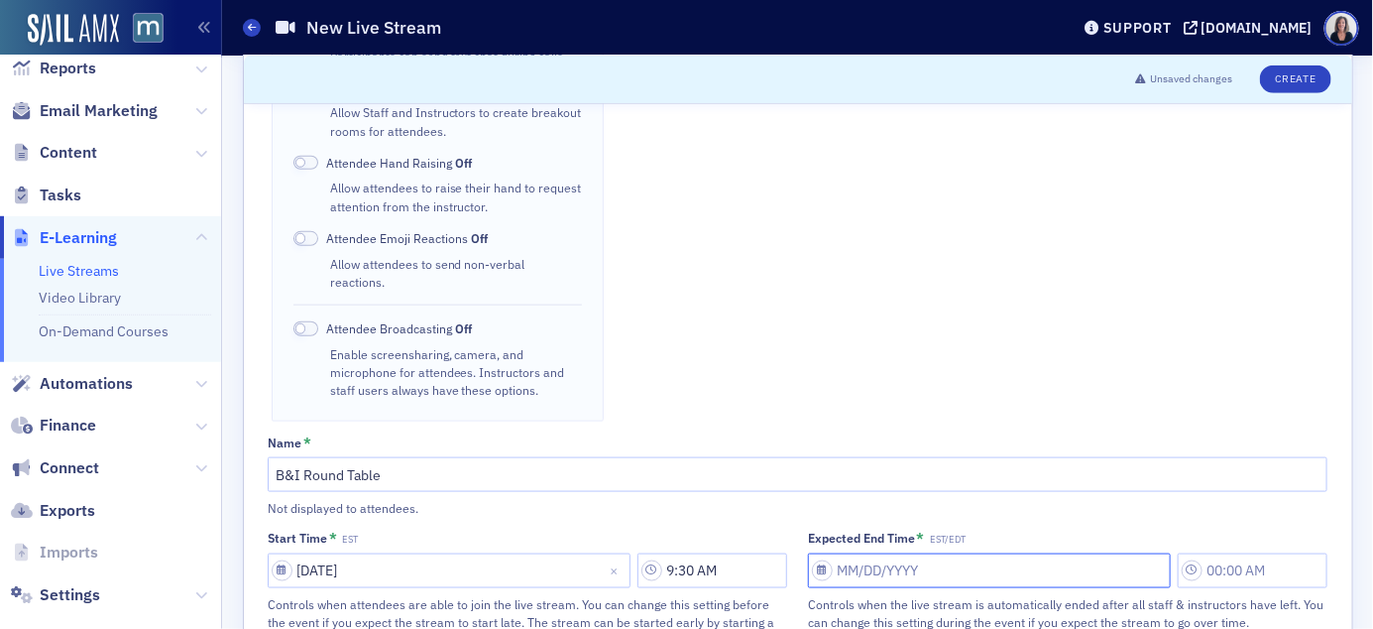
select select "8"
select select "2025"
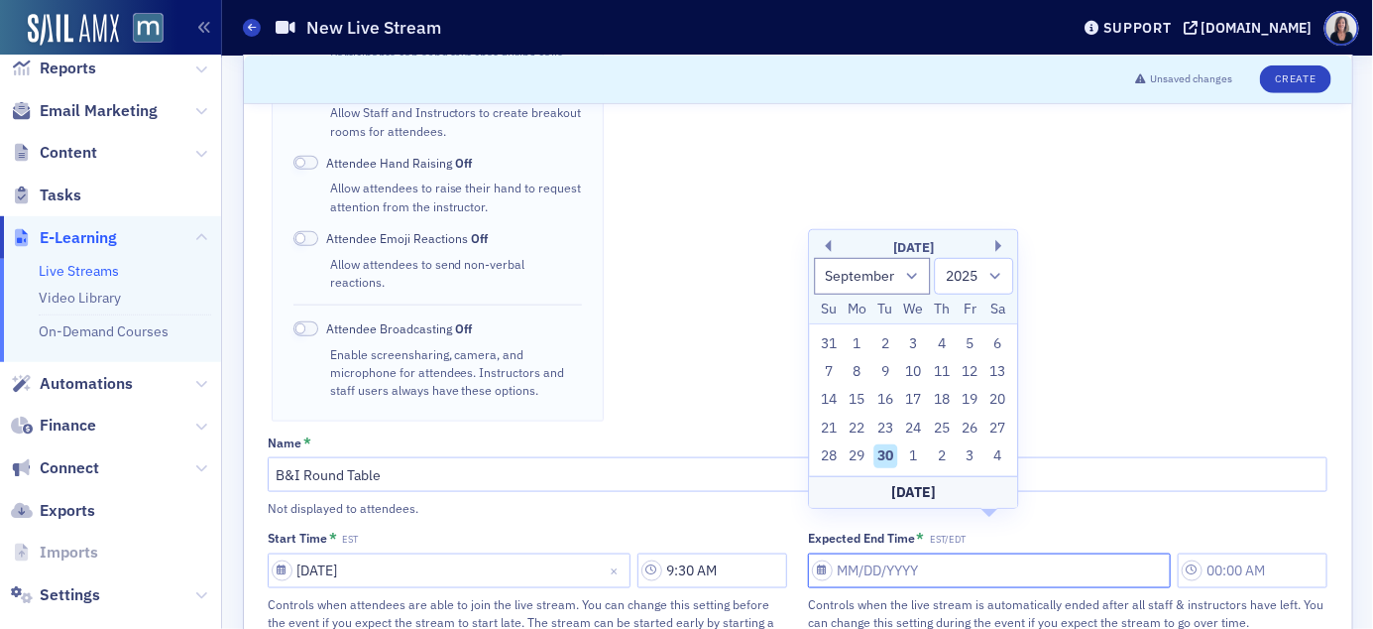
click at [871, 553] on input "Expected End Time * EST/EDT" at bounding box center [989, 570] width 363 height 35
click at [912, 277] on select "January February March April May June July August September October November De…" at bounding box center [872, 276] width 117 height 37
select select "11"
click at [814, 258] on select "January February March April May June July August September October November De…" at bounding box center [872, 276] width 117 height 37
click at [975, 341] on div "5" at bounding box center [971, 343] width 24 height 24
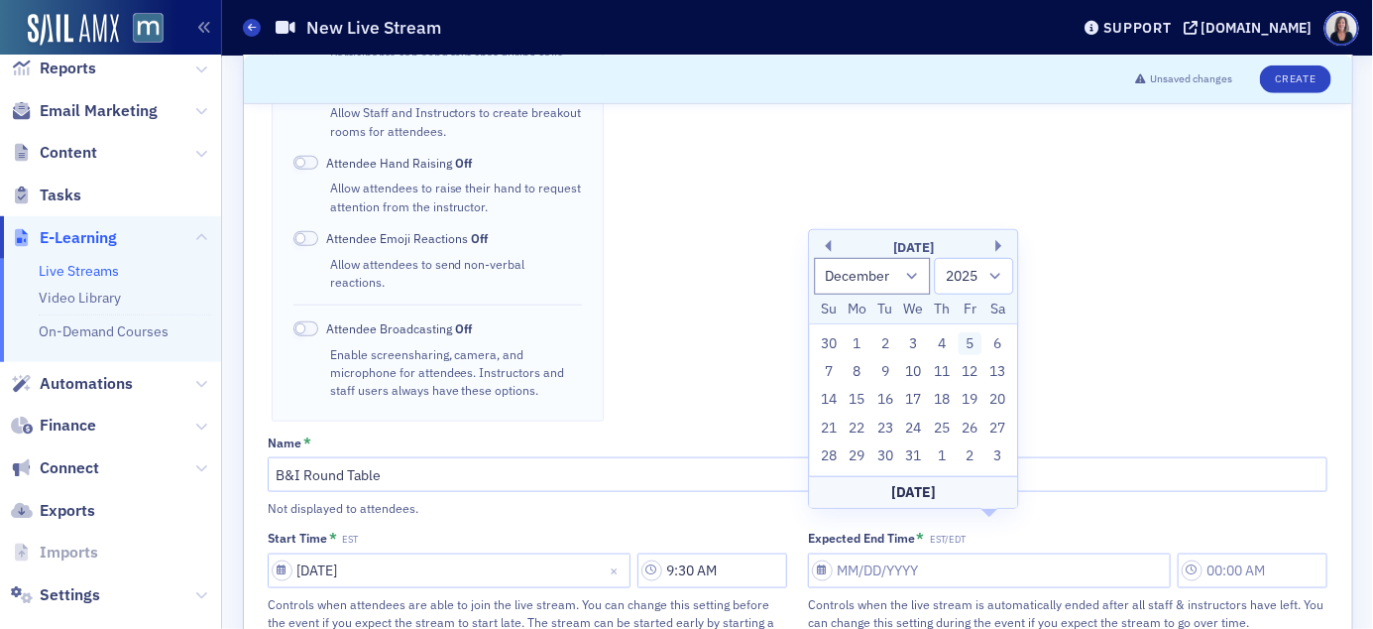
type input "12/05/2025"
type input "11:00 AM"
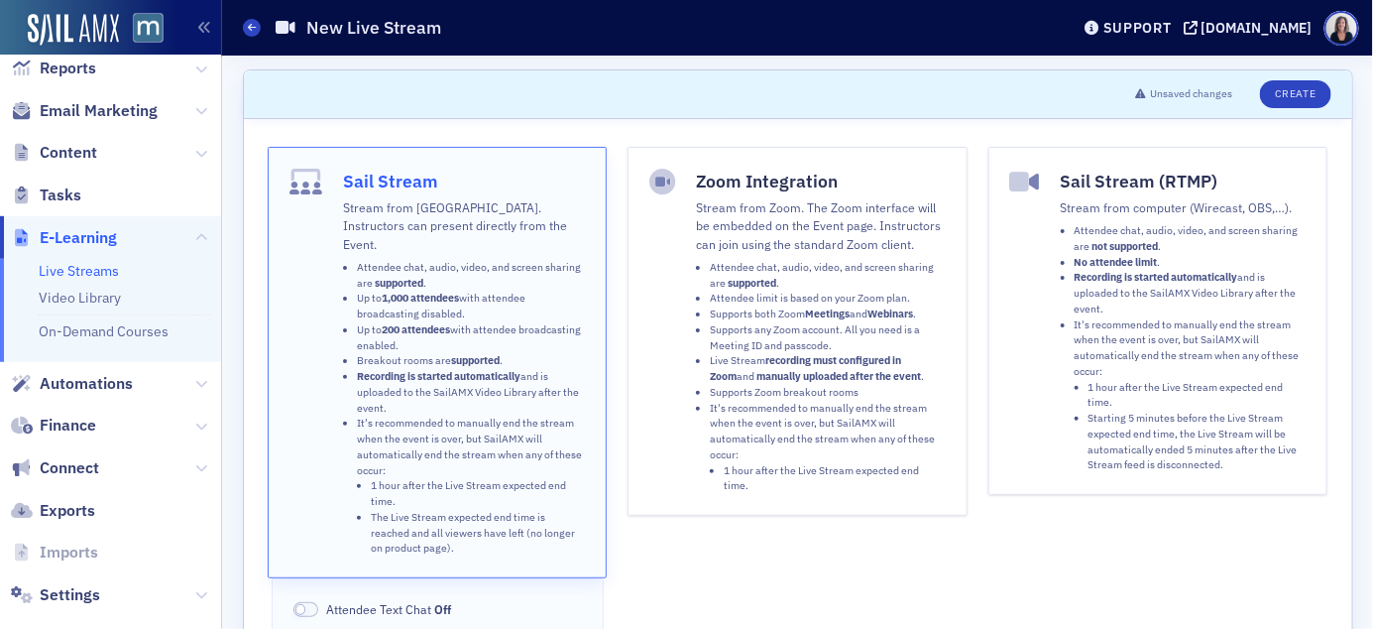
scroll to position [7, 0]
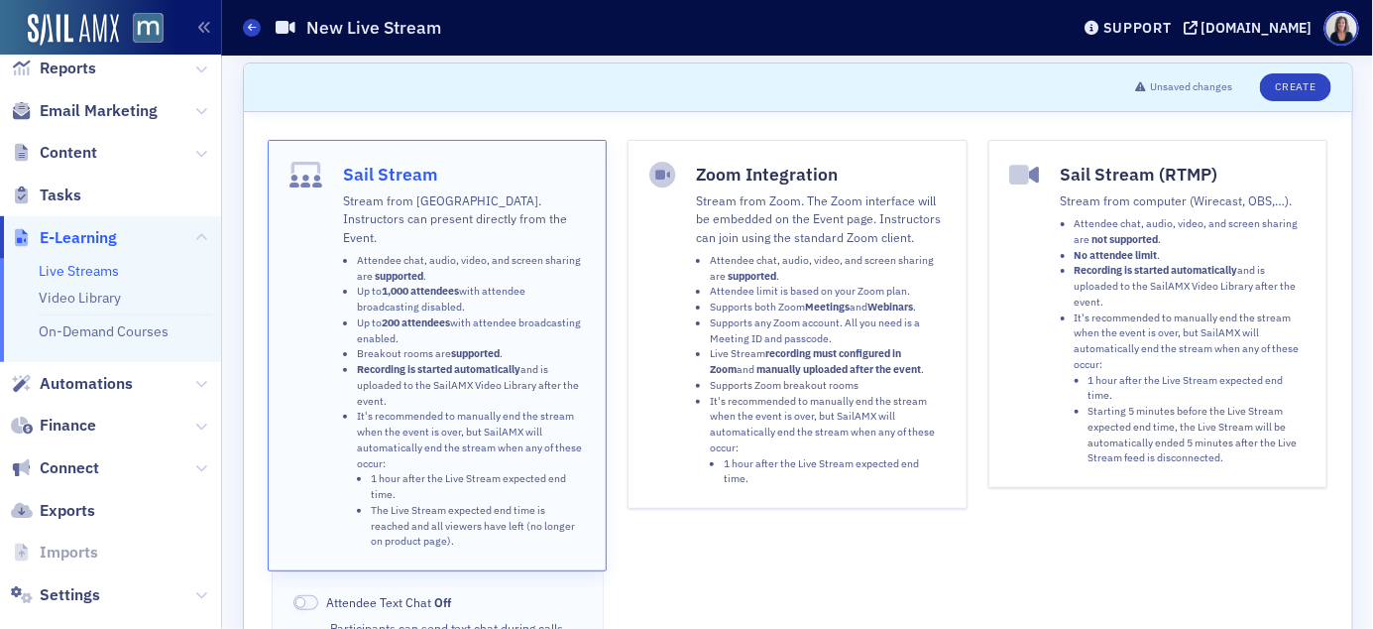
click at [889, 456] on li "1 hour after the Live Stream expected end time." at bounding box center [834, 472] width 221 height 32
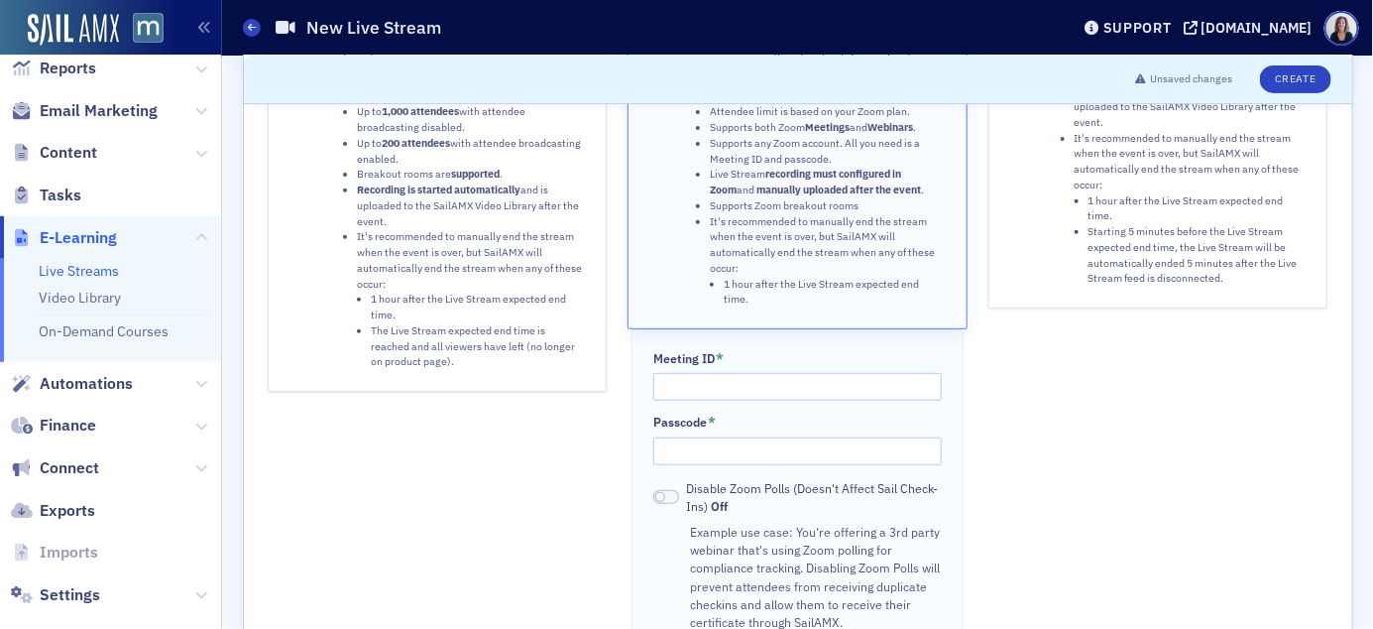
scroll to position [192, 0]
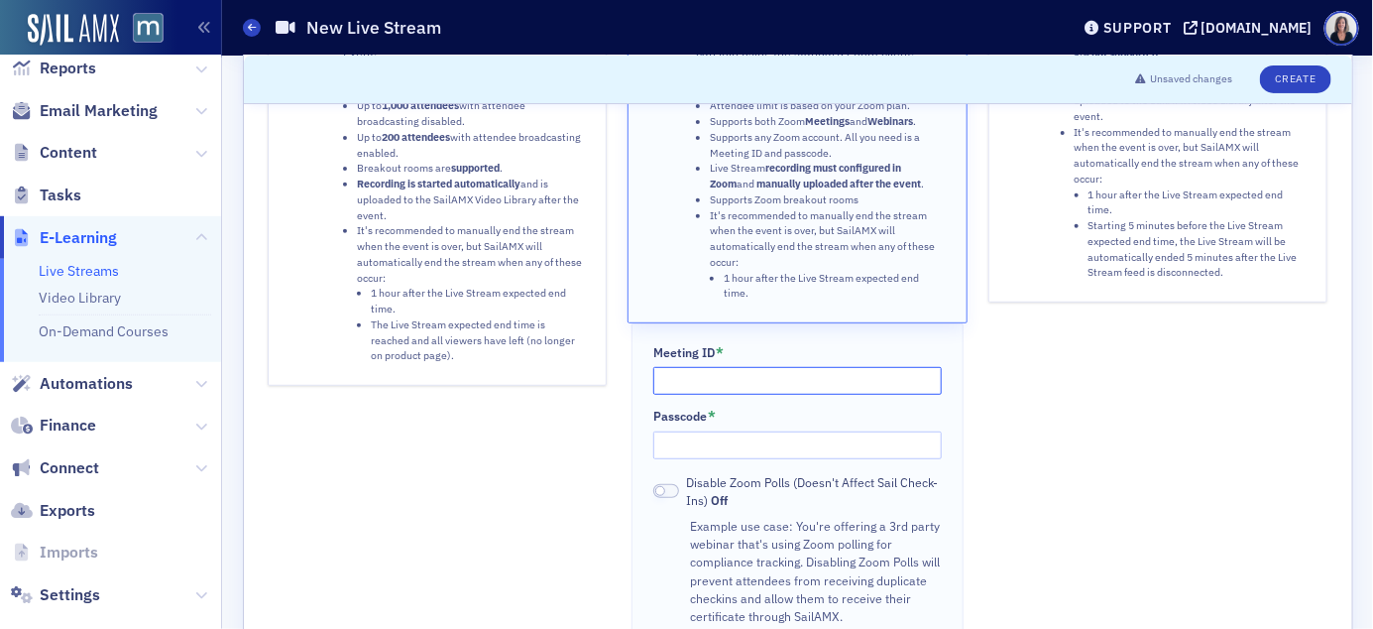
click at [715, 378] on input "Meeting ID *" at bounding box center [797, 381] width 289 height 28
paste input "898 4552 7655"
type input "898 4552 7655"
click at [675, 450] on input "Passcode *" at bounding box center [797, 445] width 289 height 28
paste input "250032"
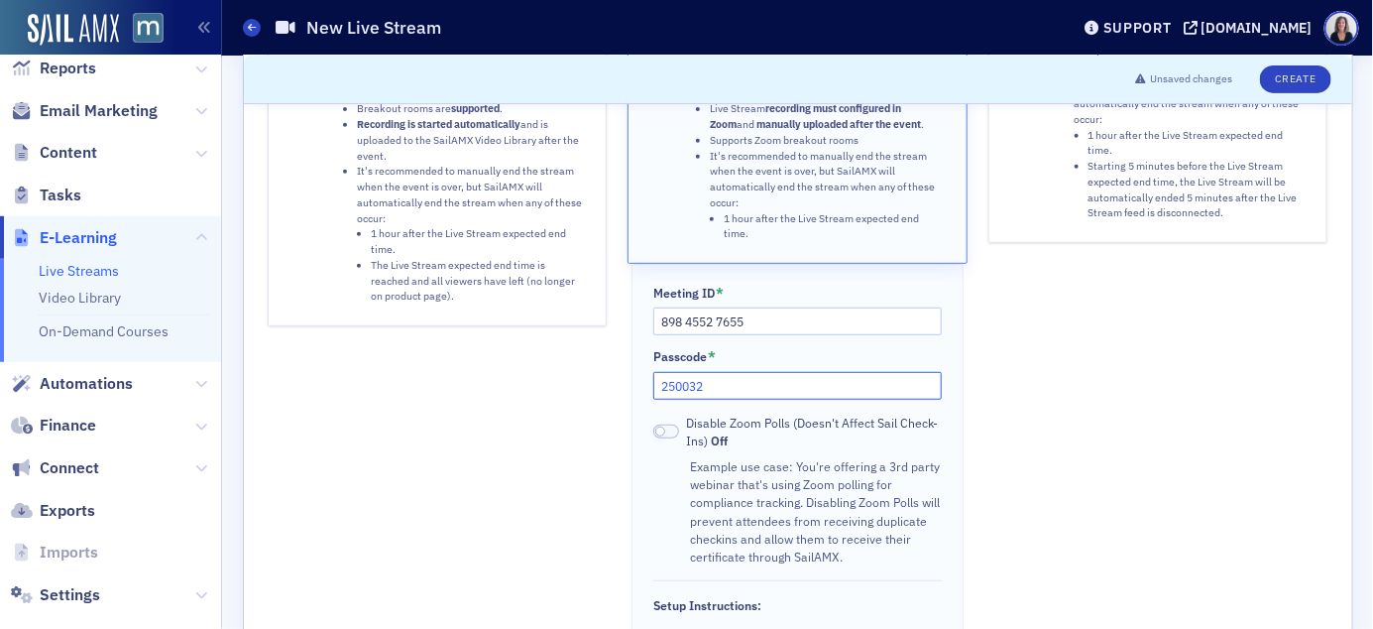
scroll to position [249, 0]
type input "250032"
click at [1297, 85] on button "Create" at bounding box center [1295, 79] width 70 height 28
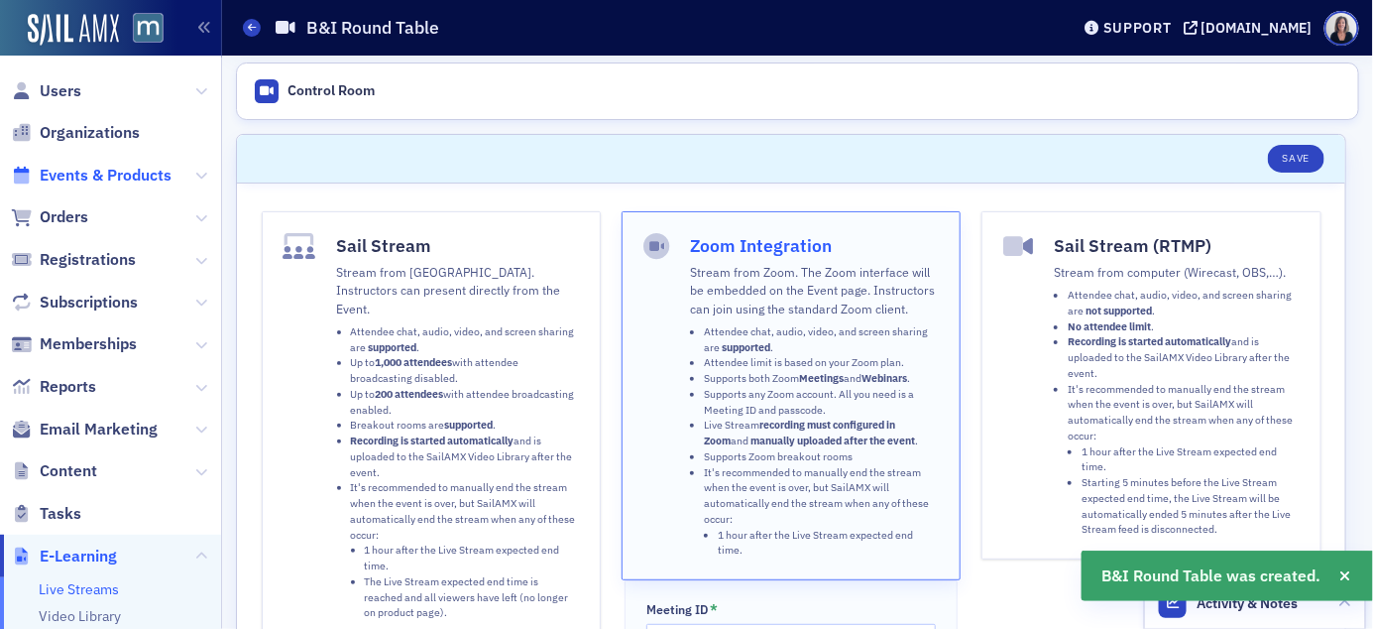
click at [69, 173] on span "Events & Products" at bounding box center [106, 176] width 132 height 22
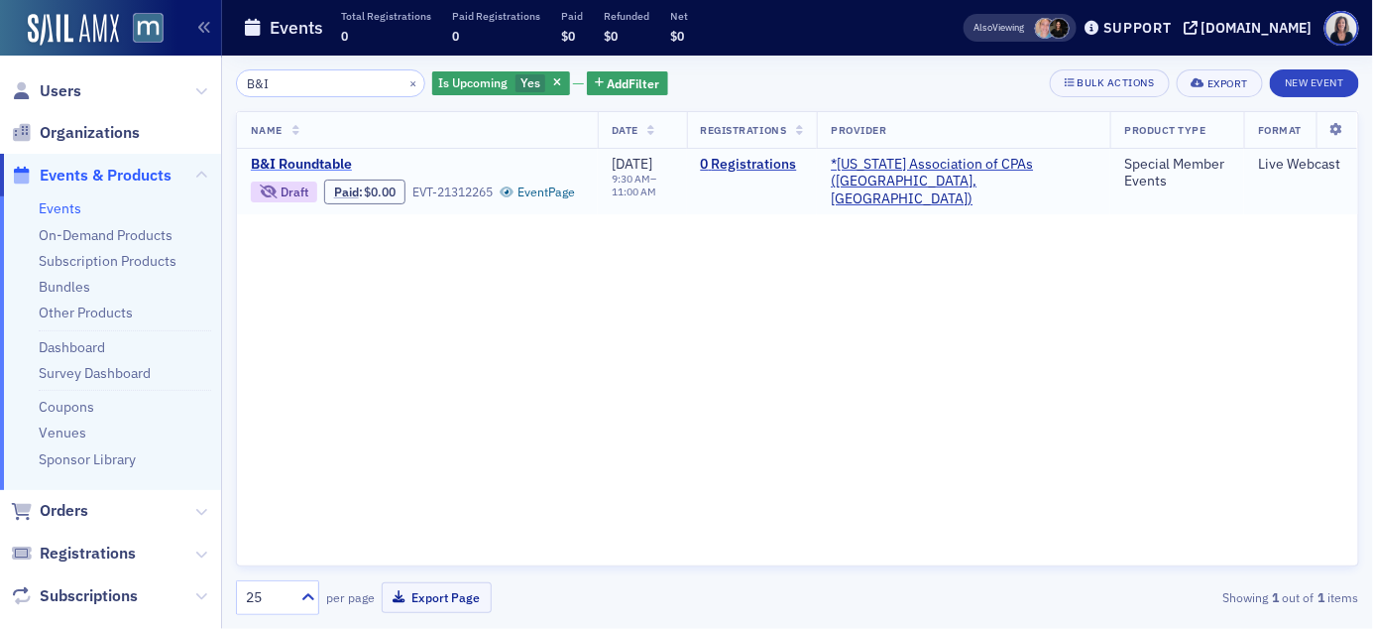
click at [334, 159] on span "B&I Roundtable" at bounding box center [417, 165] width 333 height 18
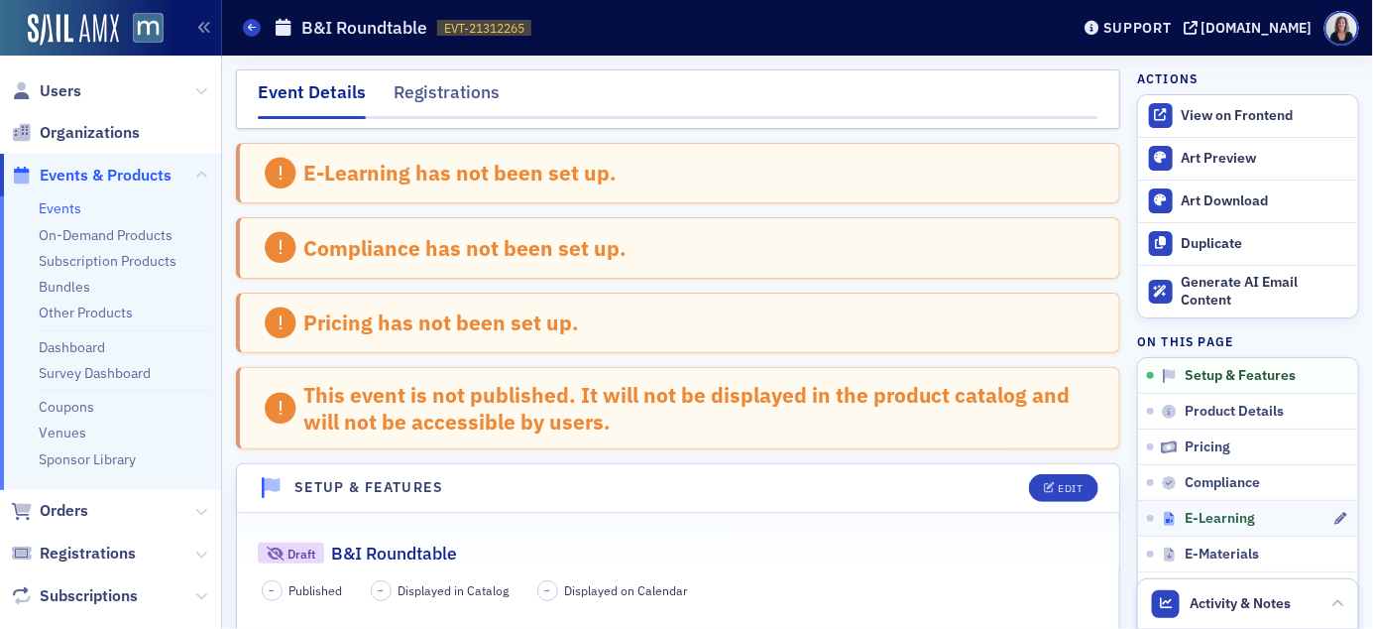
click at [1214, 518] on span "E-Learning" at bounding box center [1220, 519] width 70 height 18
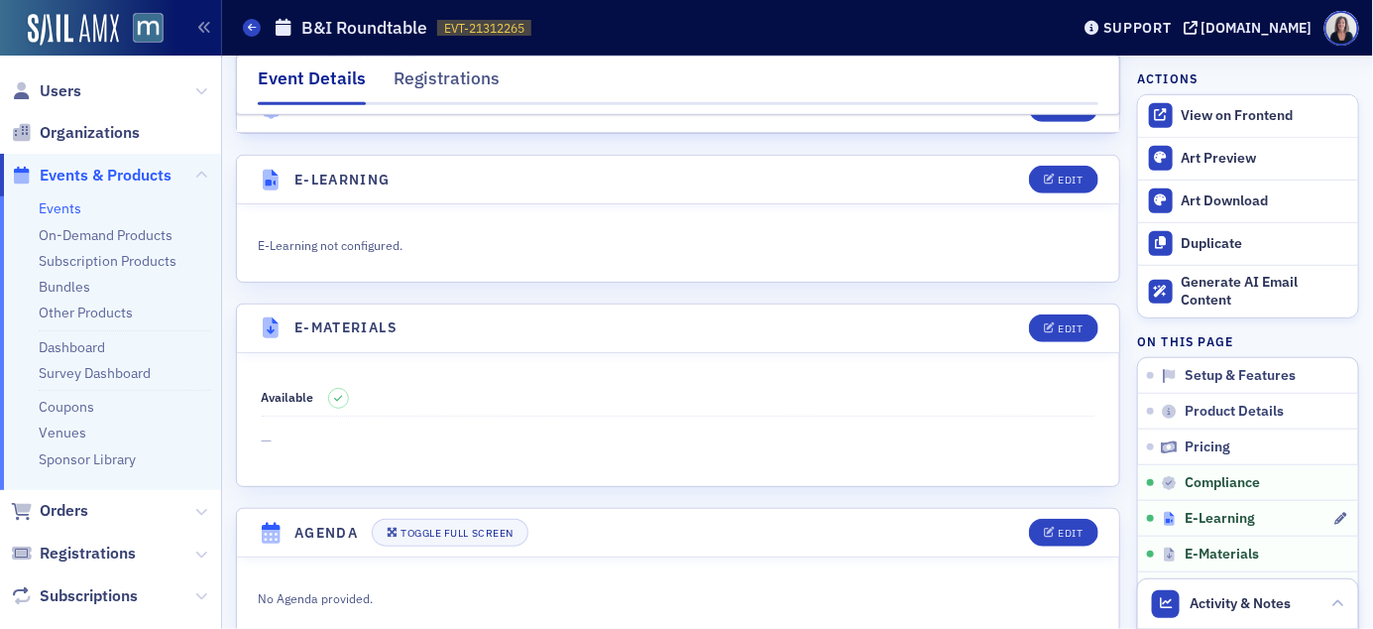
scroll to position [2888, 0]
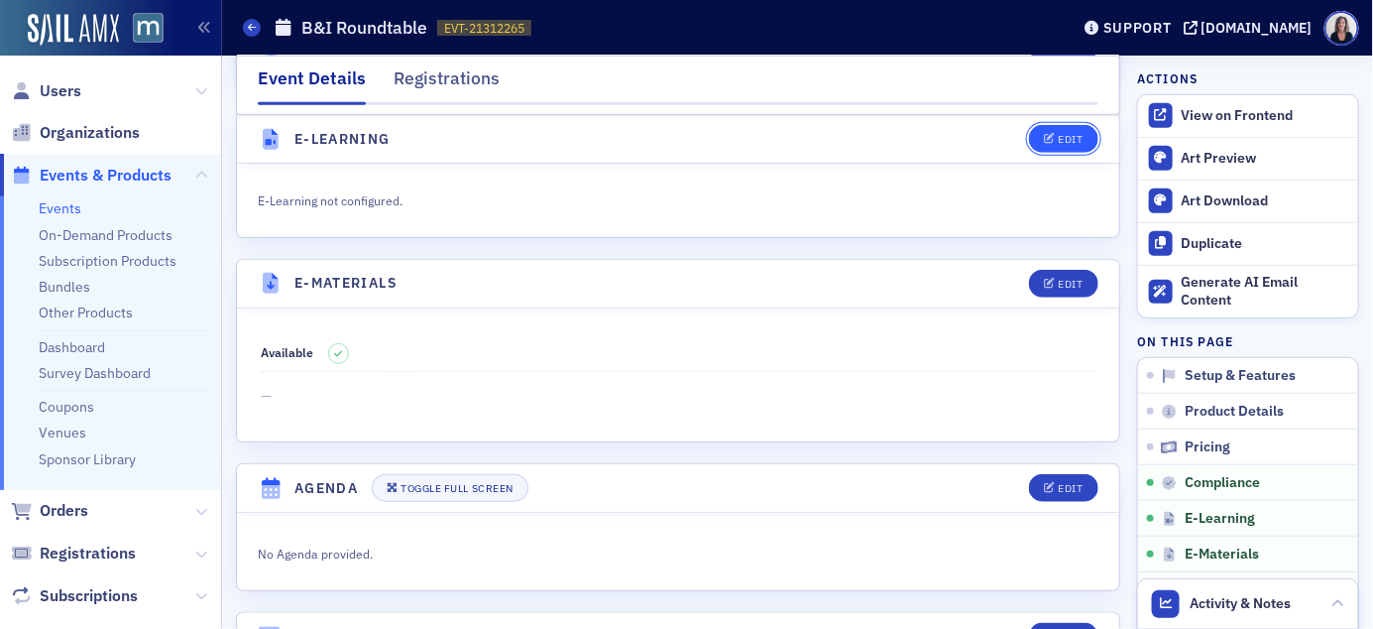
click at [1088, 142] on button "Edit" at bounding box center [1063, 139] width 68 height 28
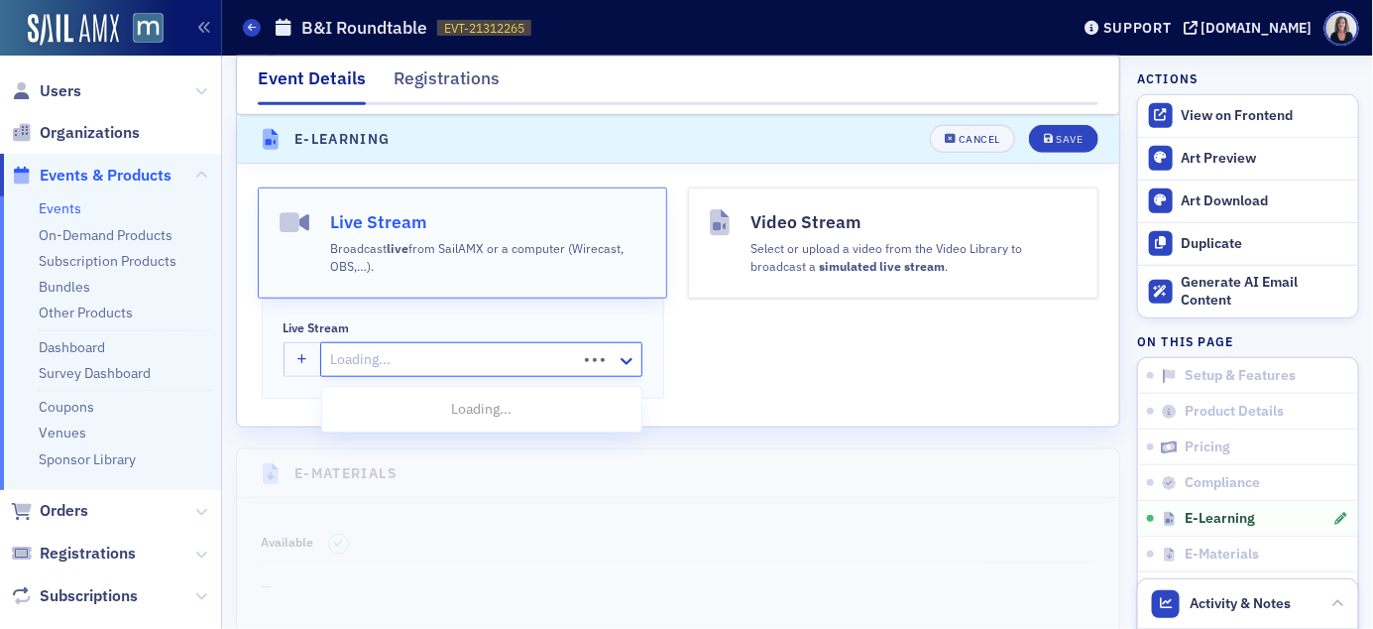
click at [581, 368] on div "Loading..." at bounding box center [481, 359] width 322 height 35
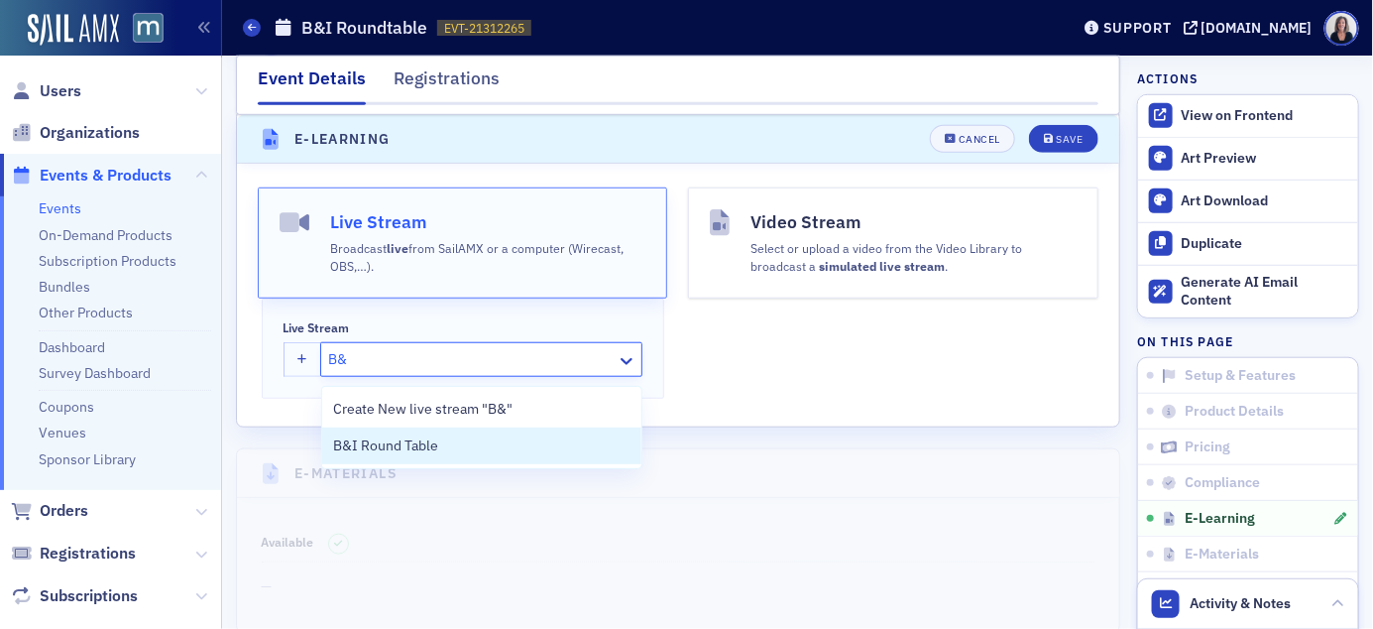
type input "B&I"
click at [427, 439] on span "B&I Round Table" at bounding box center [386, 445] width 105 height 21
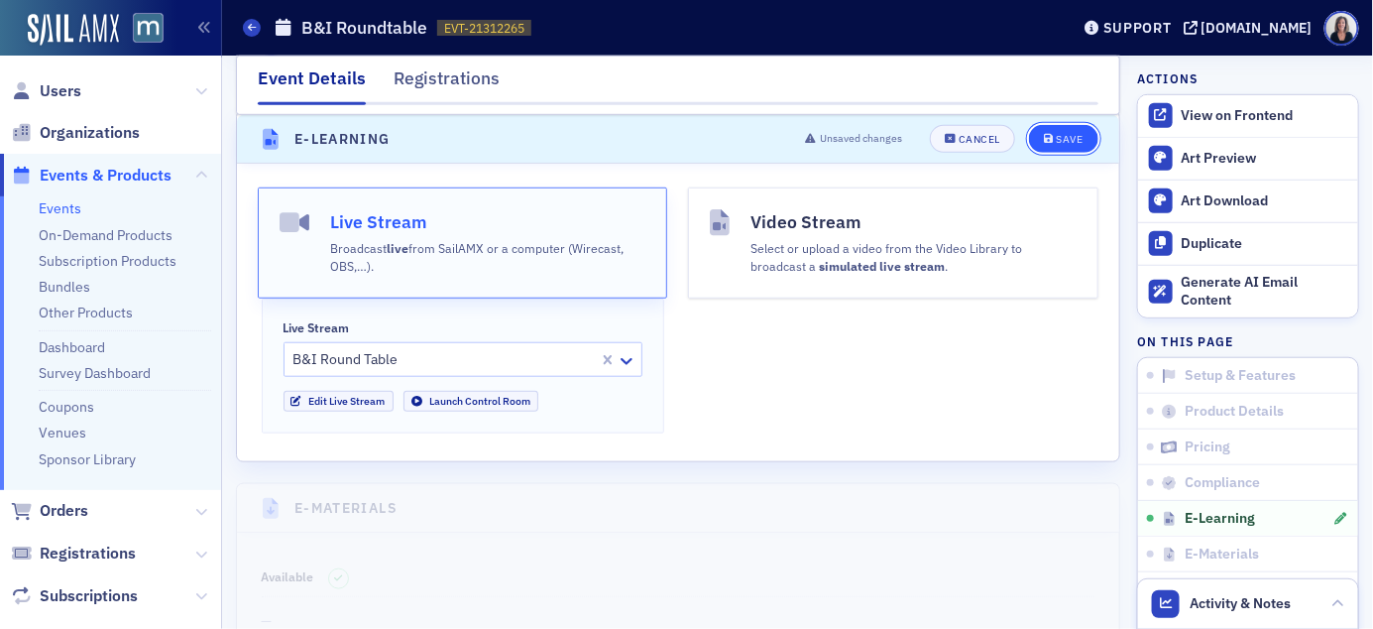
click at [1074, 134] on div "Save" at bounding box center [1069, 139] width 27 height 11
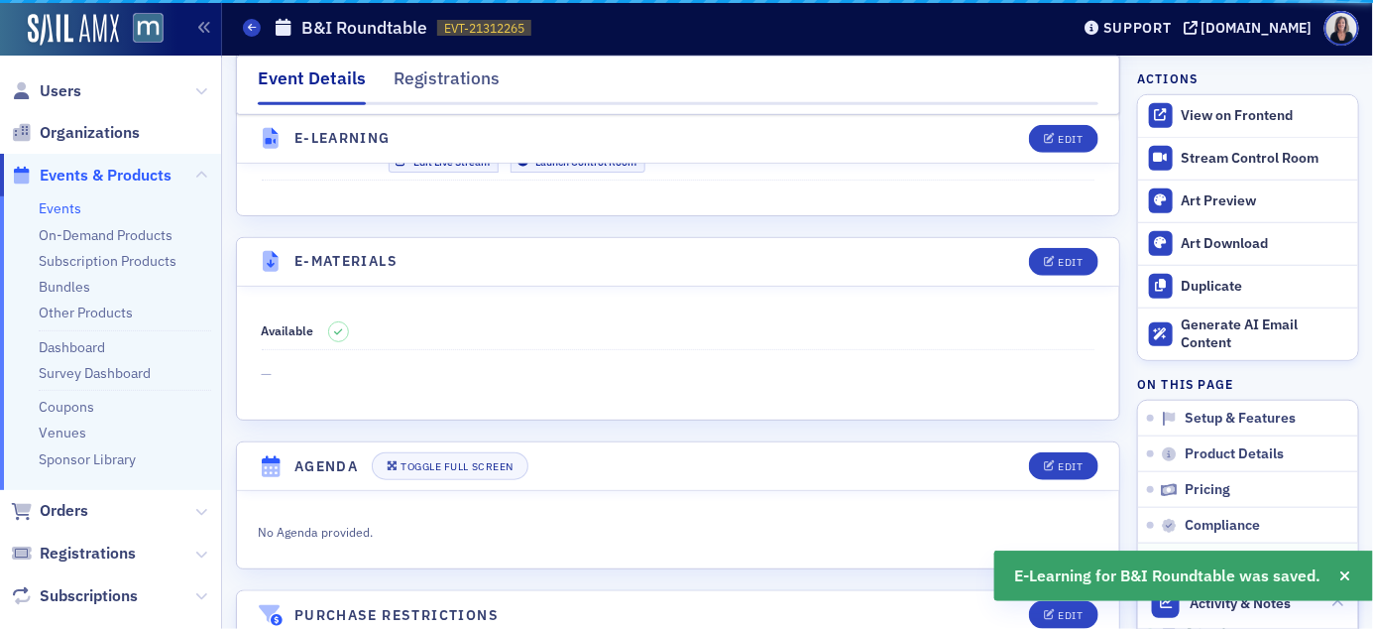
scroll to position [2812, 0]
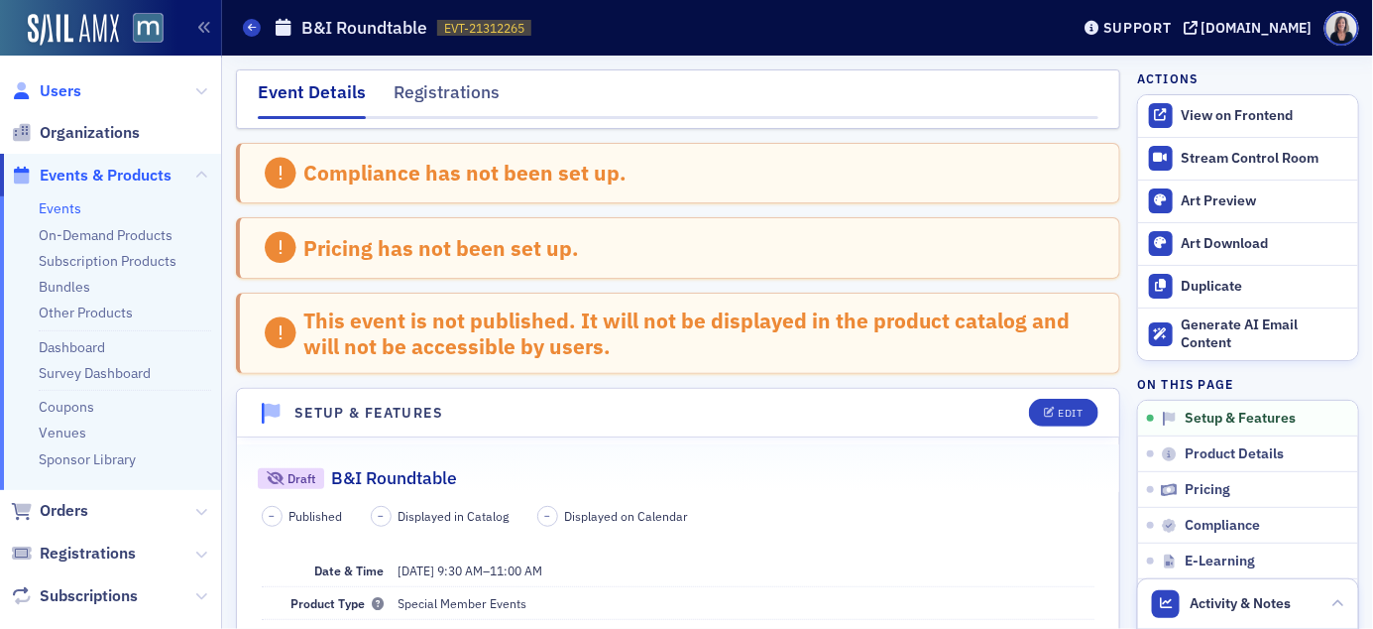
click at [75, 92] on span "Users" at bounding box center [61, 91] width 42 height 22
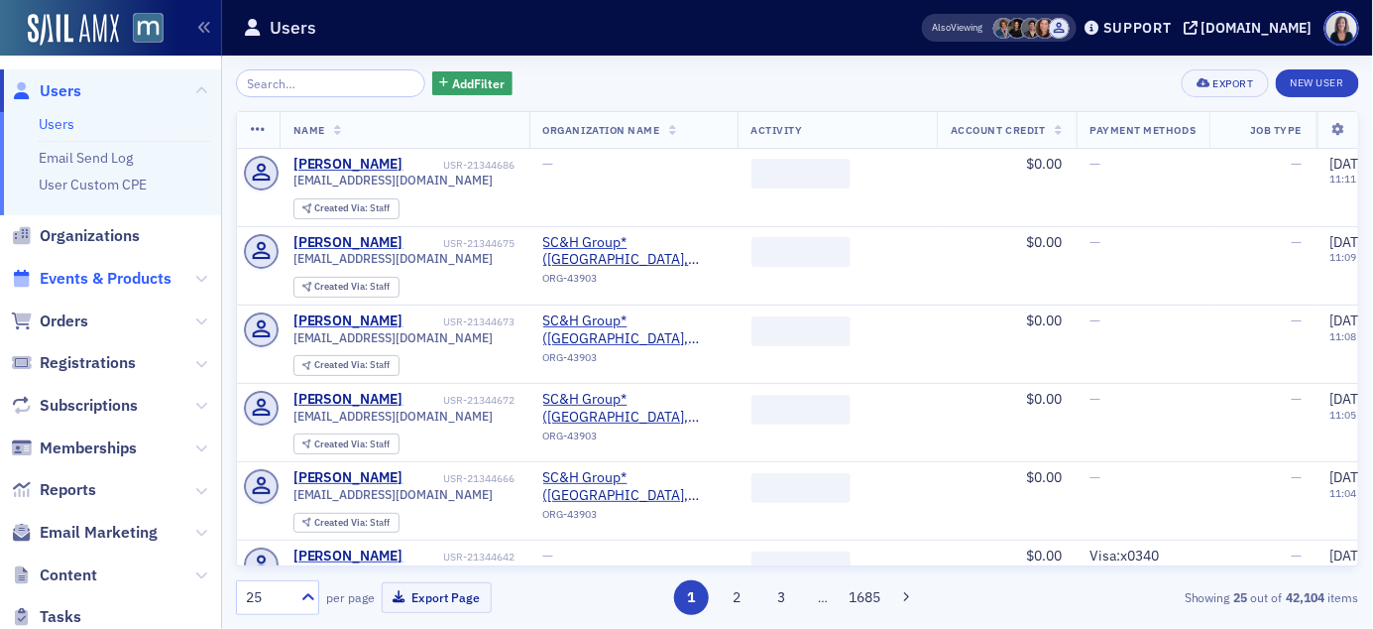
click at [90, 274] on span "Events & Products" at bounding box center [106, 279] width 132 height 22
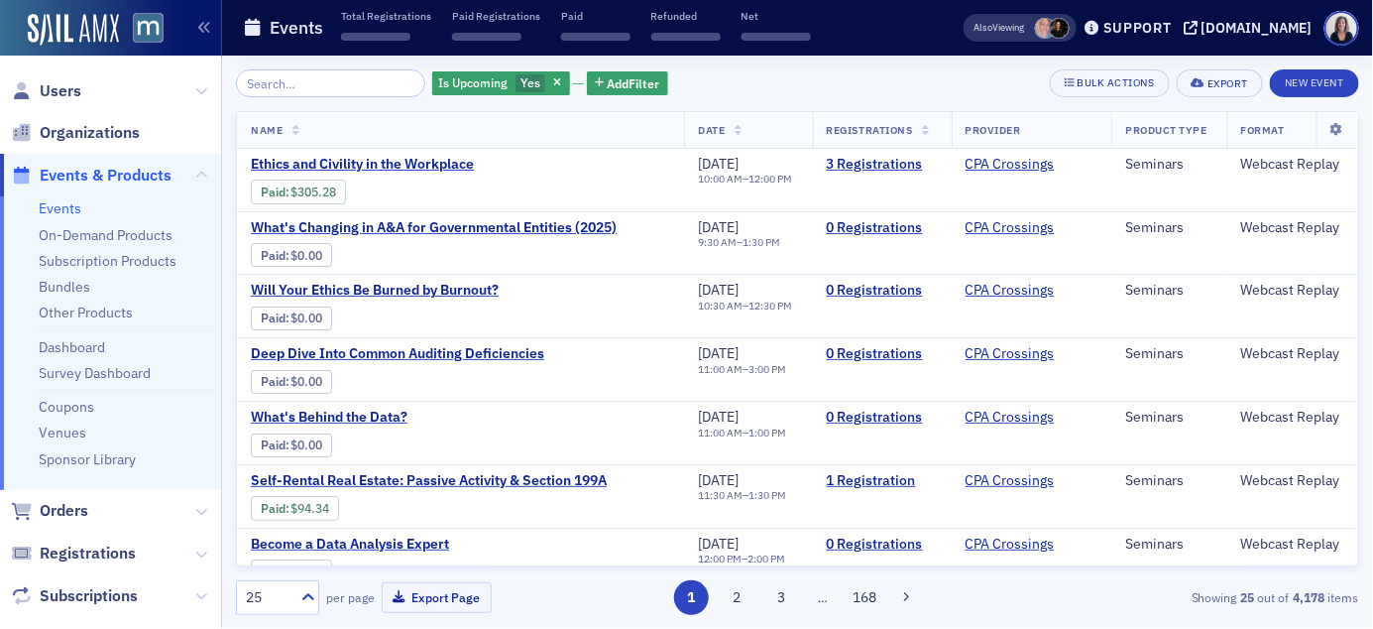
click at [278, 92] on input "search" at bounding box center [330, 83] width 189 height 28
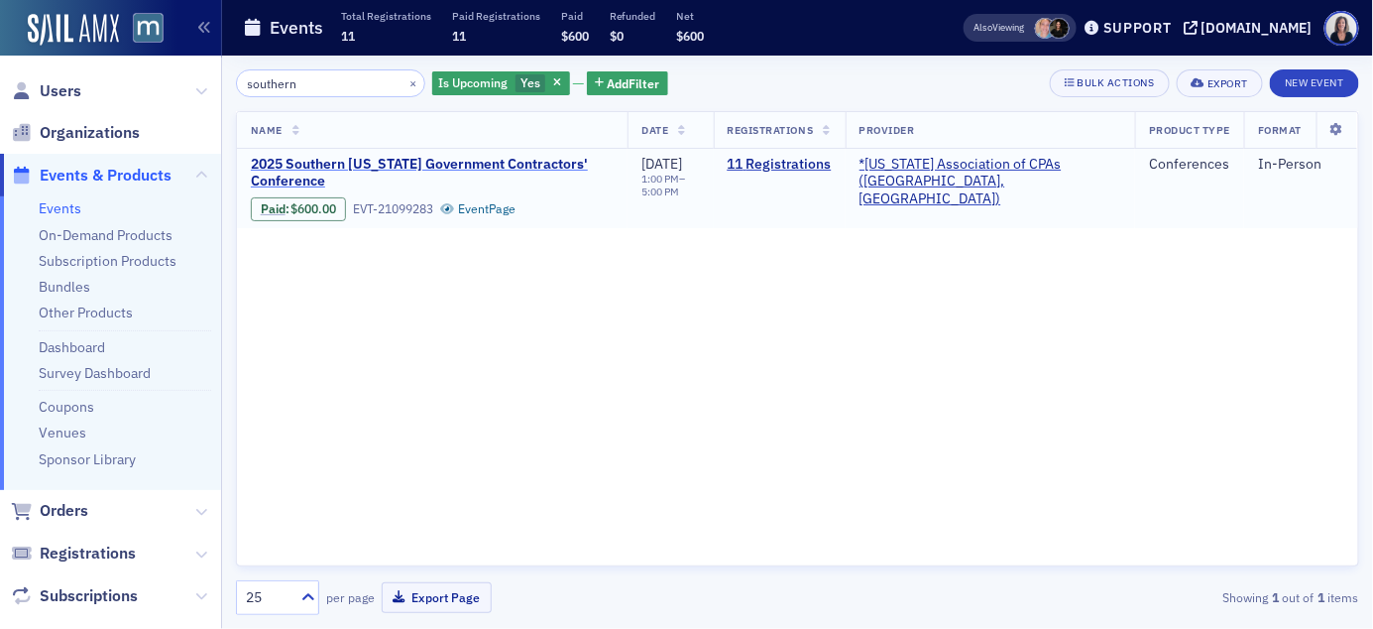
type input "southern"
click at [307, 158] on span "2025 Southern Maryland Government Contractors' Conference" at bounding box center [432, 173] width 363 height 35
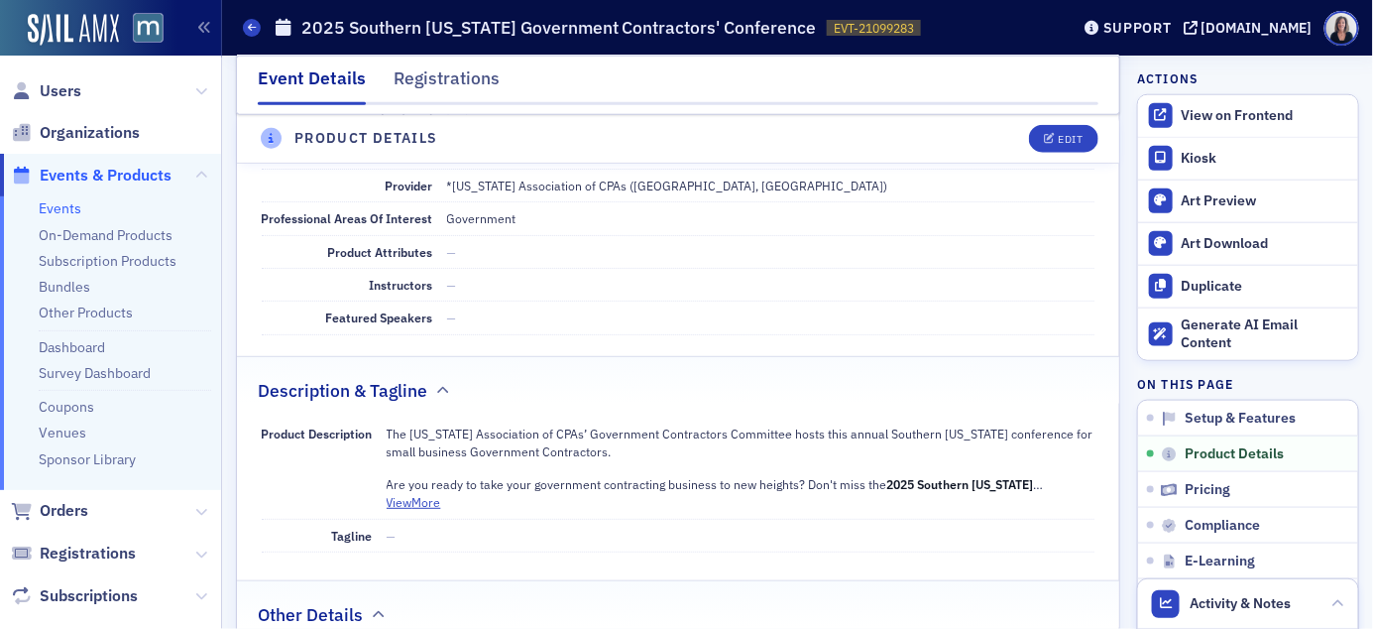
scroll to position [646, 0]
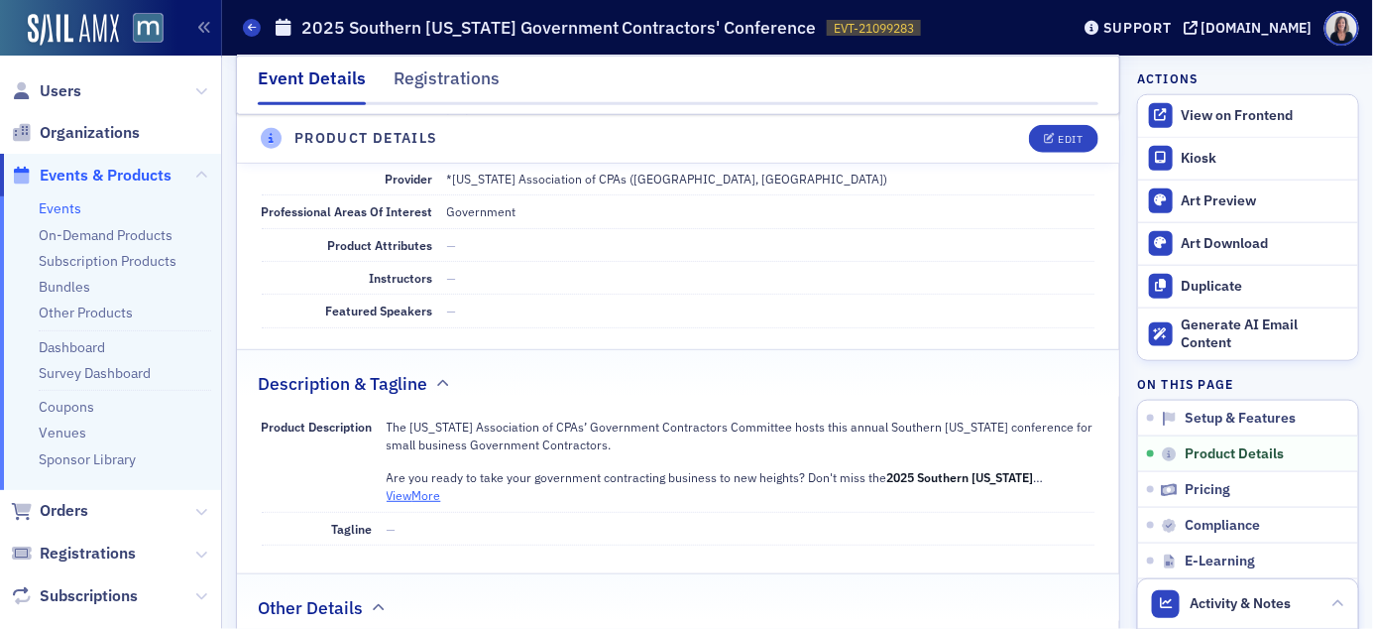
click at [435, 496] on button "View More" at bounding box center [414, 495] width 55 height 18
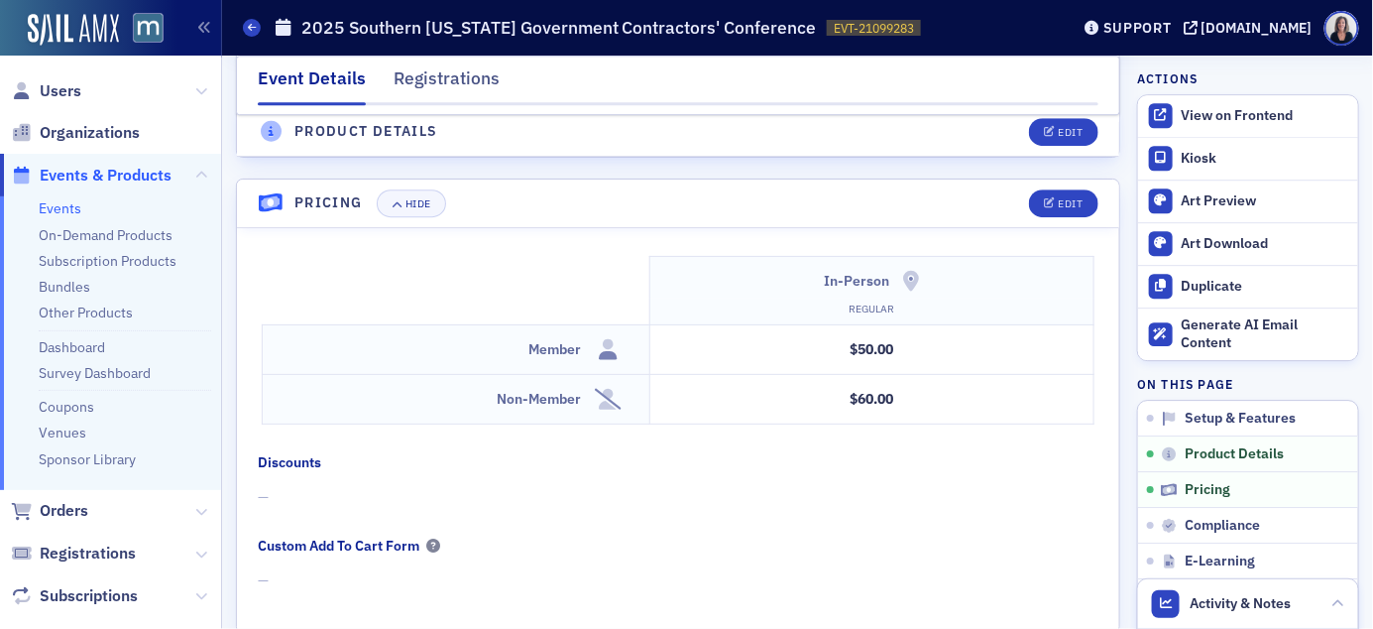
scroll to position [1925, 0]
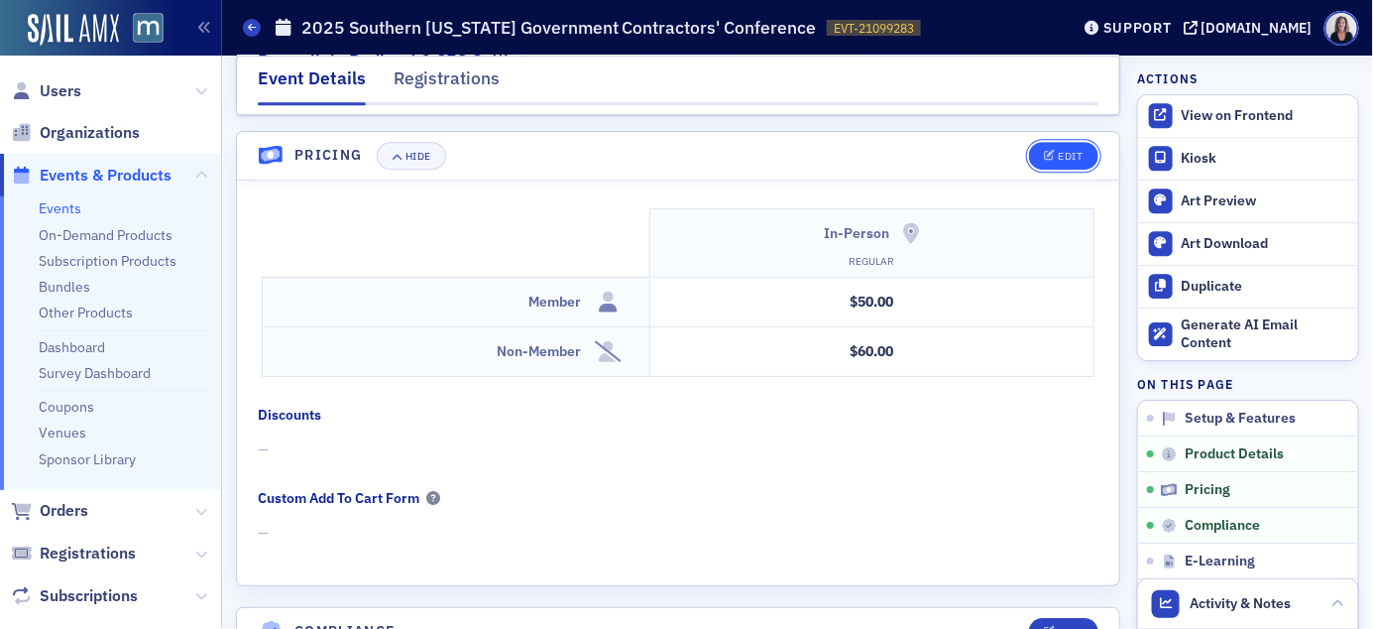
click at [1082, 152] on div "Edit" at bounding box center [1070, 156] width 25 height 11
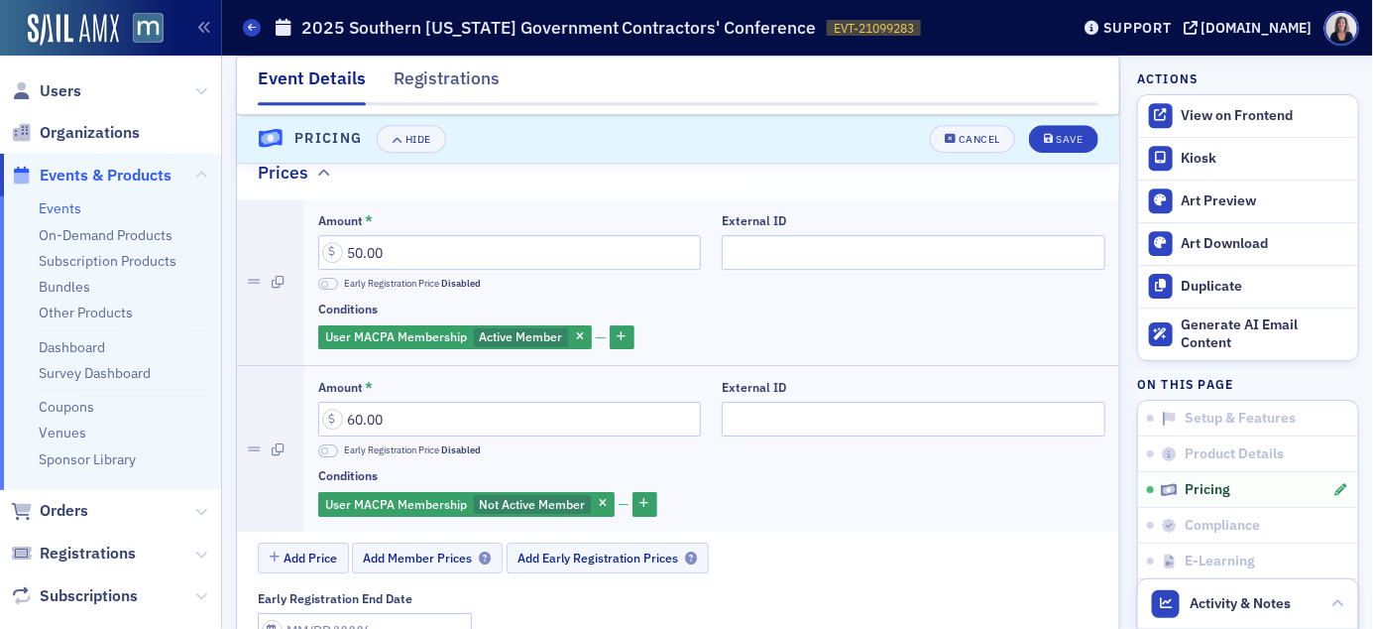
scroll to position [1986, 0]
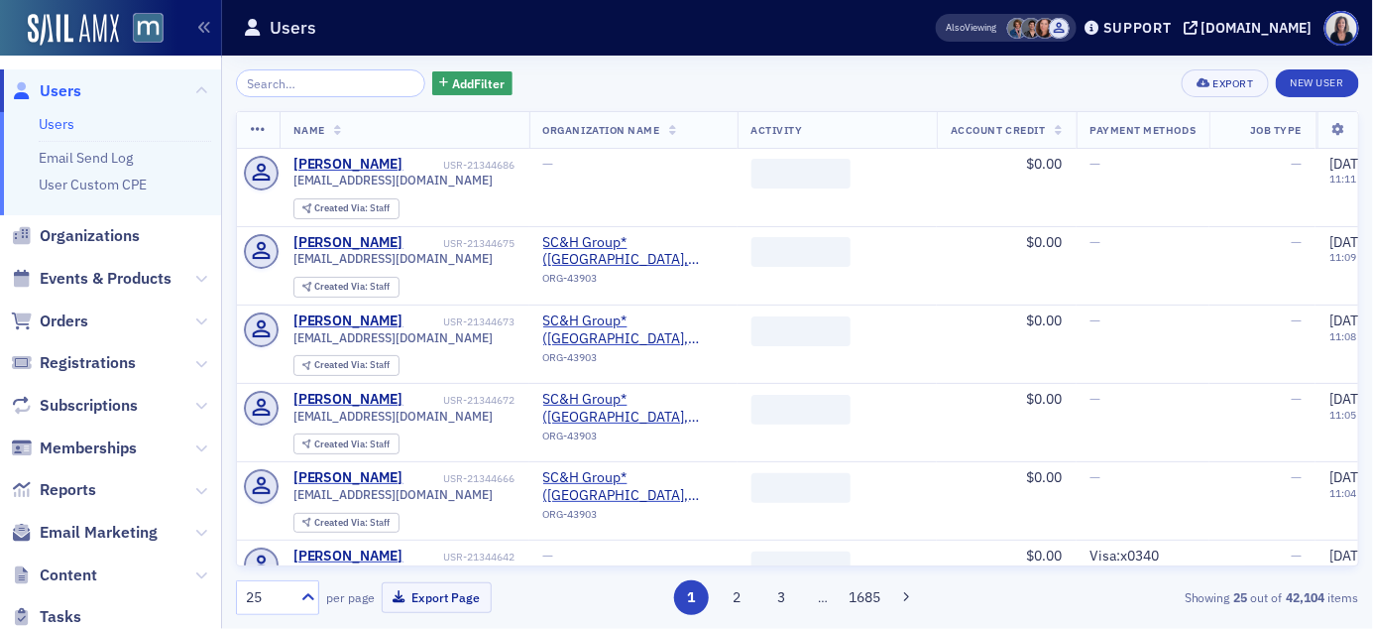
click at [258, 72] on input "search" at bounding box center [330, 83] width 189 height 28
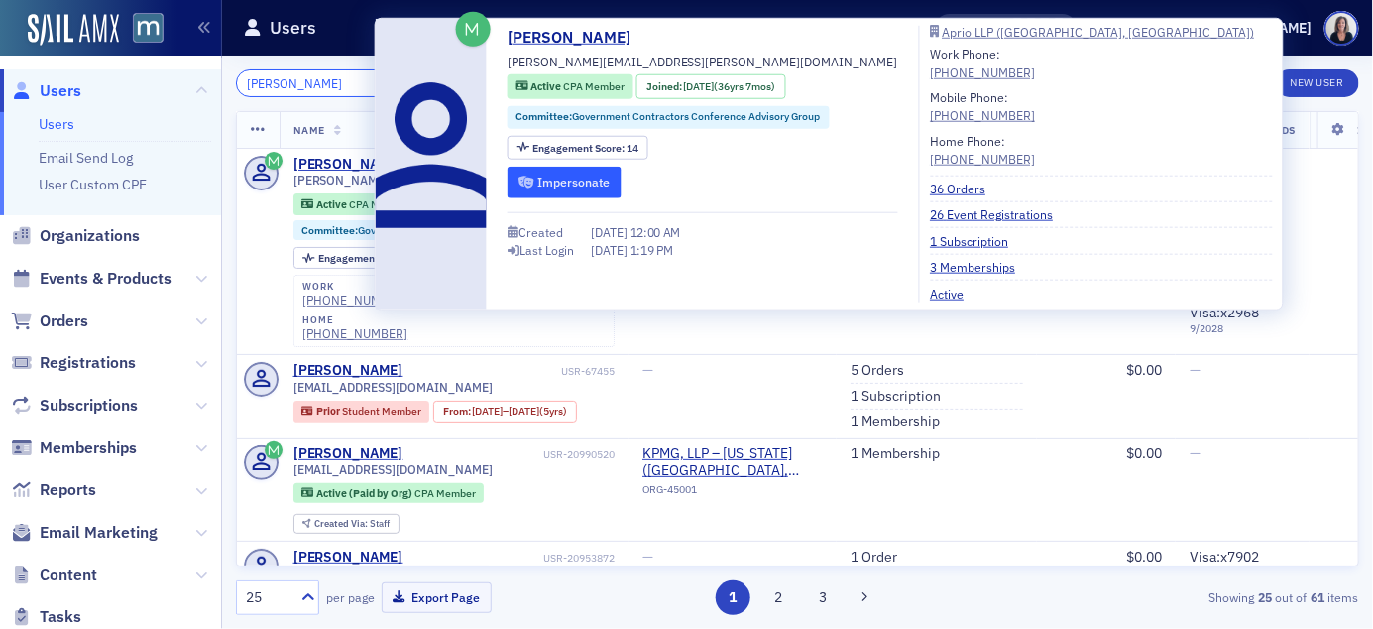
type input "[PERSON_NAME]"
click at [541, 179] on button "Impersonate" at bounding box center [565, 182] width 114 height 31
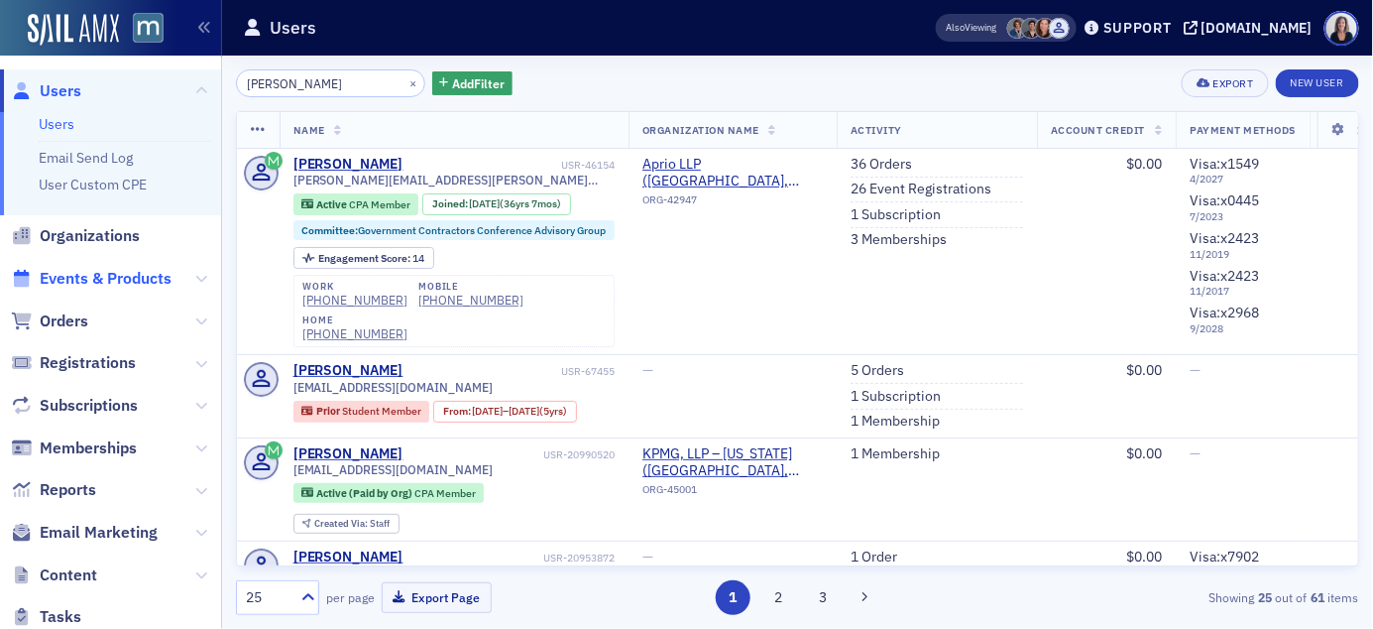
click at [108, 277] on span "Events & Products" at bounding box center [106, 279] width 132 height 22
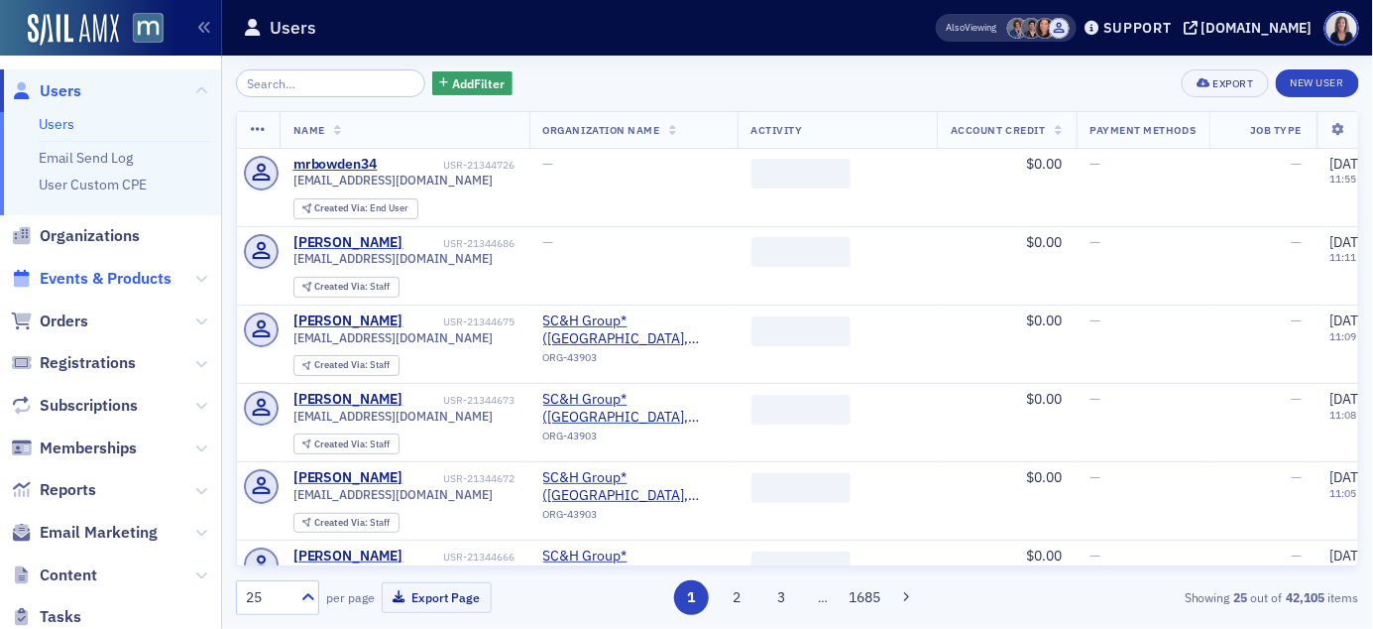
click at [113, 279] on span "Events & Products" at bounding box center [106, 279] width 132 height 22
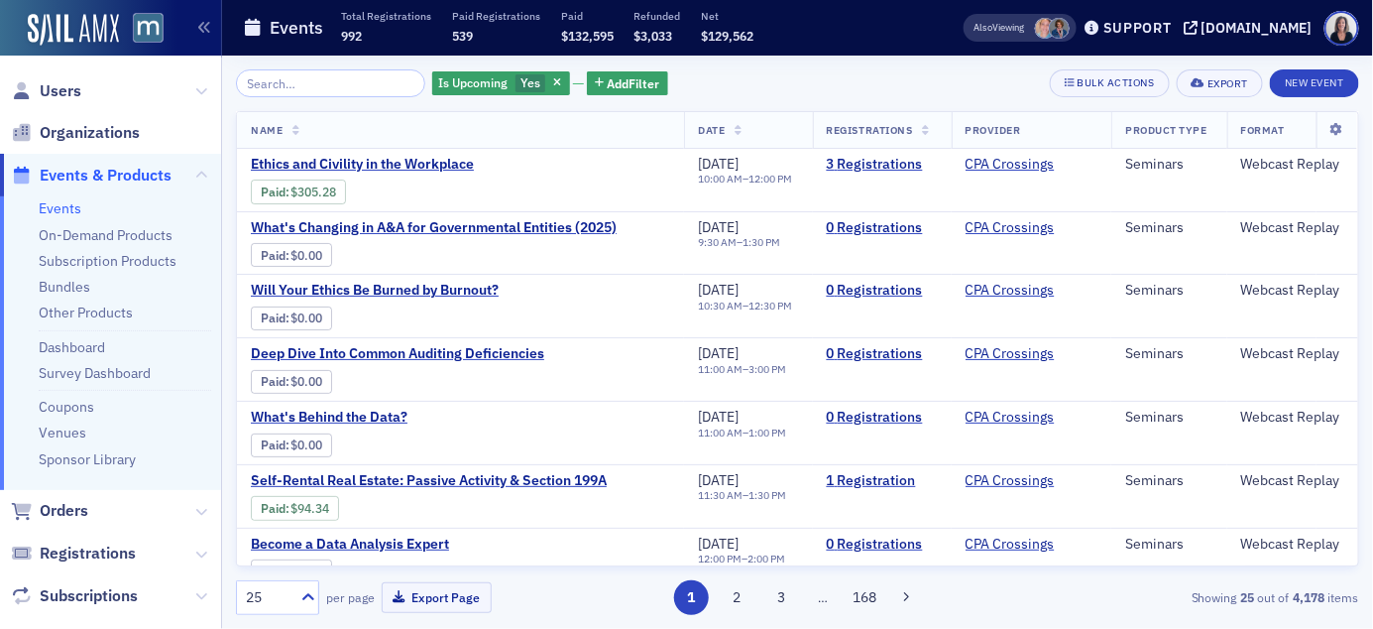
click at [344, 86] on input "search" at bounding box center [330, 83] width 189 height 28
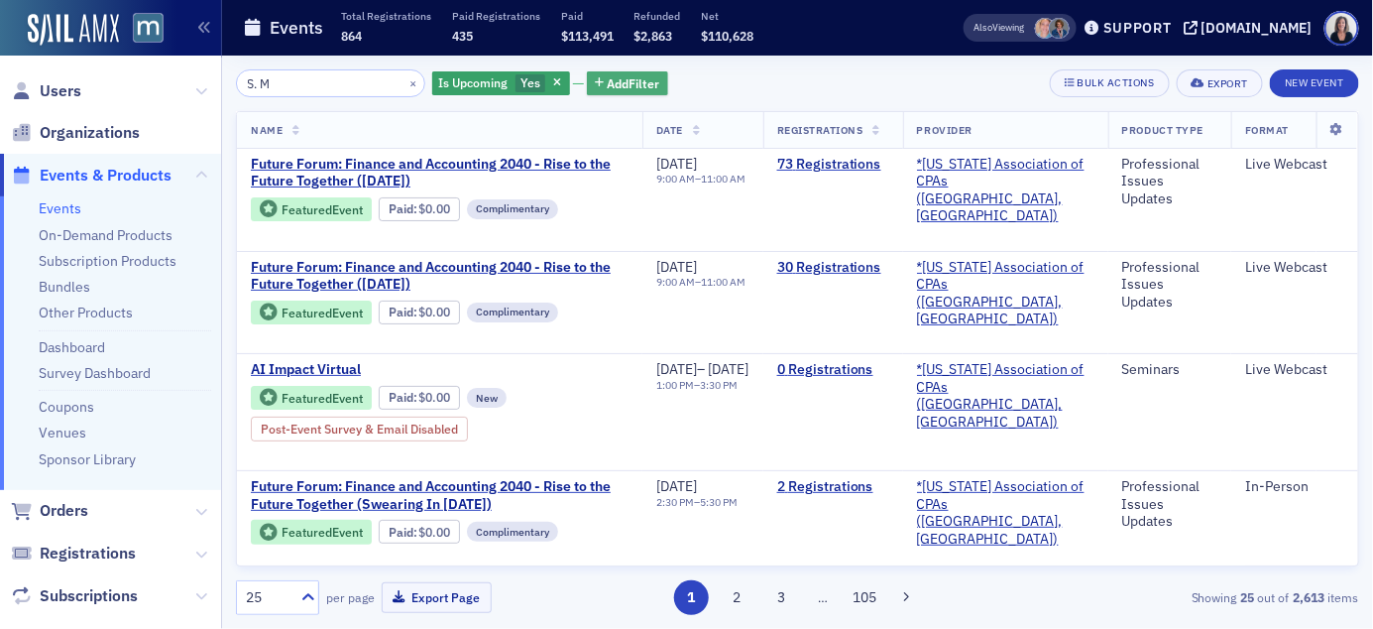
type input "S. M"
click at [612, 86] on span "Add Filter" at bounding box center [634, 83] width 53 height 18
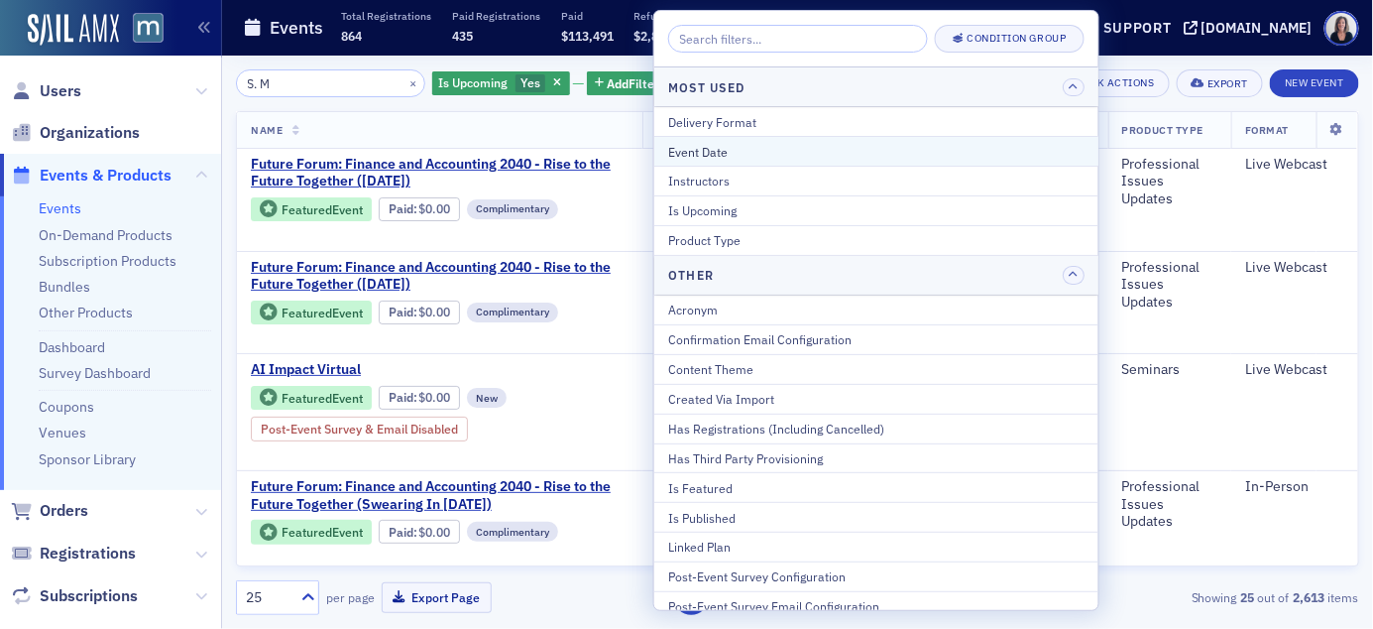
click at [694, 154] on div "Event Date" at bounding box center [876, 152] width 416 height 18
select select "8"
select select "2025"
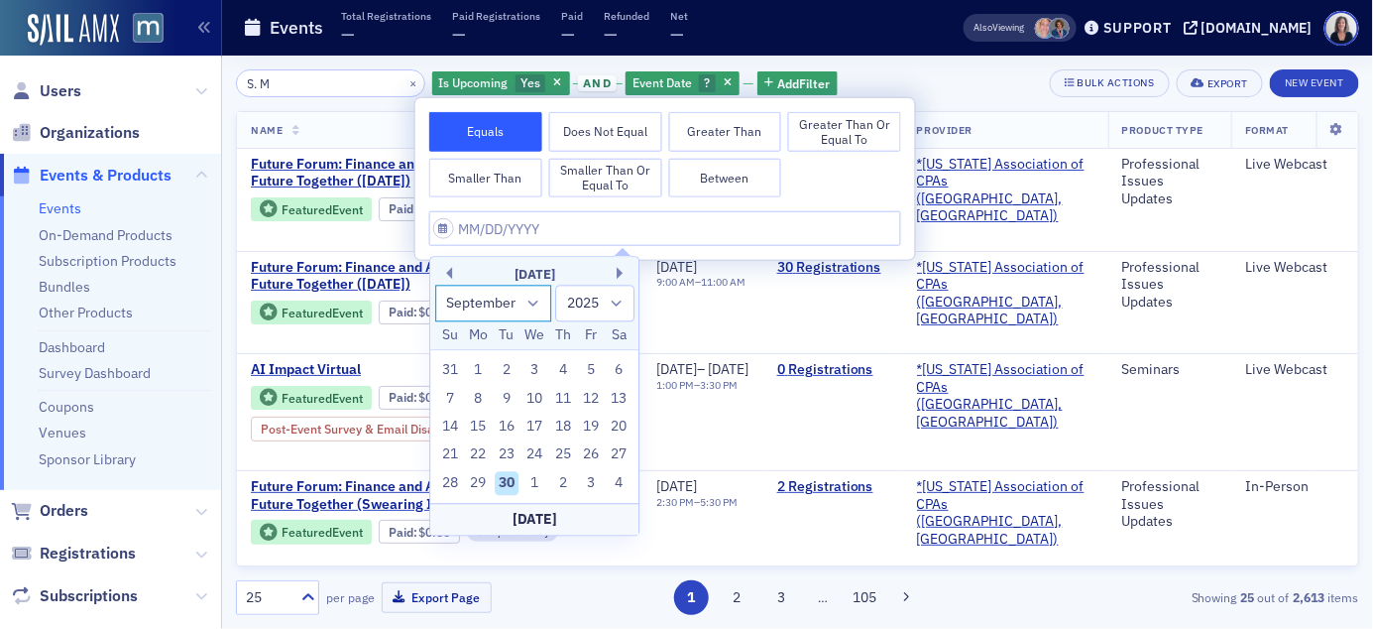
click at [535, 299] on select "January February March April May June July August September October November De…" at bounding box center [493, 303] width 117 height 37
select select "9"
click at [435, 285] on select "January February March April May June July August September October November De…" at bounding box center [493, 303] width 117 height 37
click at [571, 450] on div "23" at bounding box center [563, 455] width 24 height 24
type input "10/23/2025"
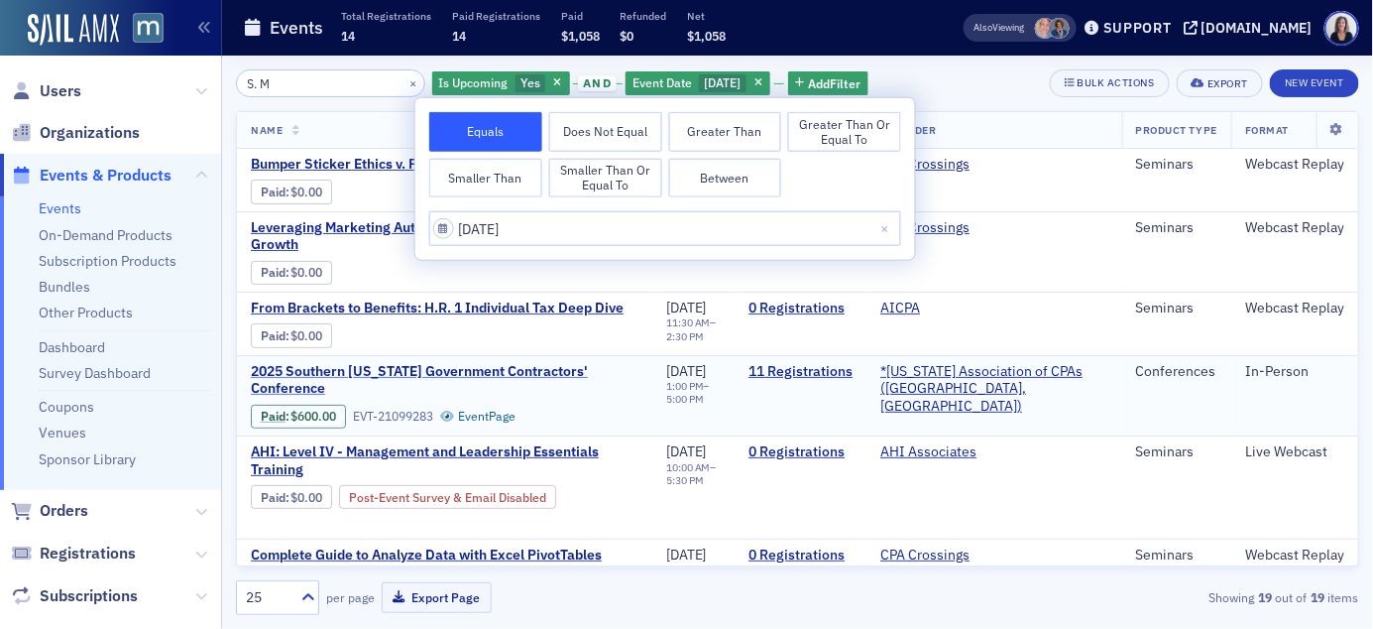
click at [521, 363] on span "2025 Southern Maryland Government Contractors' Conference" at bounding box center [445, 380] width 388 height 35
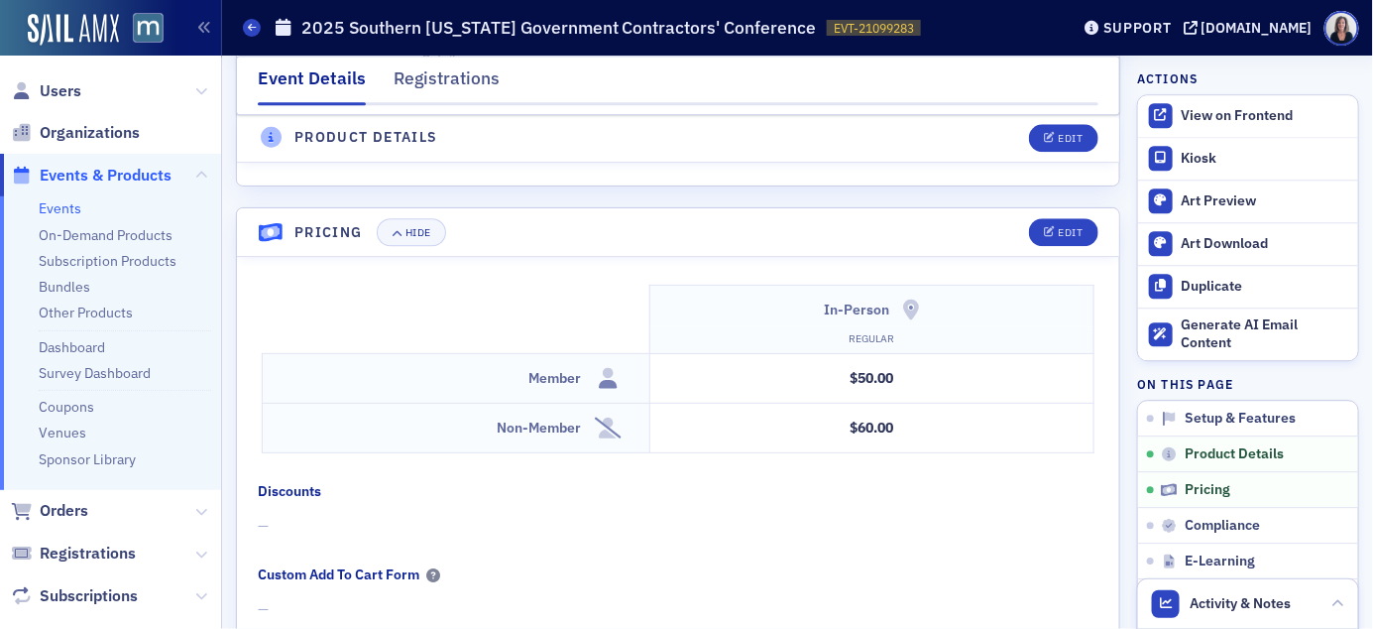
scroll to position [1680, 0]
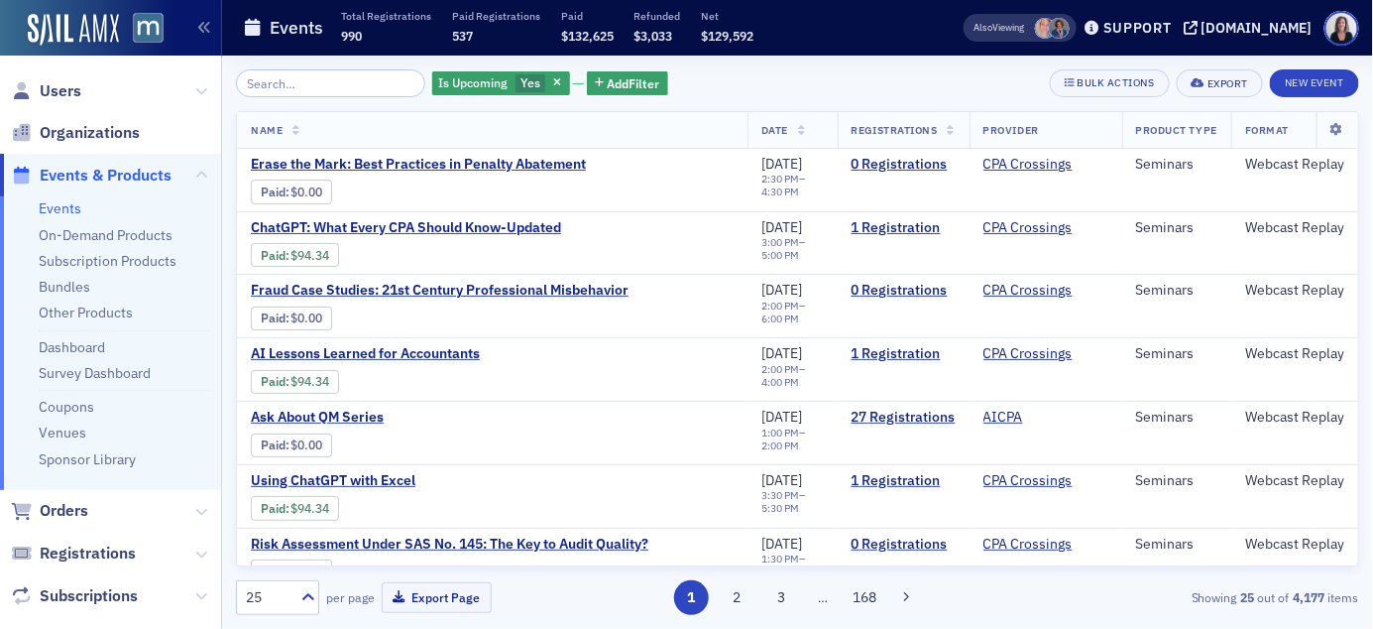
click at [376, 82] on input "search" at bounding box center [330, 83] width 189 height 28
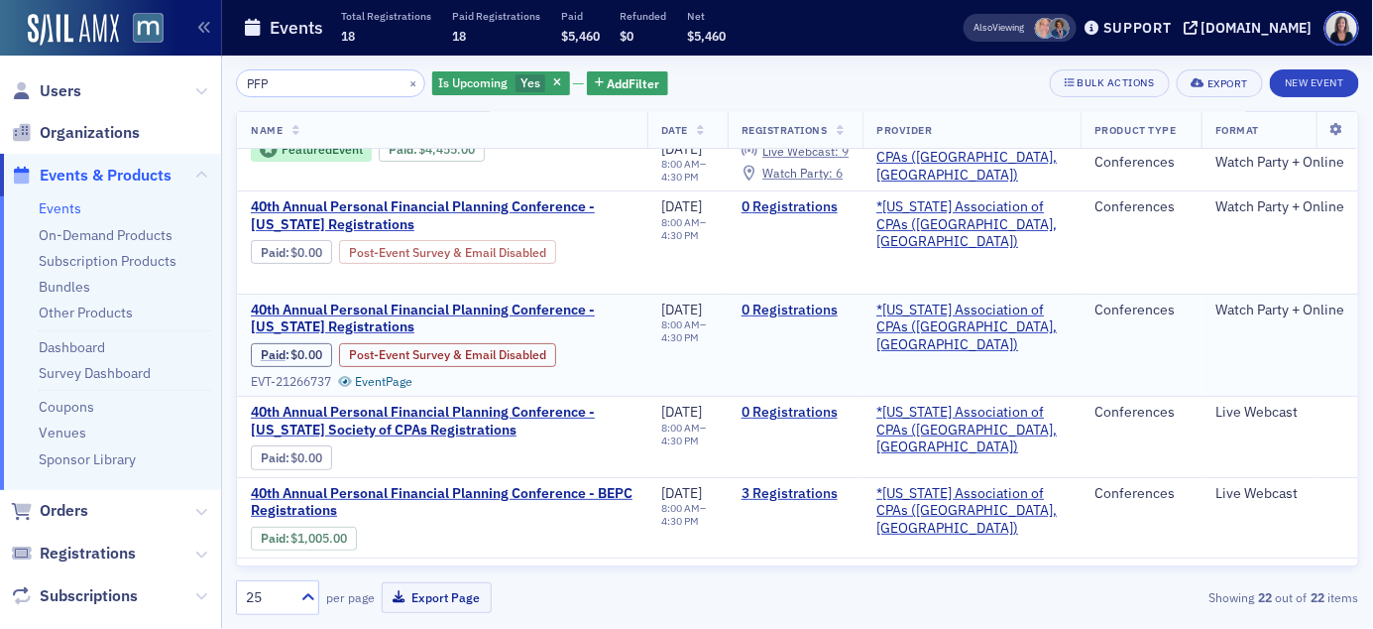
scroll to position [50, 0]
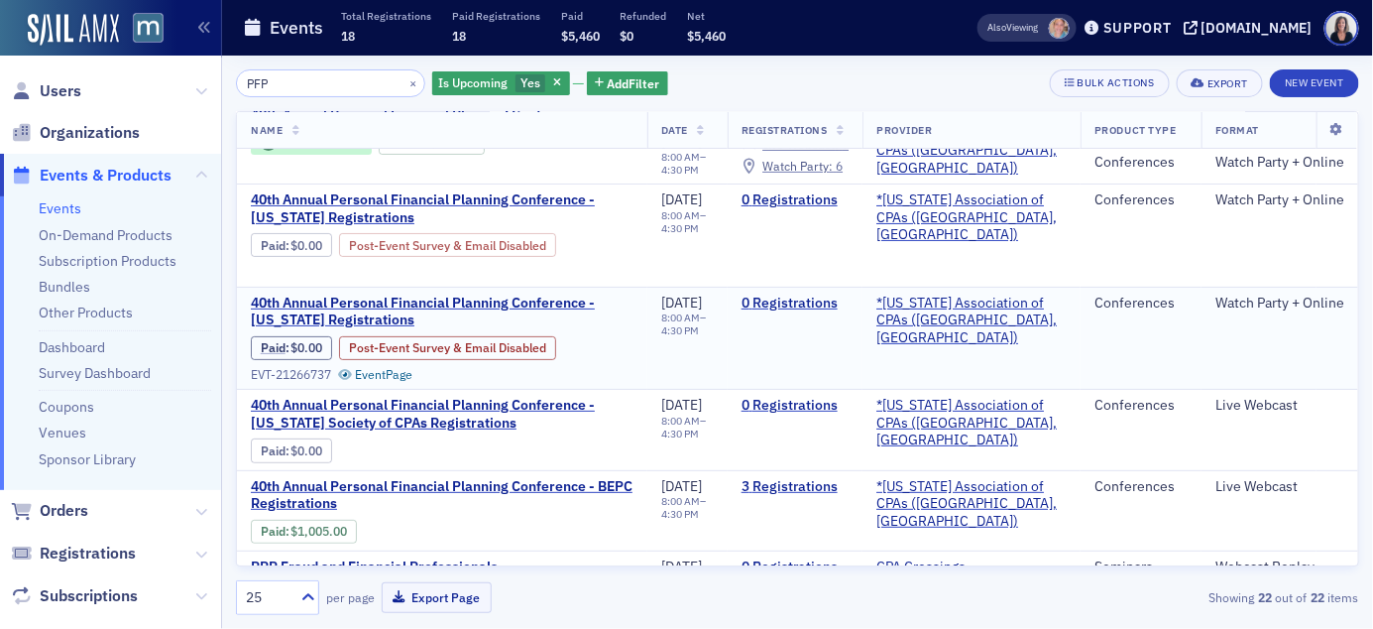
type input "PFP"
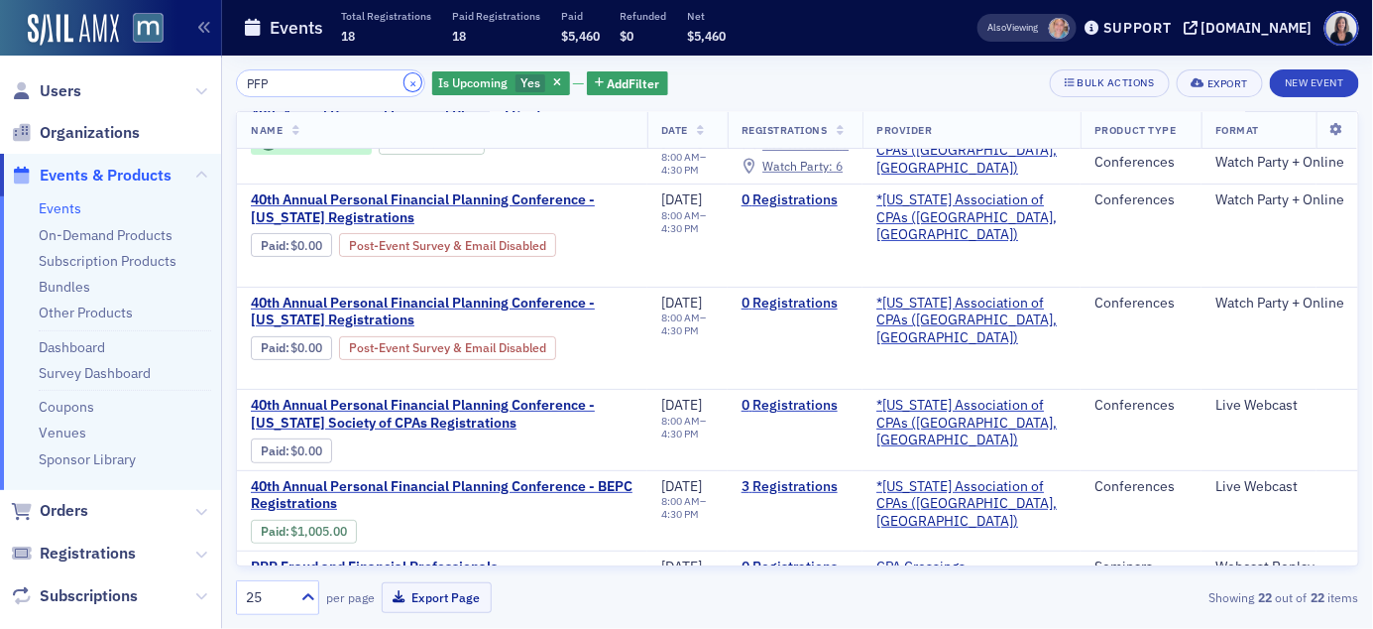
click at [405, 82] on button "×" at bounding box center [414, 82] width 18 height 18
click at [393, 82] on input "PFP" at bounding box center [330, 83] width 189 height 28
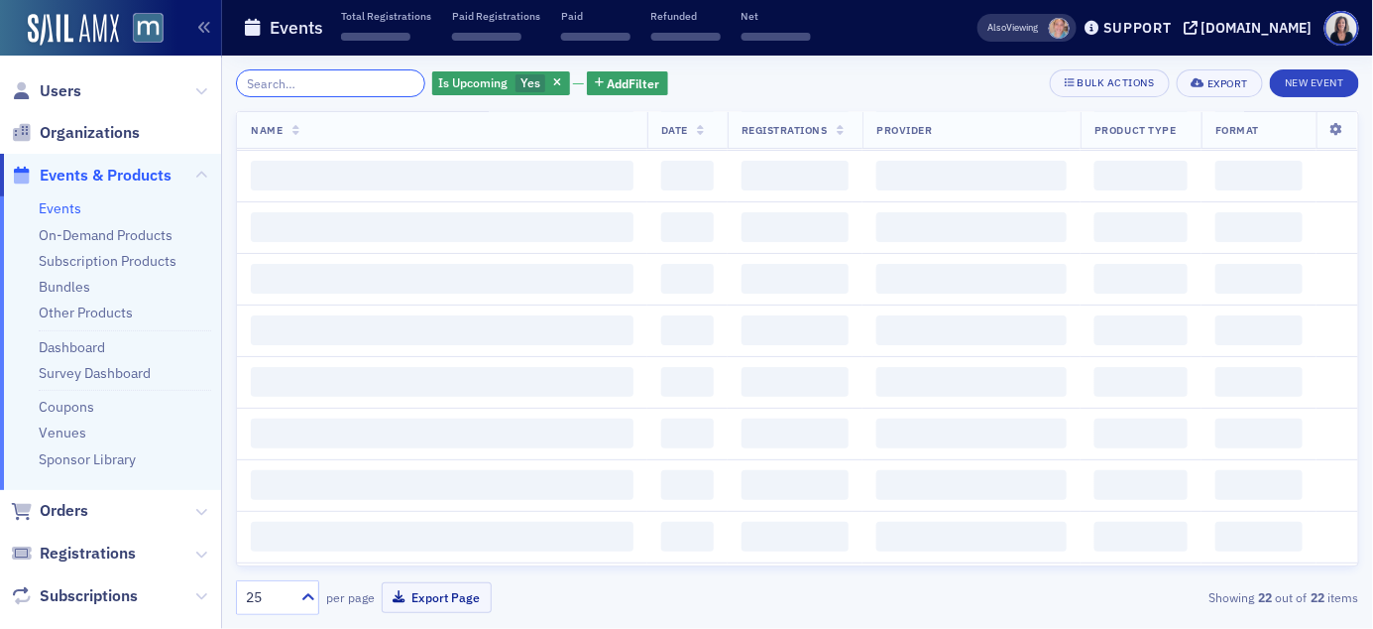
scroll to position [1184, 0]
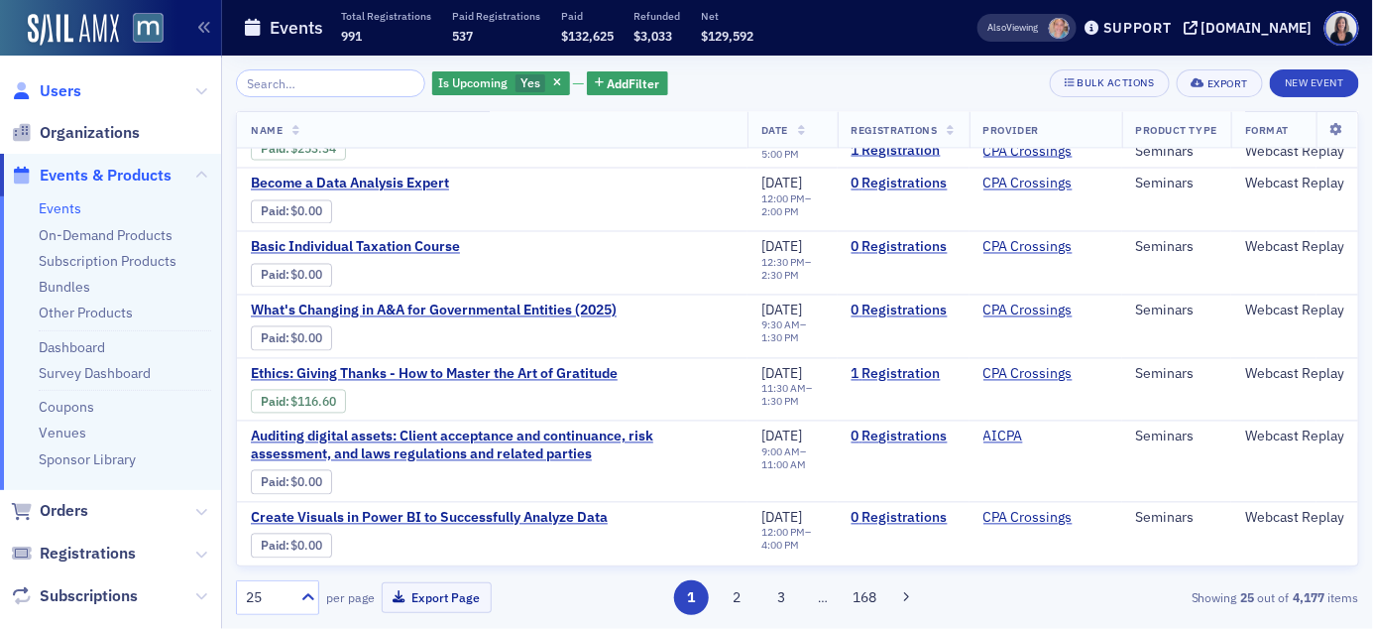
click at [62, 90] on span "Users" at bounding box center [61, 91] width 42 height 22
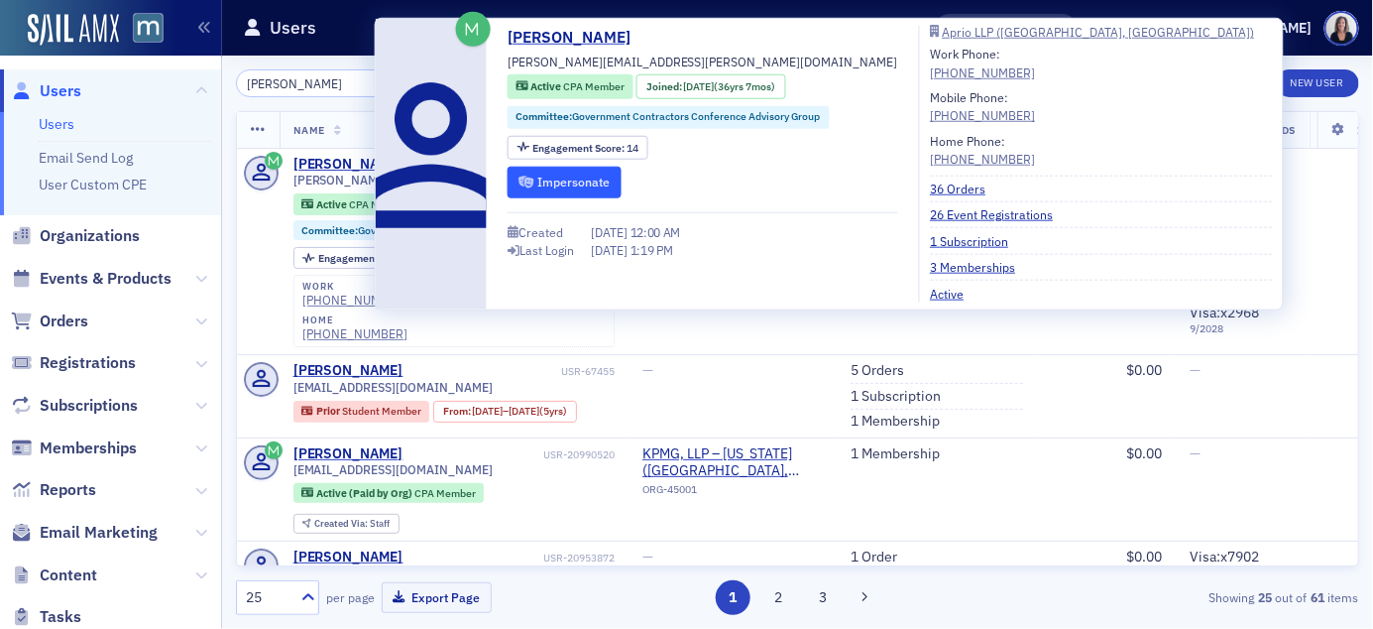
click at [544, 187] on button "Impersonate" at bounding box center [565, 182] width 114 height 31
